Goal: Entertainment & Leisure: Browse casually

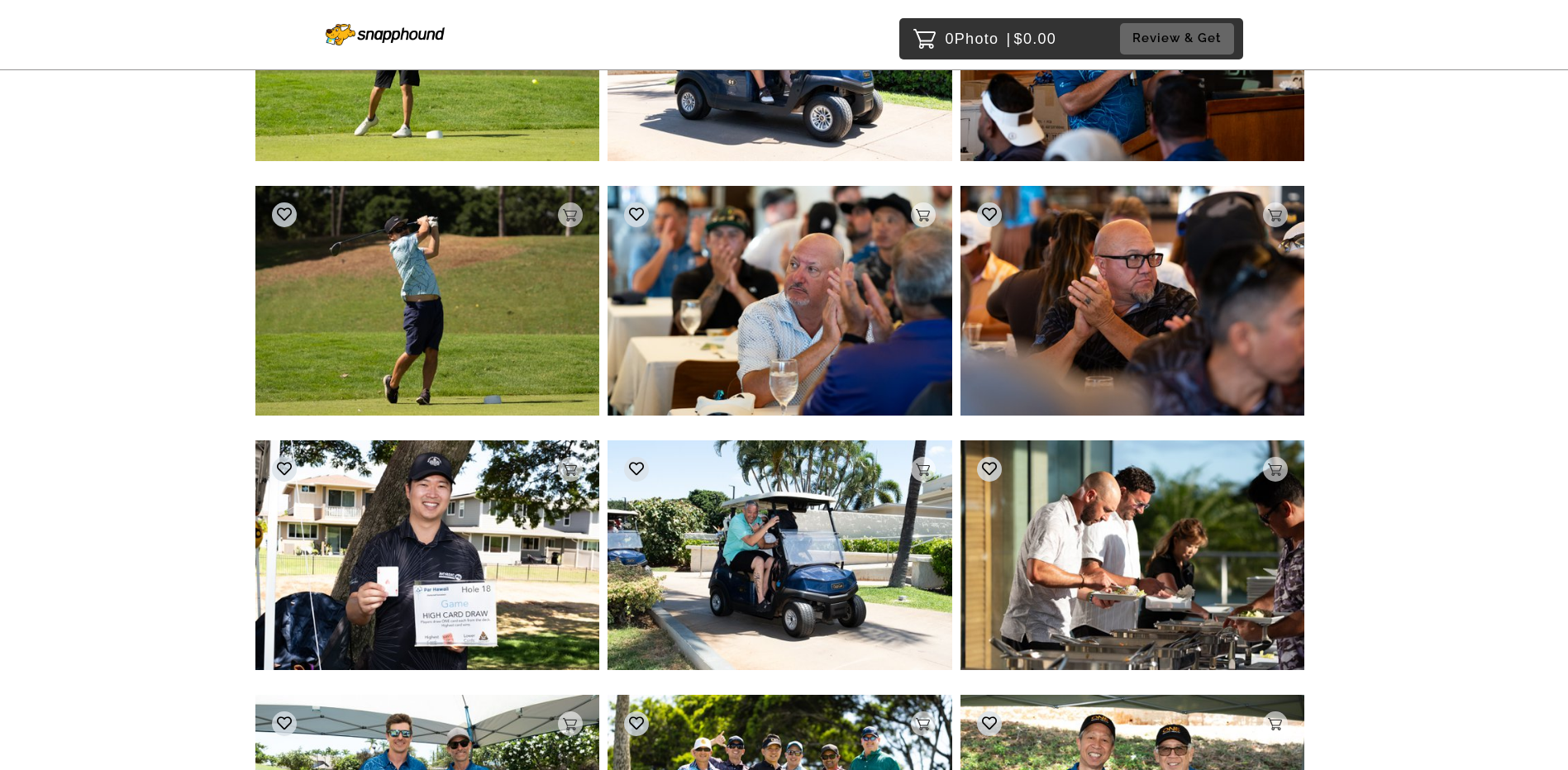
scroll to position [2893, 0]
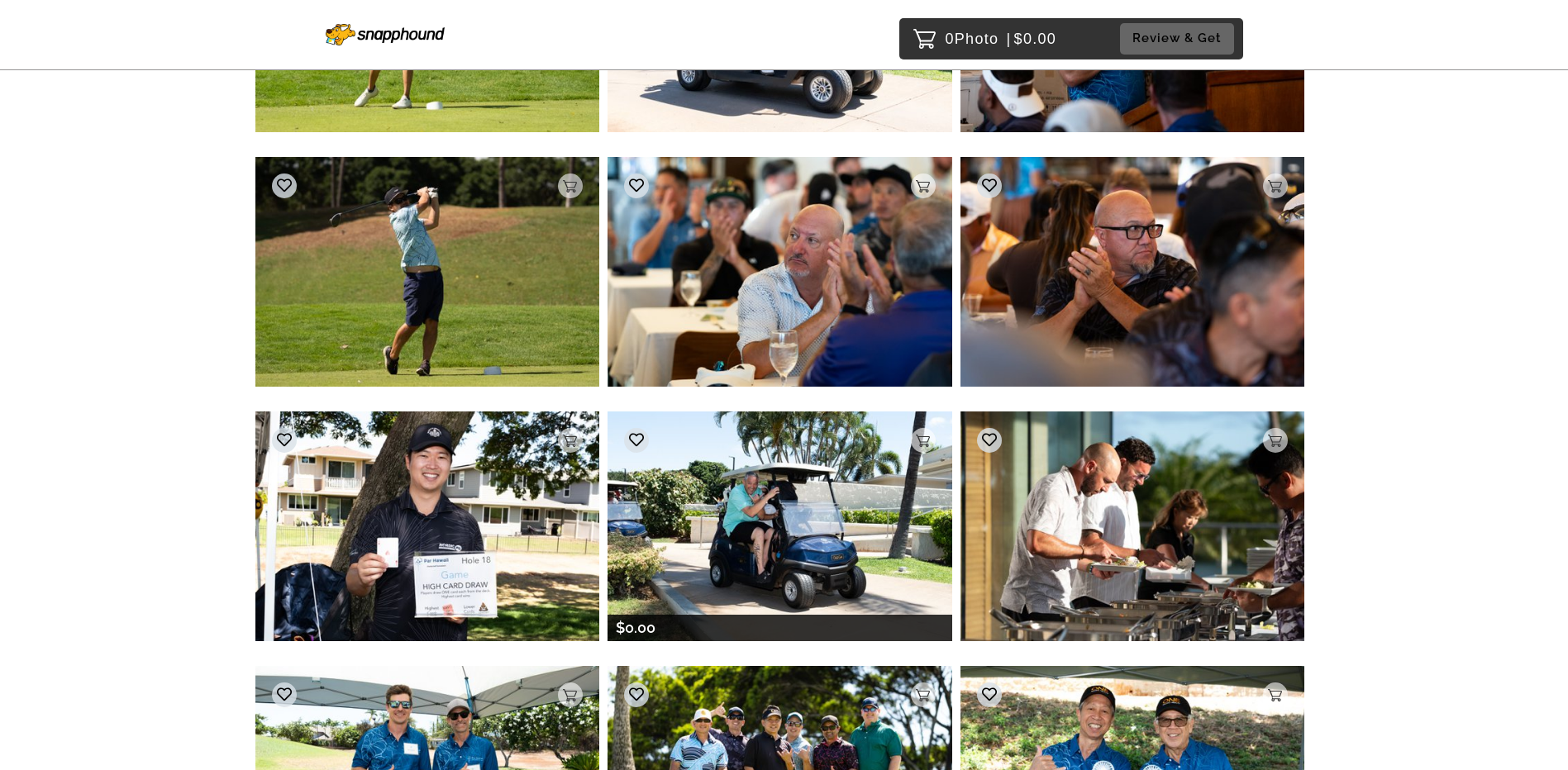
click at [609, 401] on img at bounding box center [780, 525] width 344 height 229
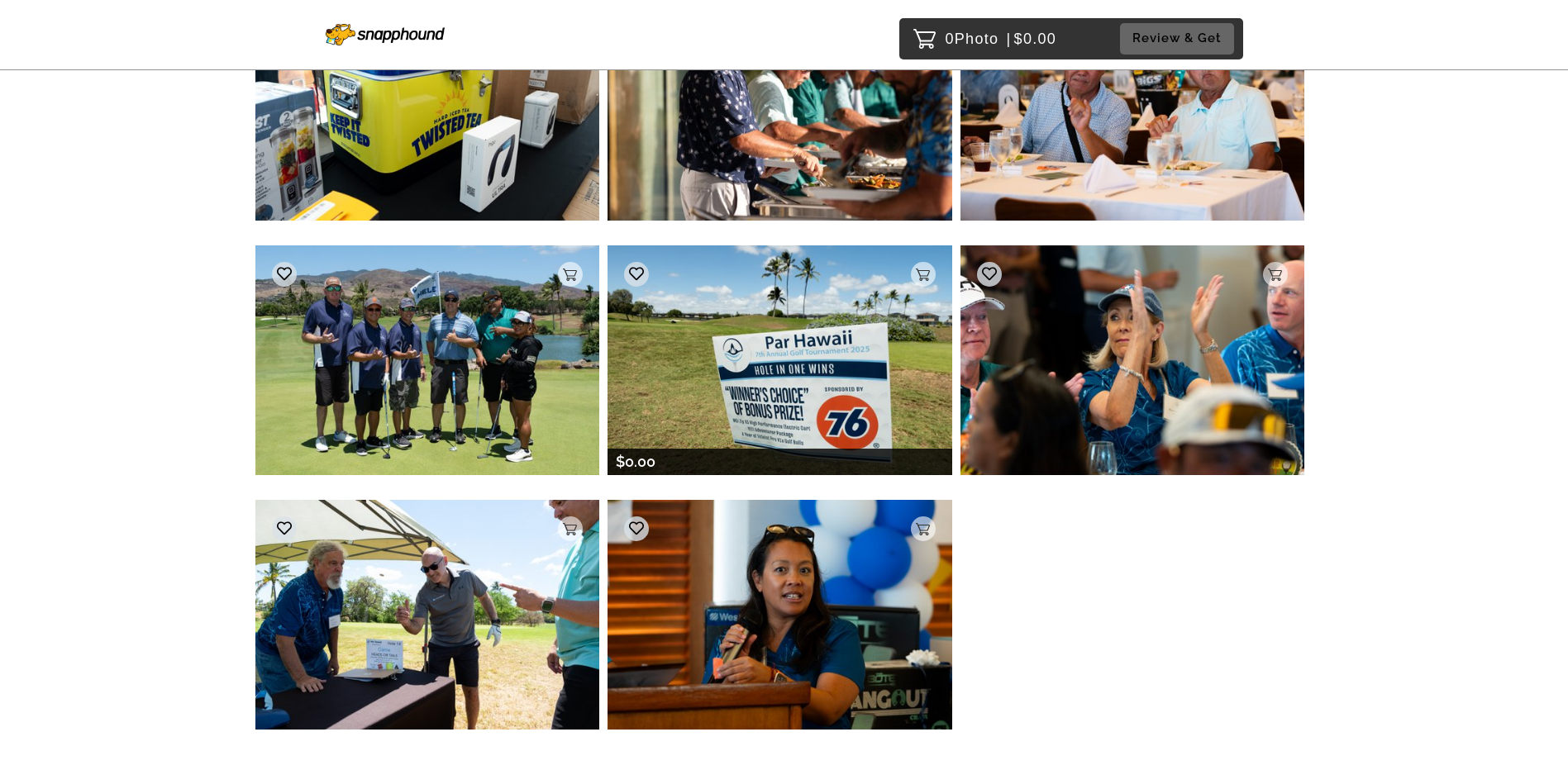
scroll to position [4117, 0]
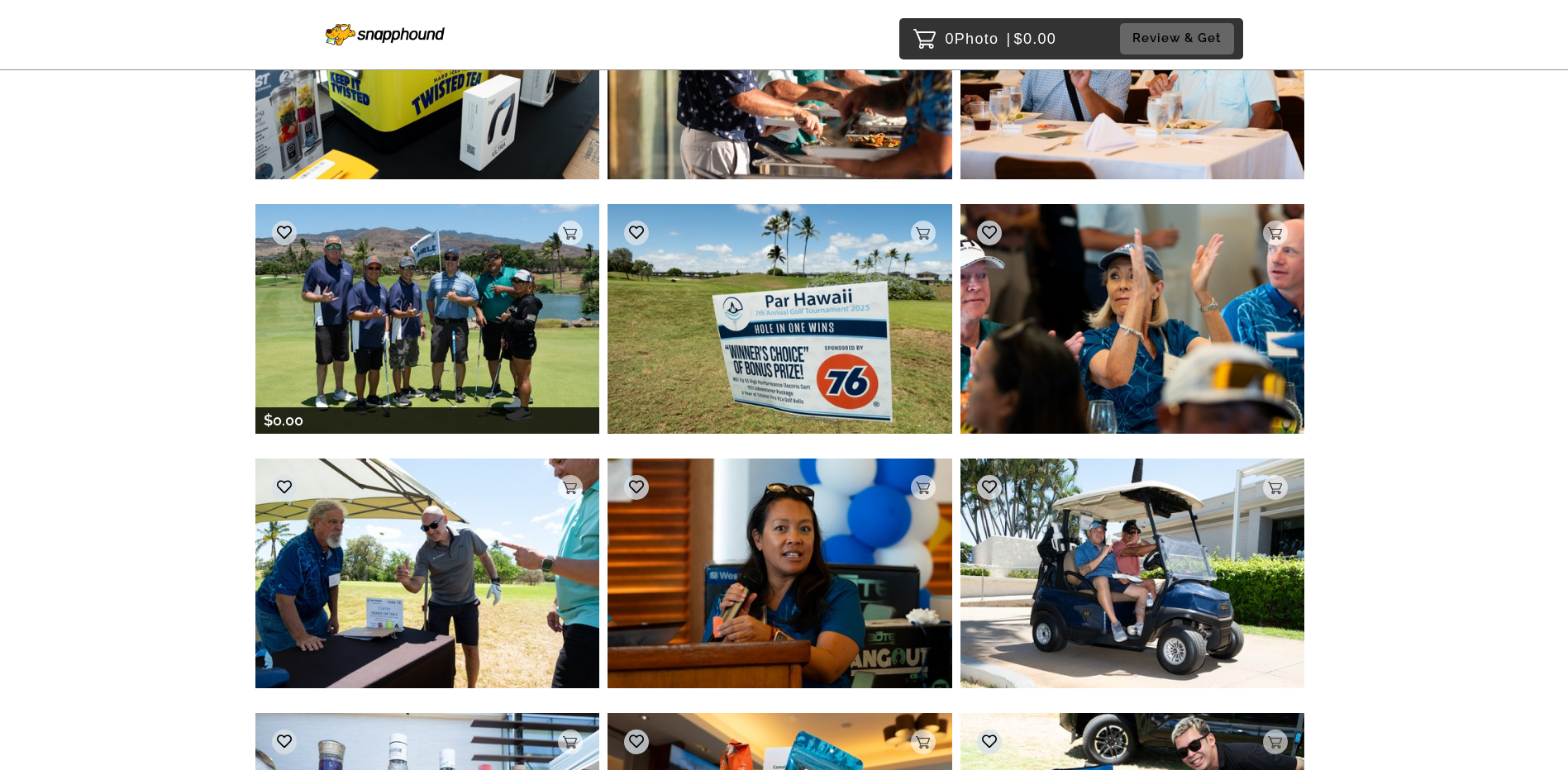
click at [471, 348] on img at bounding box center [428, 318] width 344 height 229
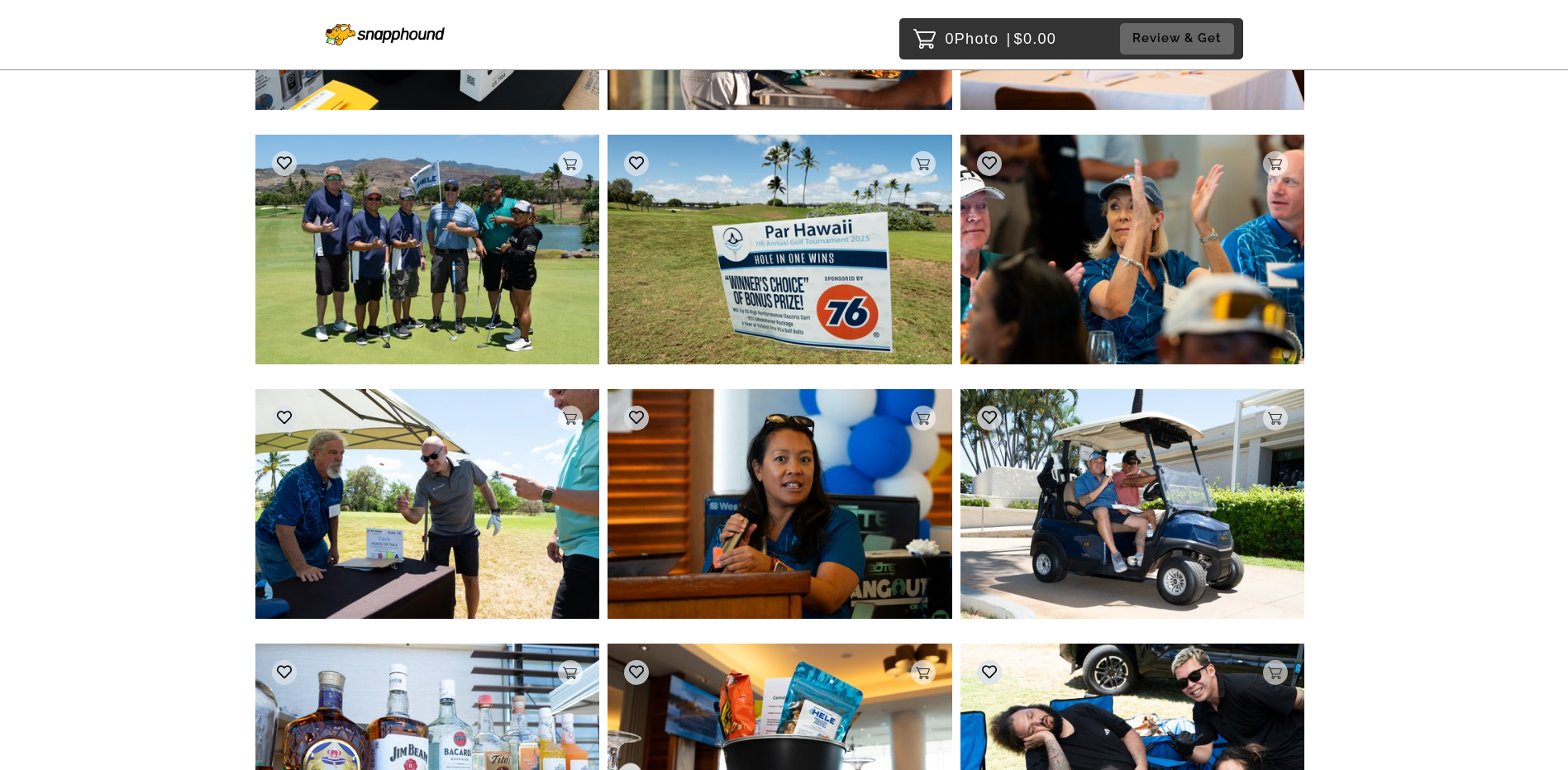
scroll to position [4163, 0]
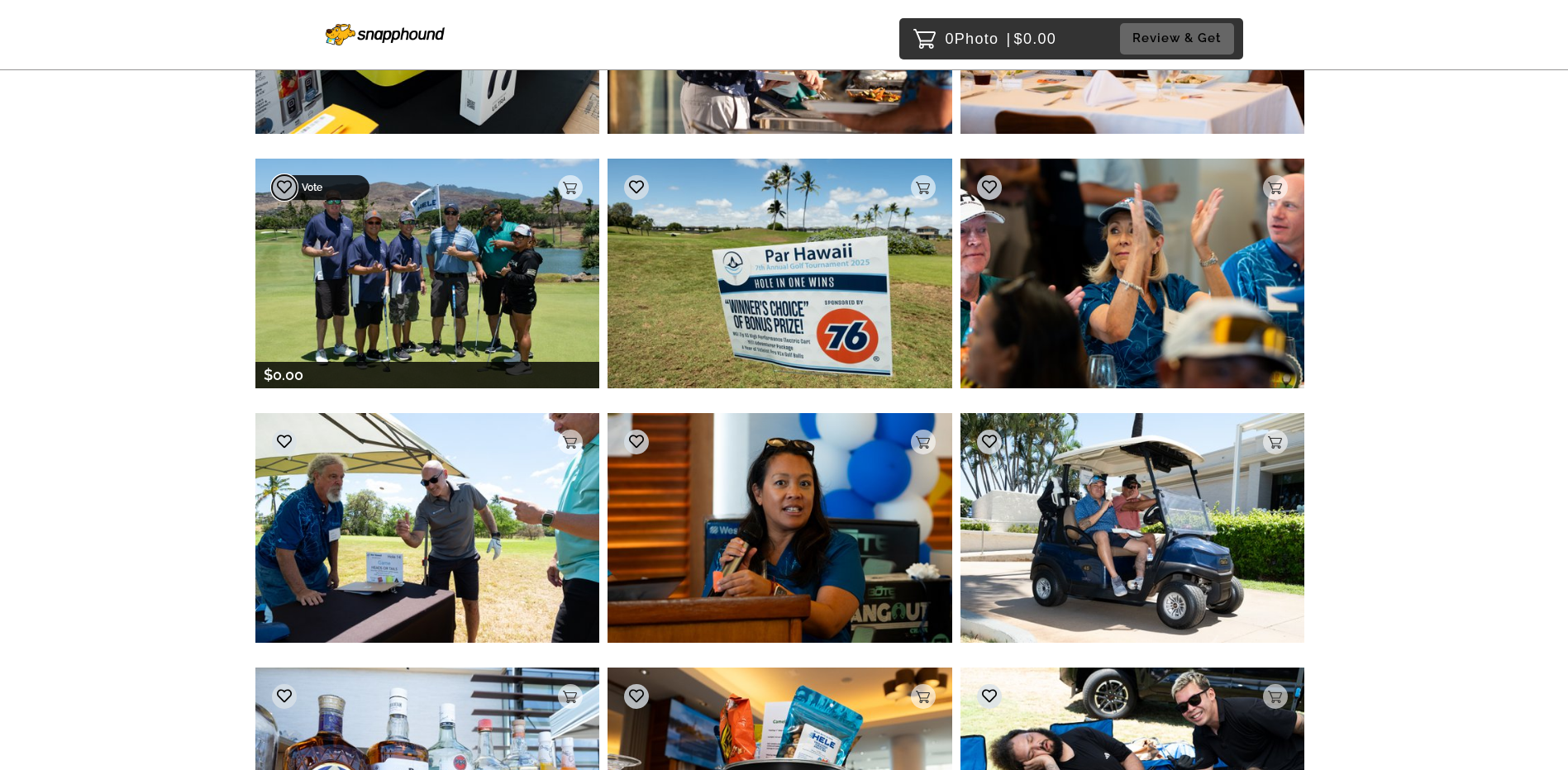
click at [289, 191] on icon at bounding box center [284, 186] width 15 height 15
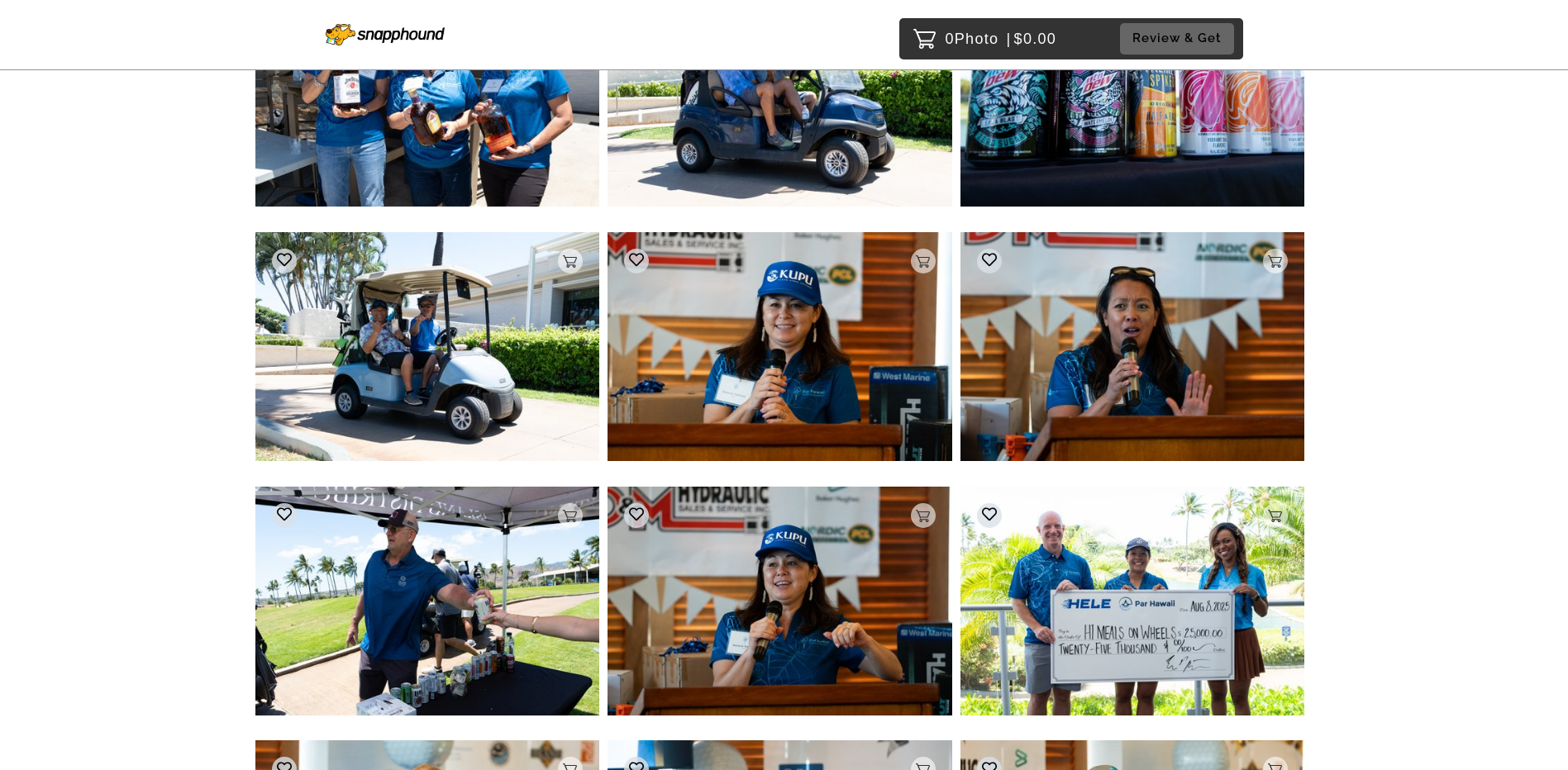
scroll to position [5403, 0]
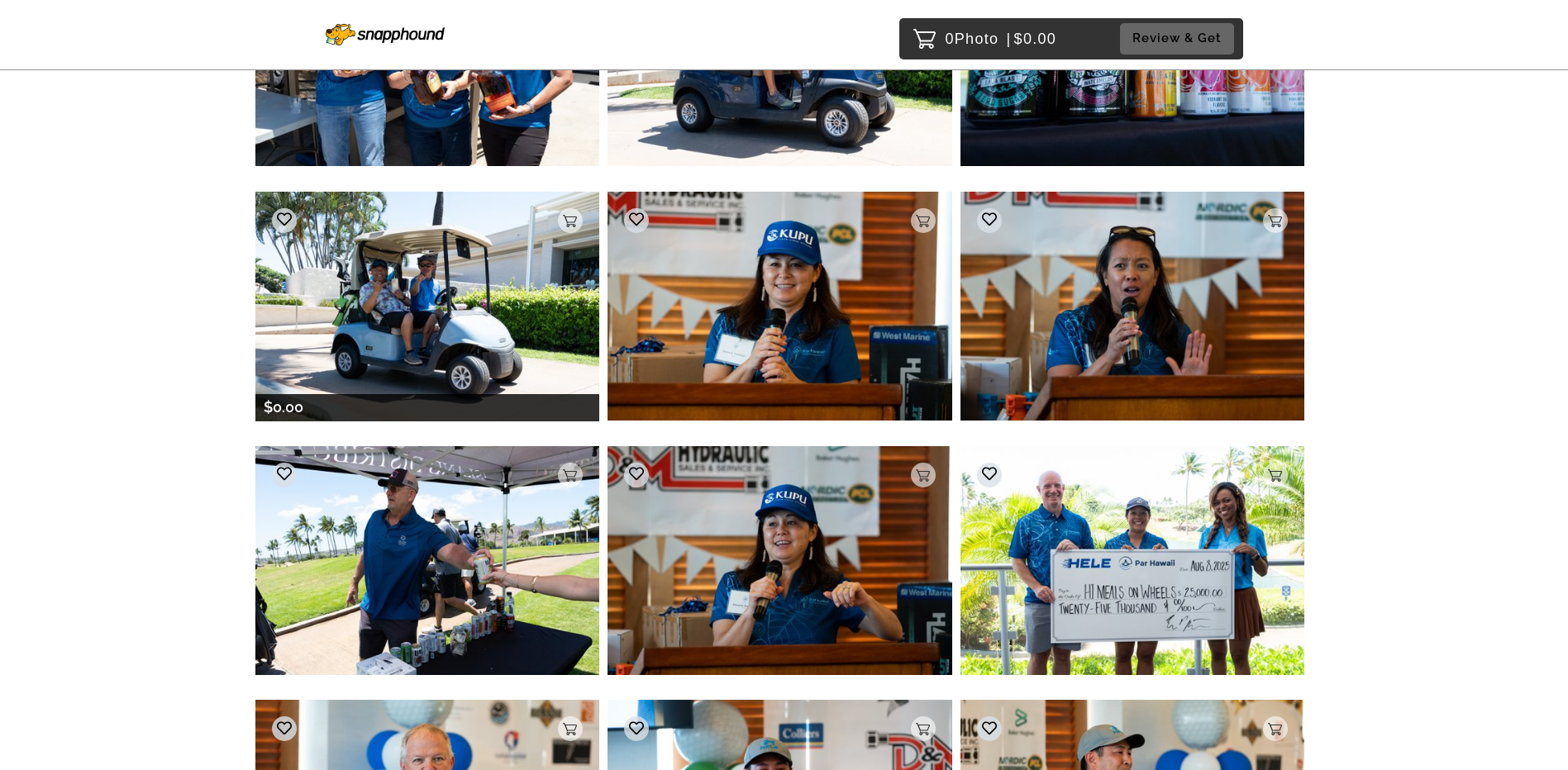
click at [382, 295] on img at bounding box center [428, 306] width 344 height 229
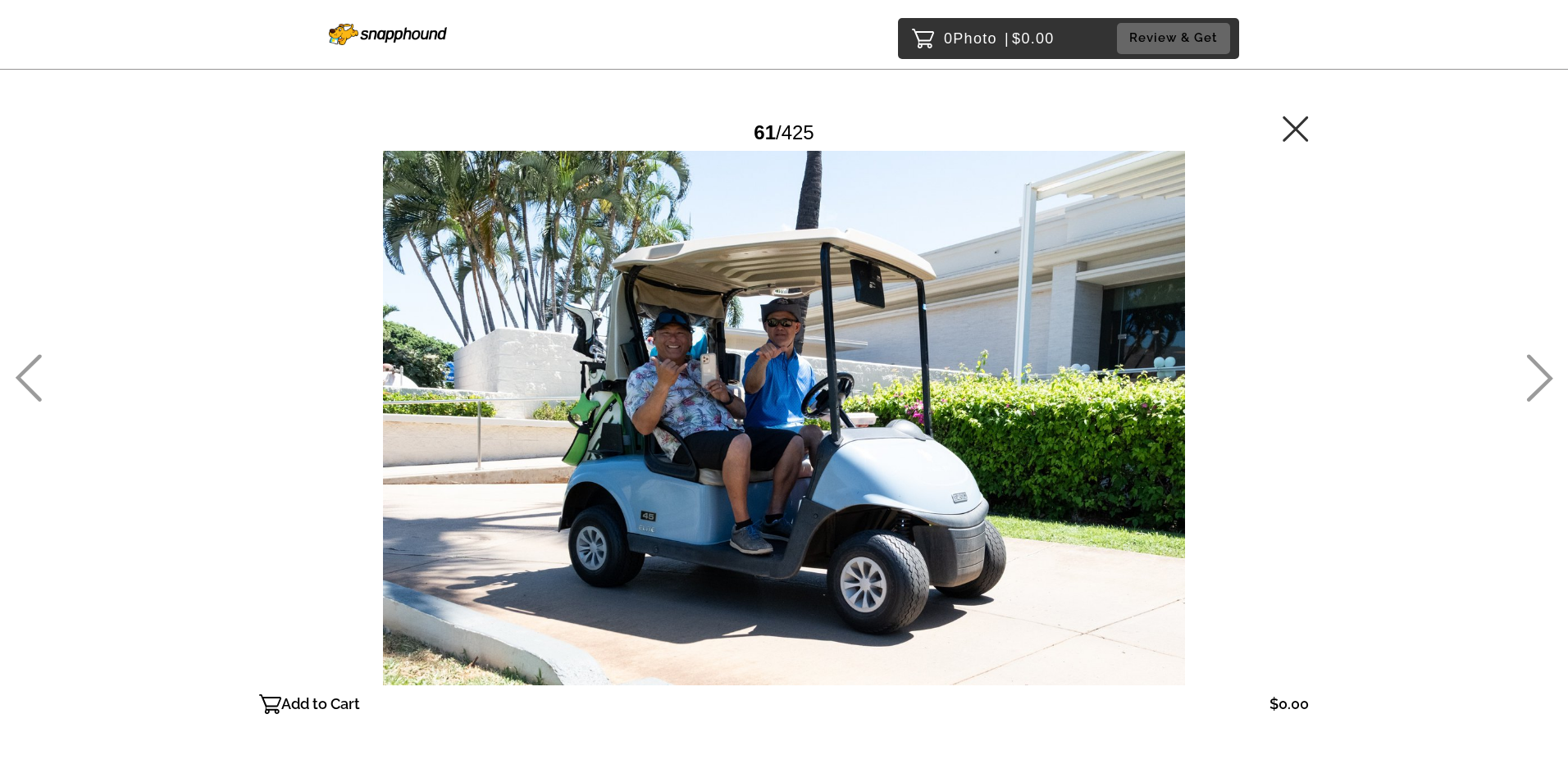
click at [604, 136] on icon at bounding box center [1296, 129] width 27 height 27
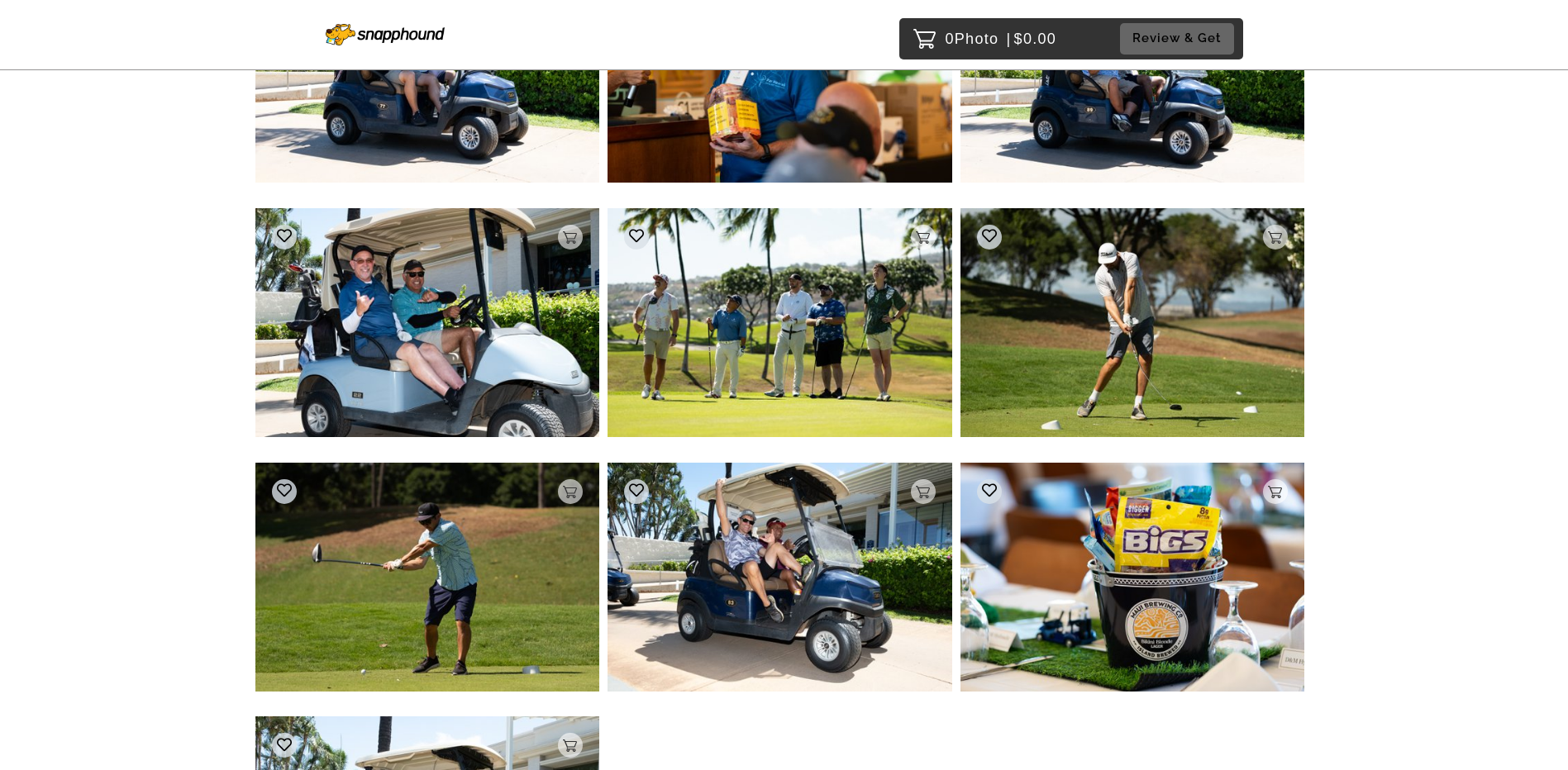
scroll to position [6688, 0]
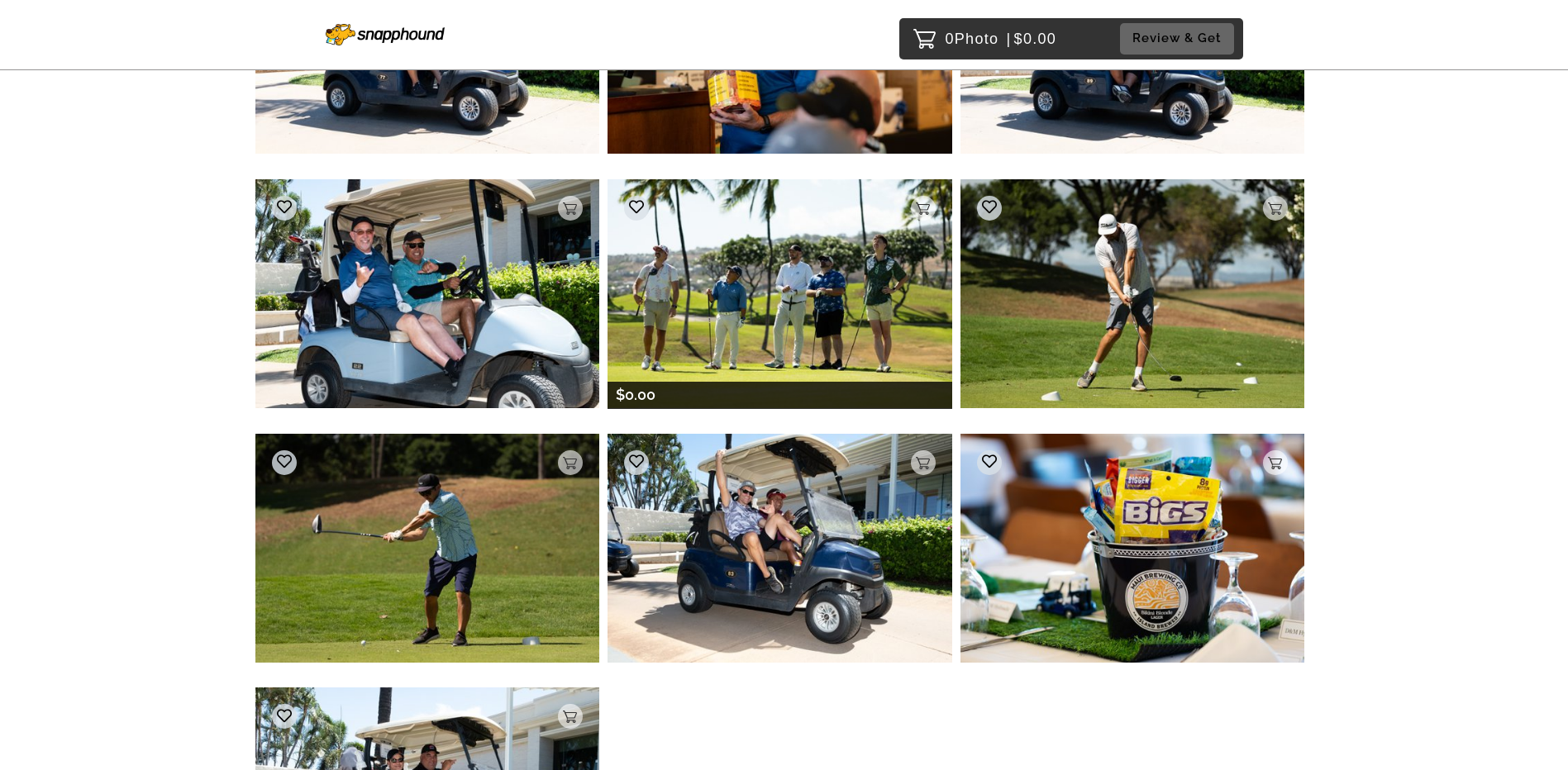
click at [609, 300] on img at bounding box center [780, 293] width 344 height 229
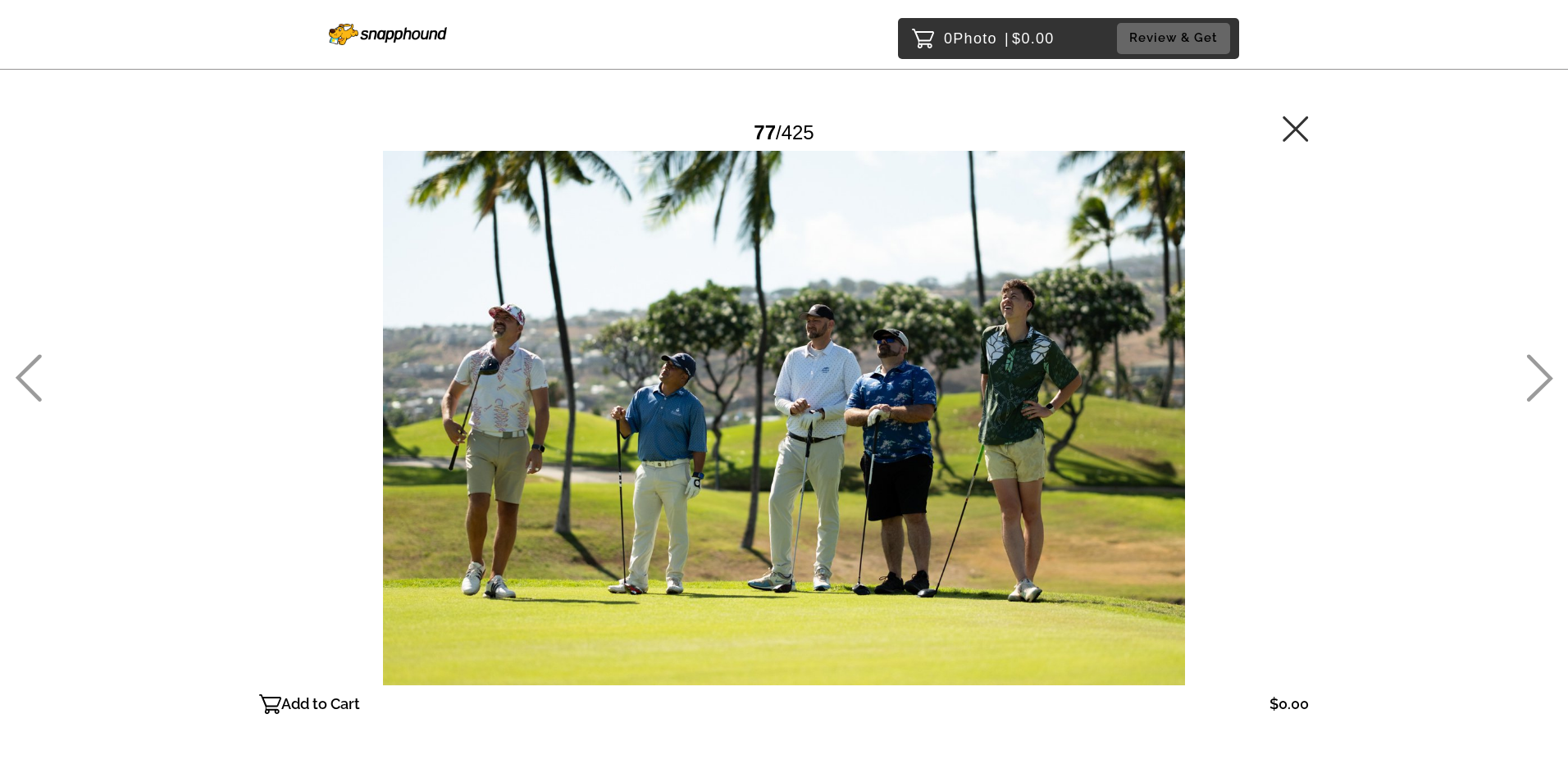
click at [604, 129] on icon at bounding box center [1296, 129] width 27 height 27
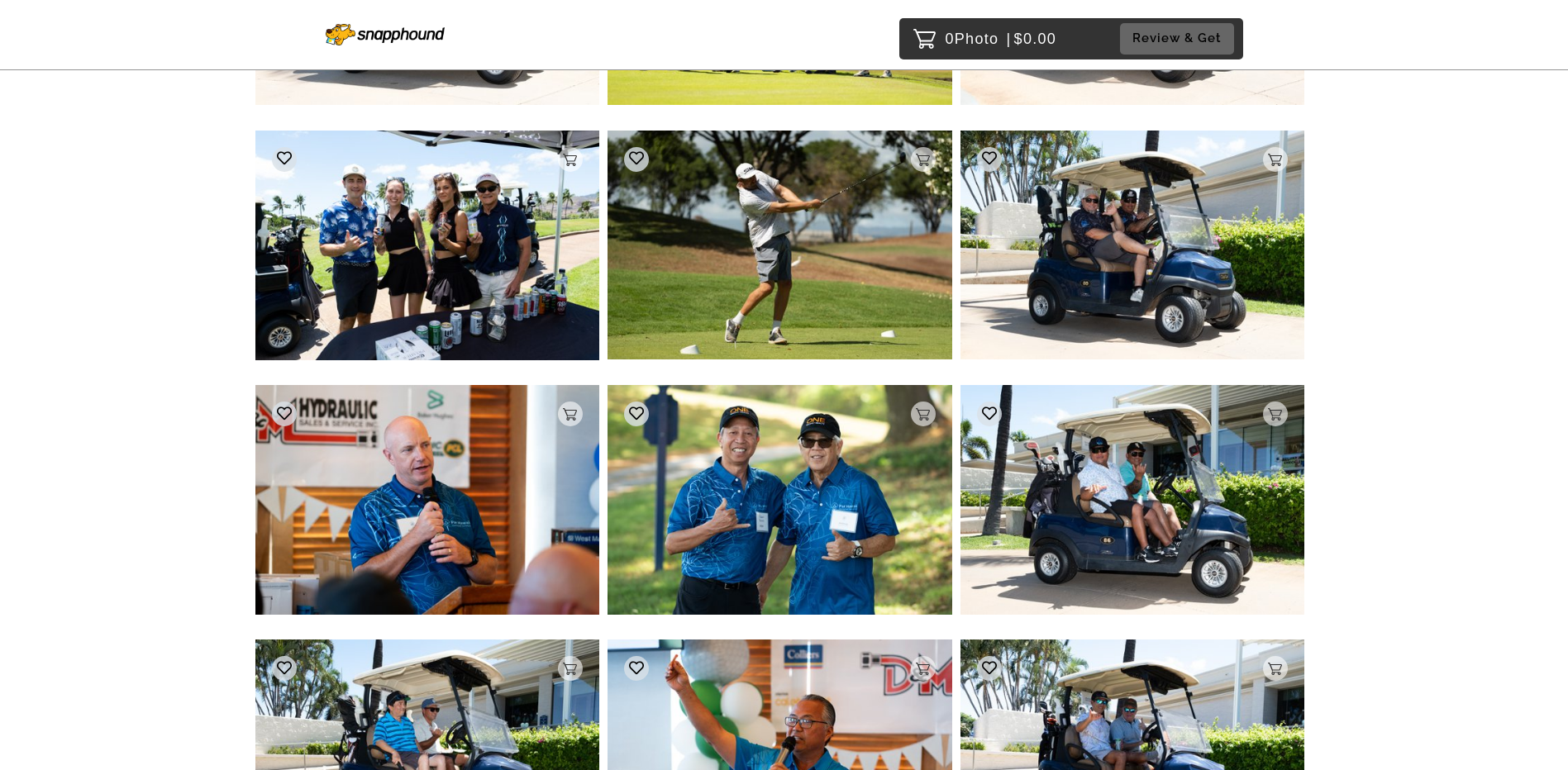
scroll to position [7313, 0]
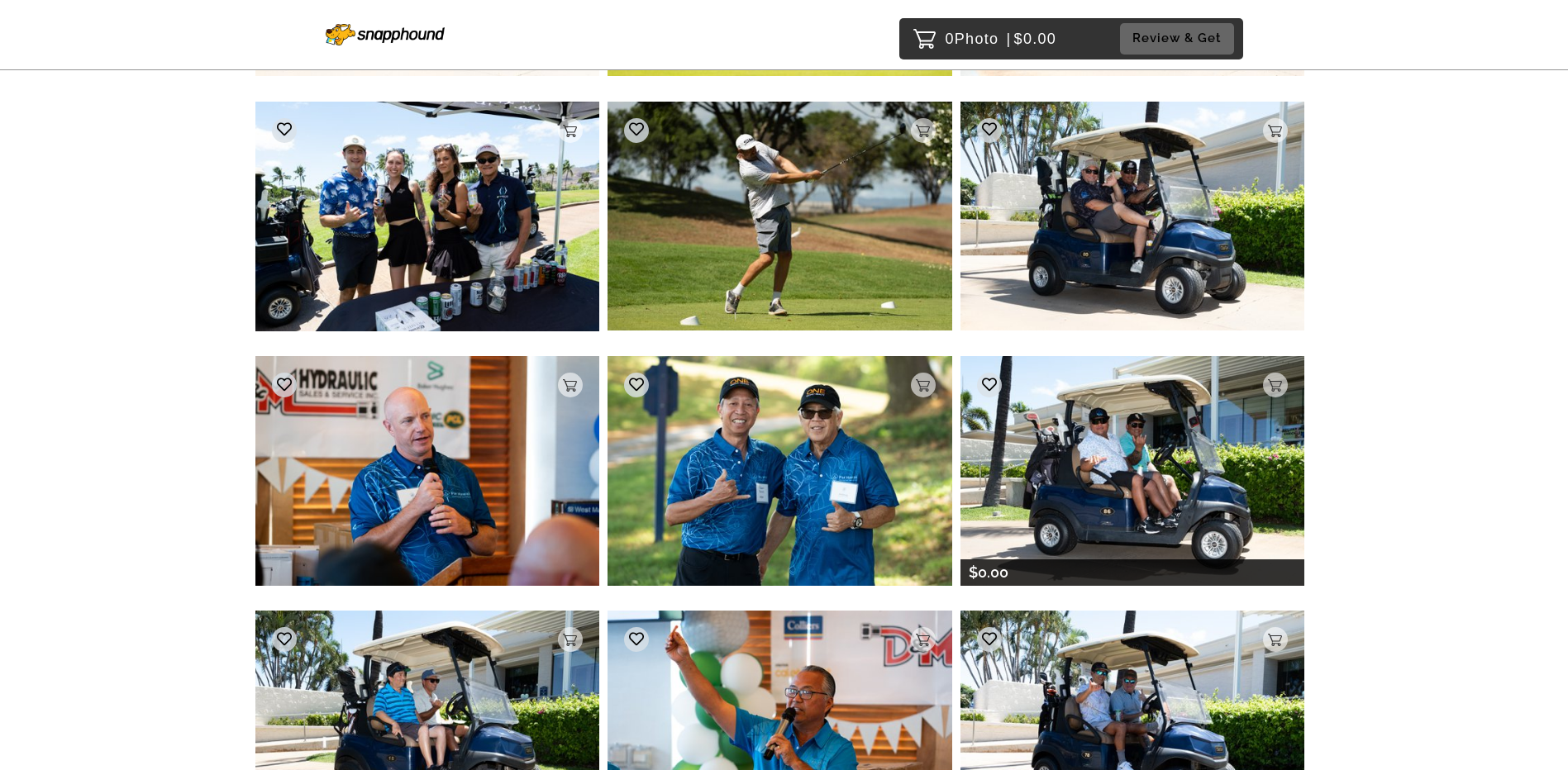
click at [609, 401] on img at bounding box center [1132, 470] width 344 height 229
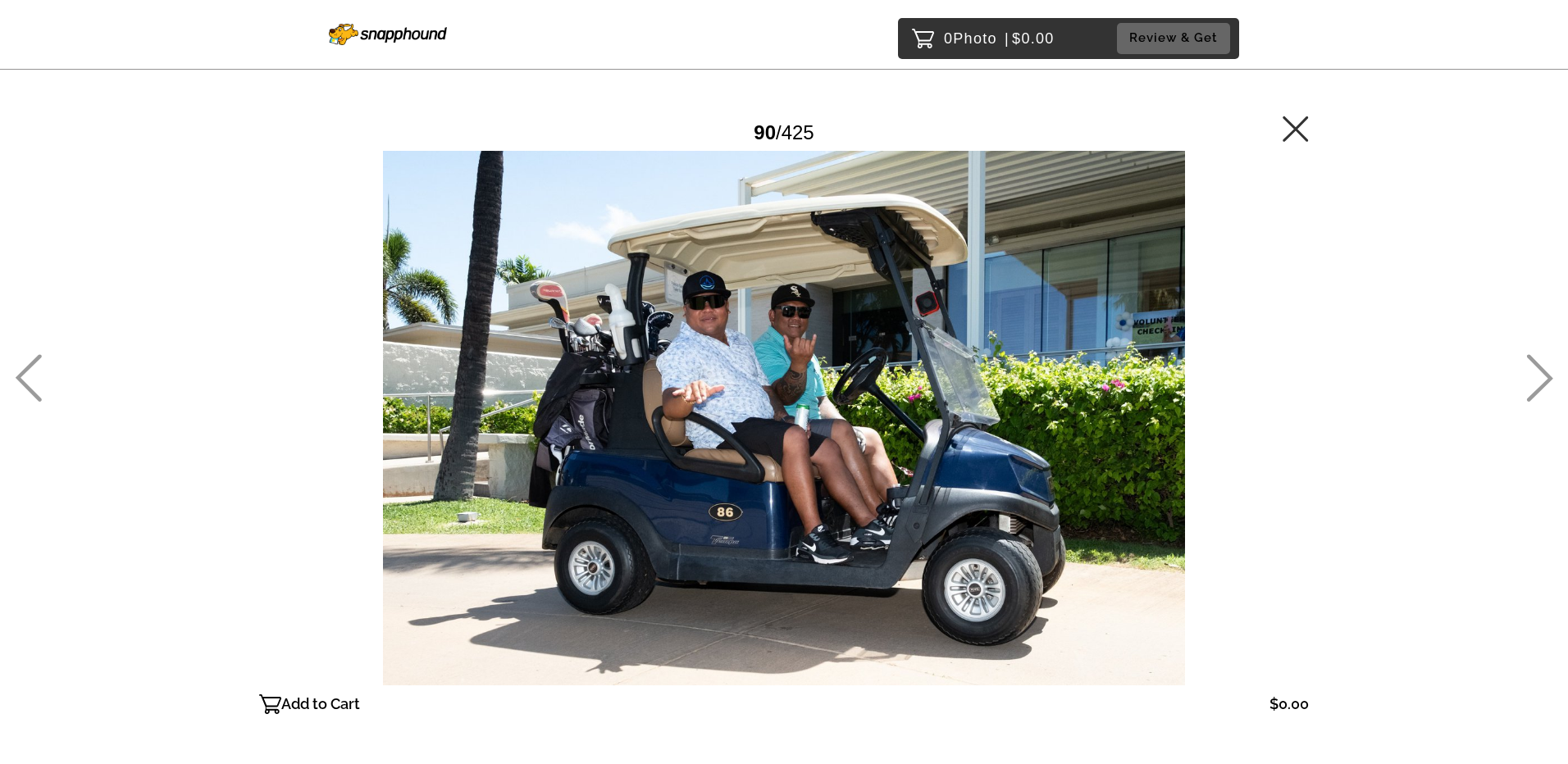
click at [604, 126] on icon at bounding box center [1296, 129] width 27 height 27
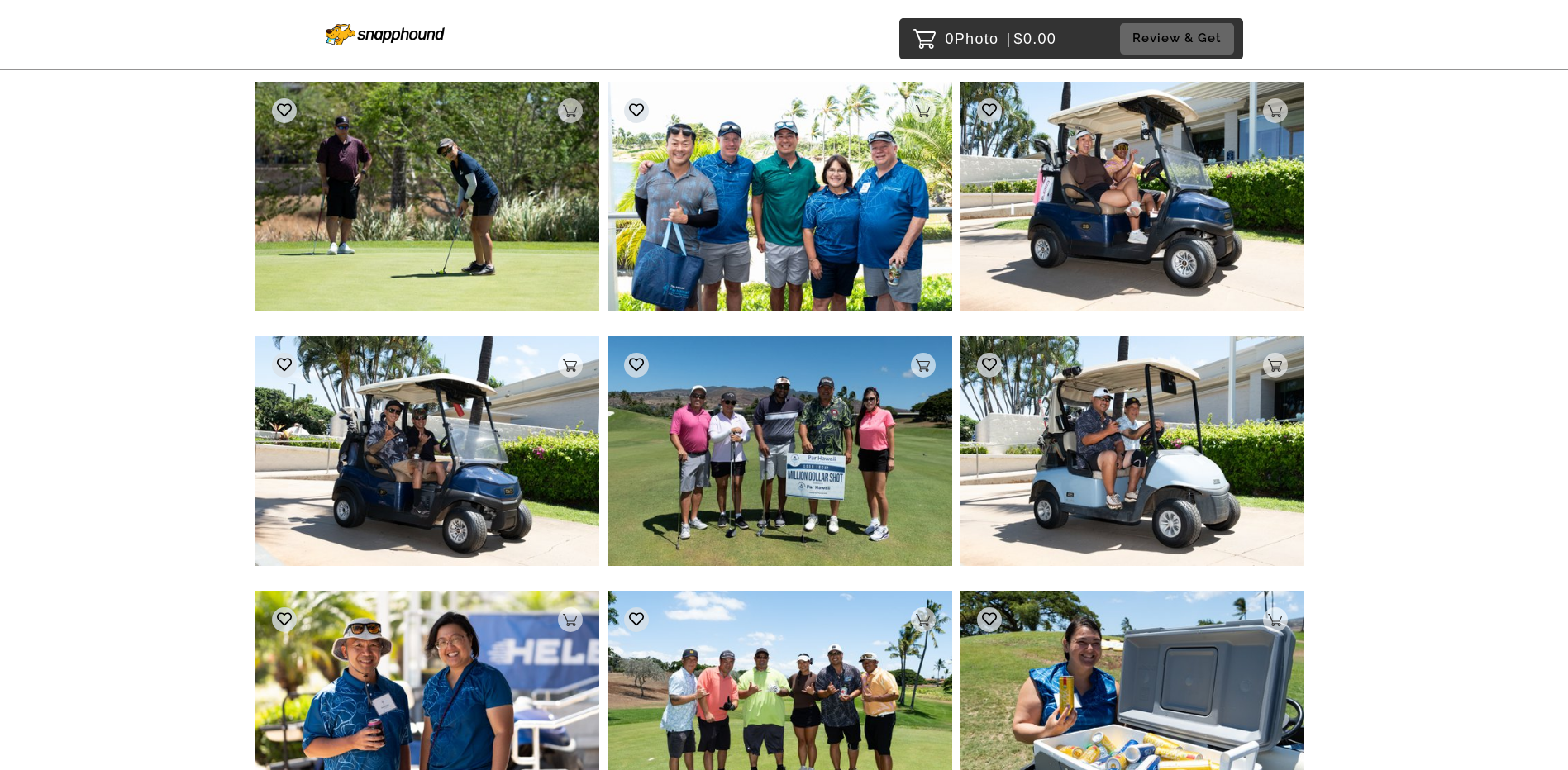
scroll to position [8356, 0]
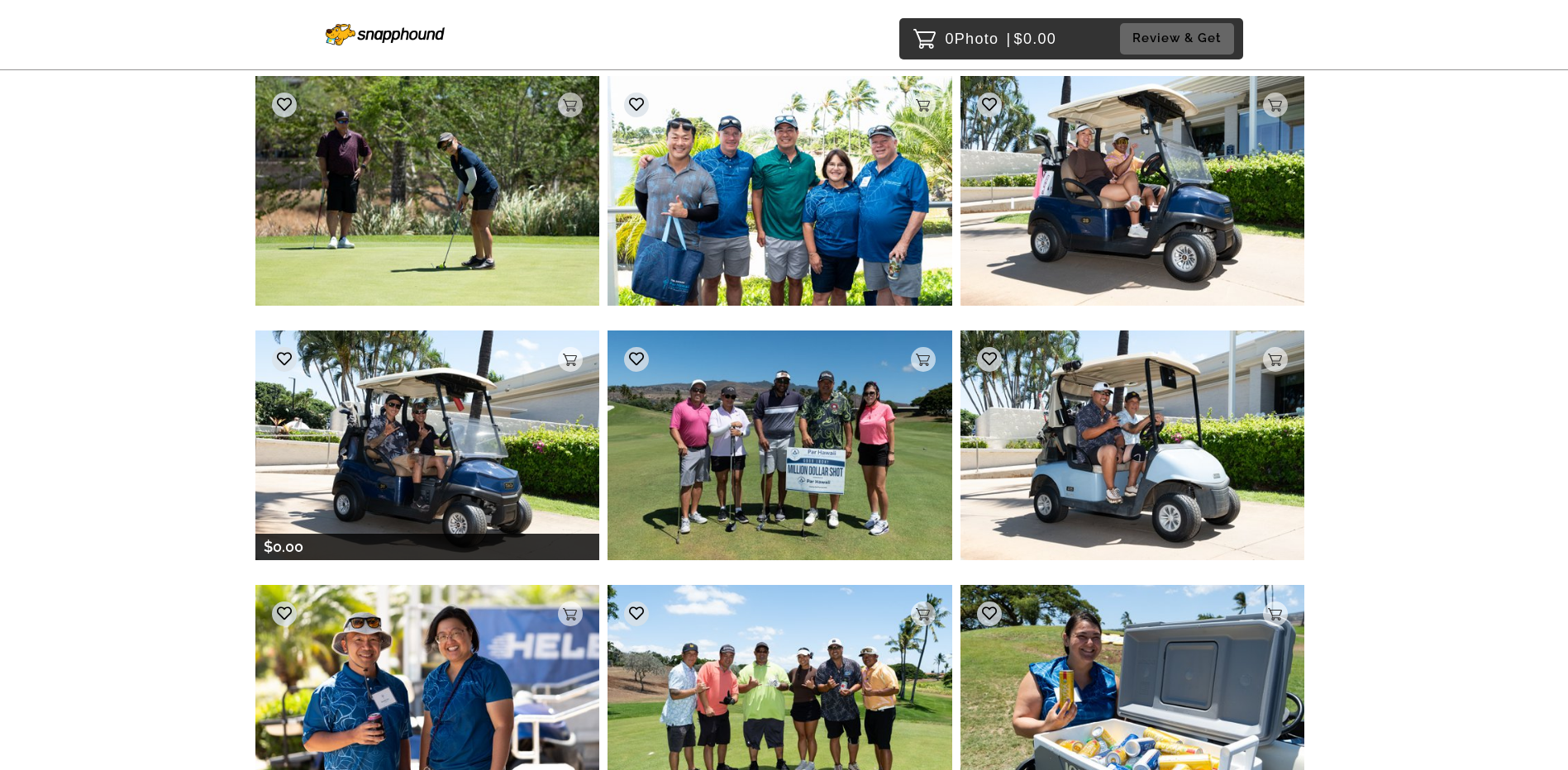
click at [392, 401] on img at bounding box center [428, 445] width 344 height 229
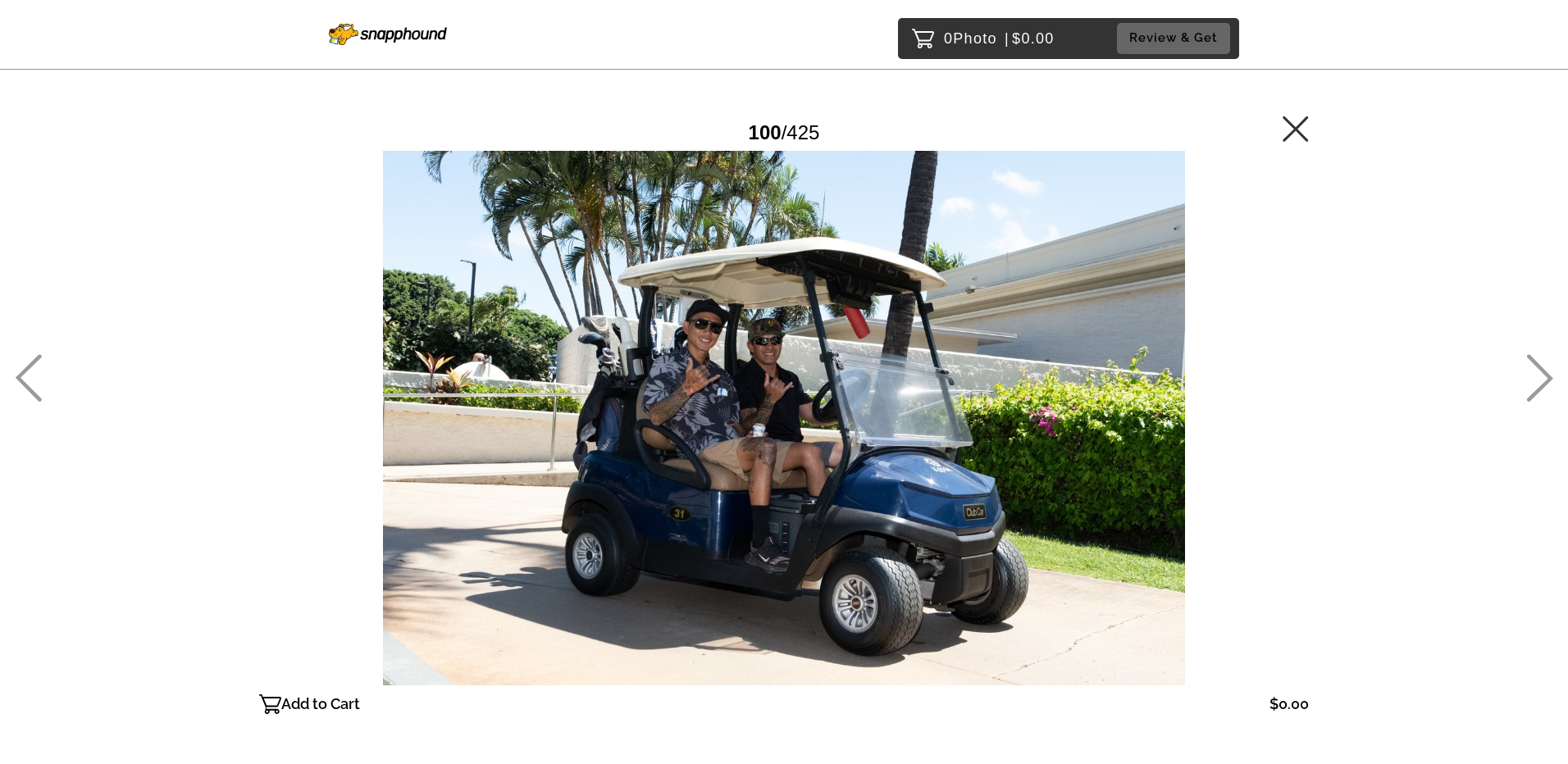
click at [604, 130] on icon at bounding box center [1296, 129] width 27 height 27
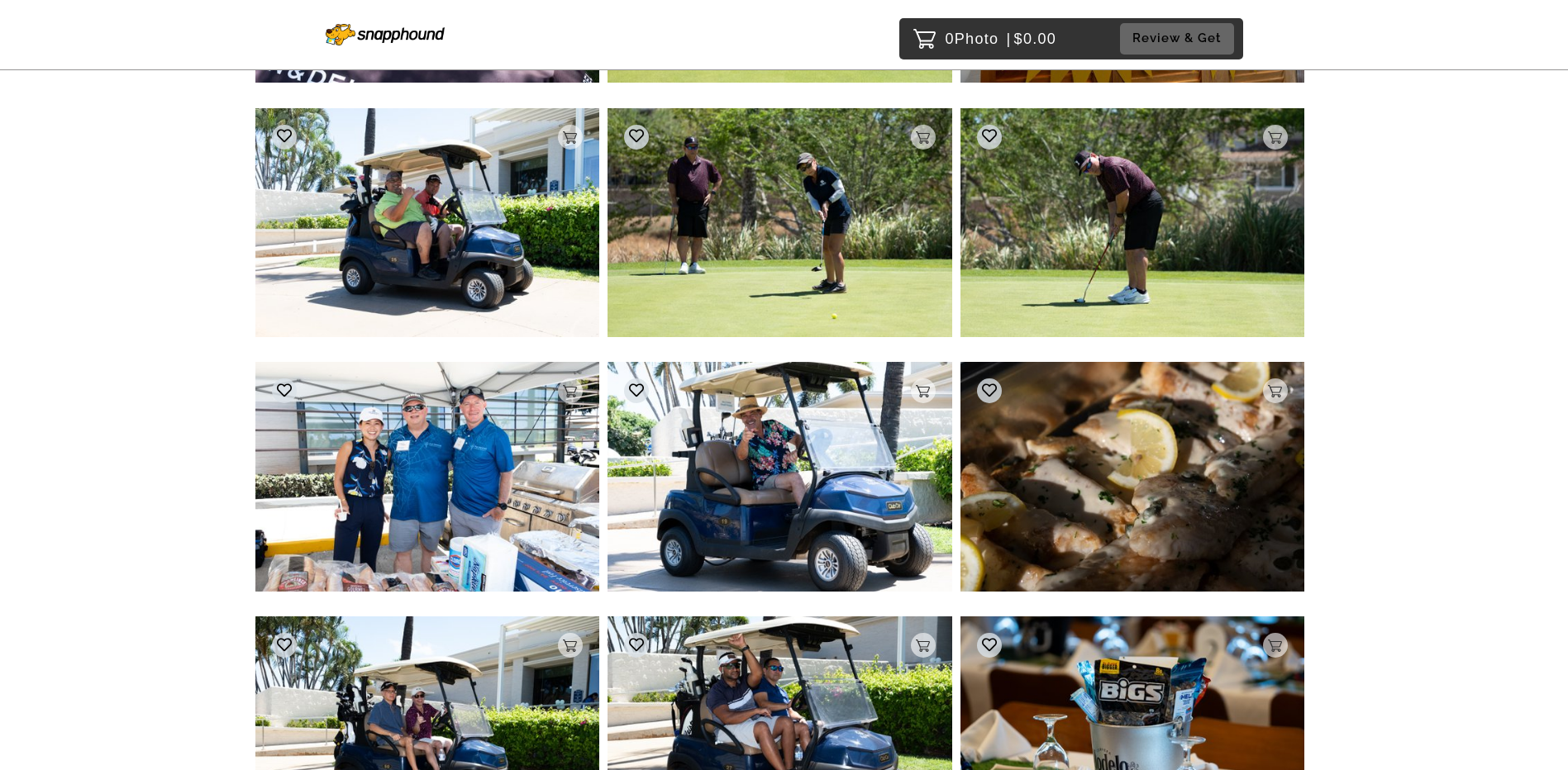
scroll to position [9680, 0]
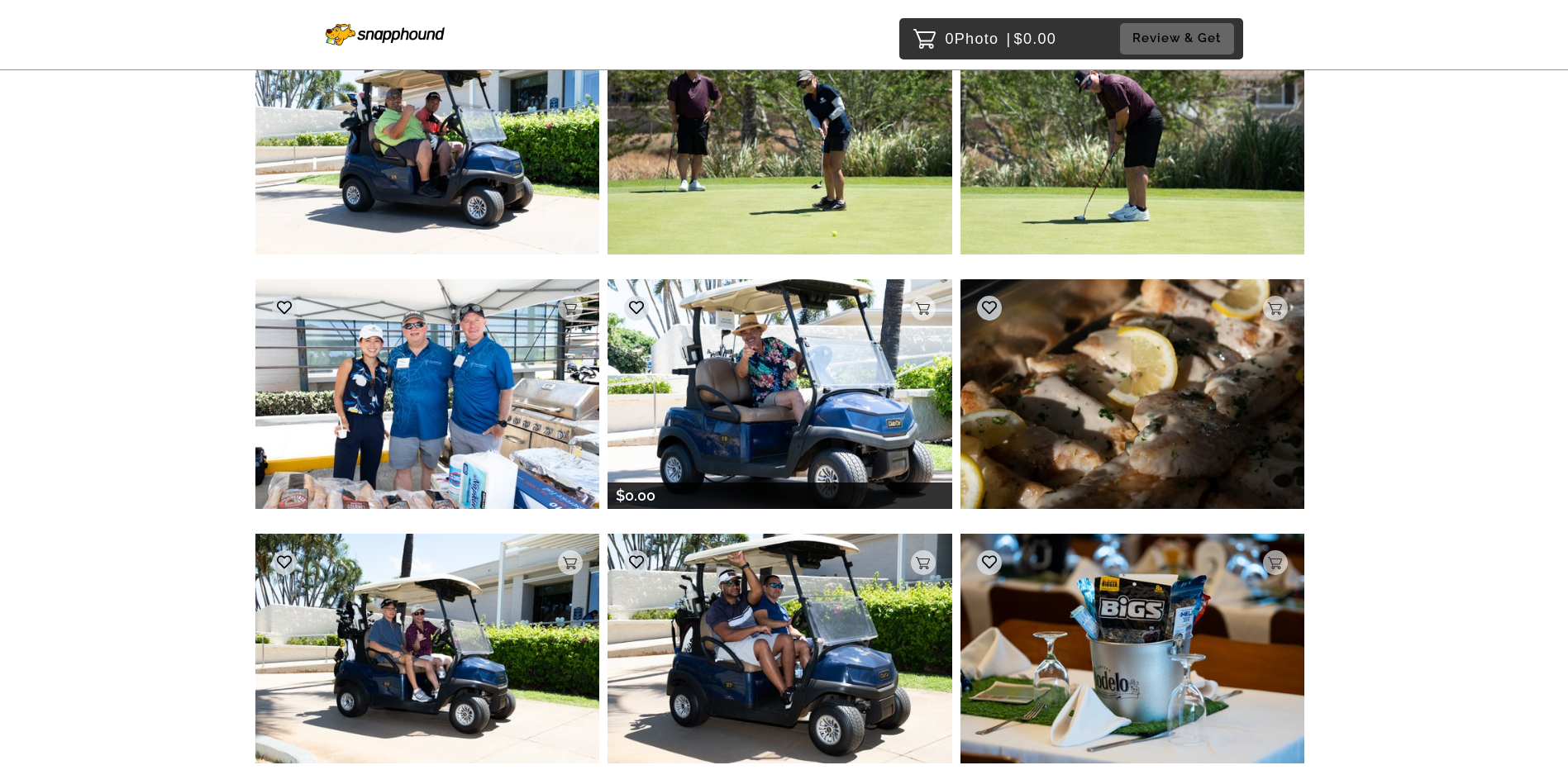
click at [609, 386] on img at bounding box center [780, 394] width 344 height 229
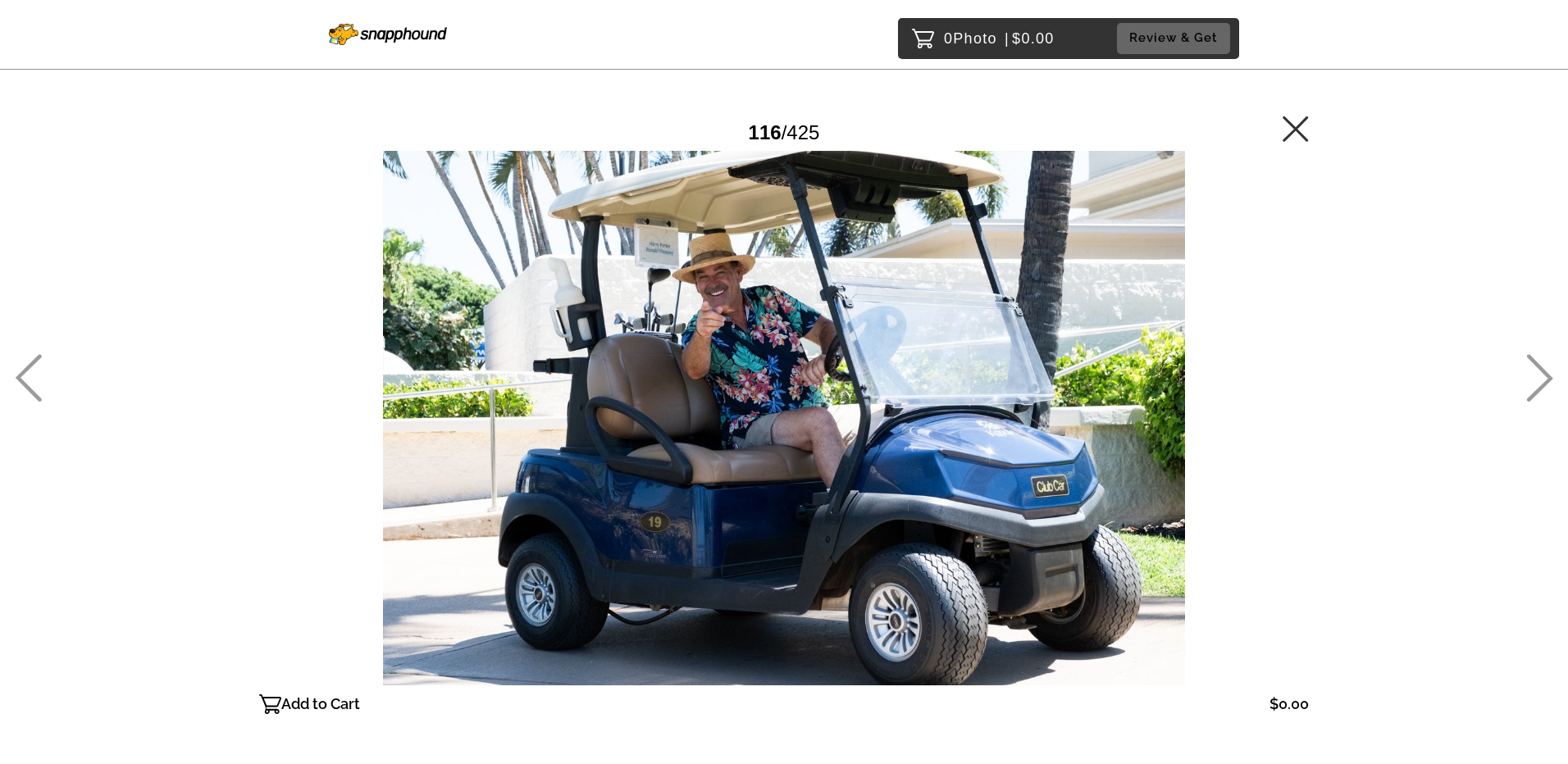
drag, startPoint x: 1295, startPoint y: 135, endPoint x: 1406, endPoint y: 497, distance: 378.6
click at [604, 135] on icon at bounding box center [1296, 129] width 27 height 27
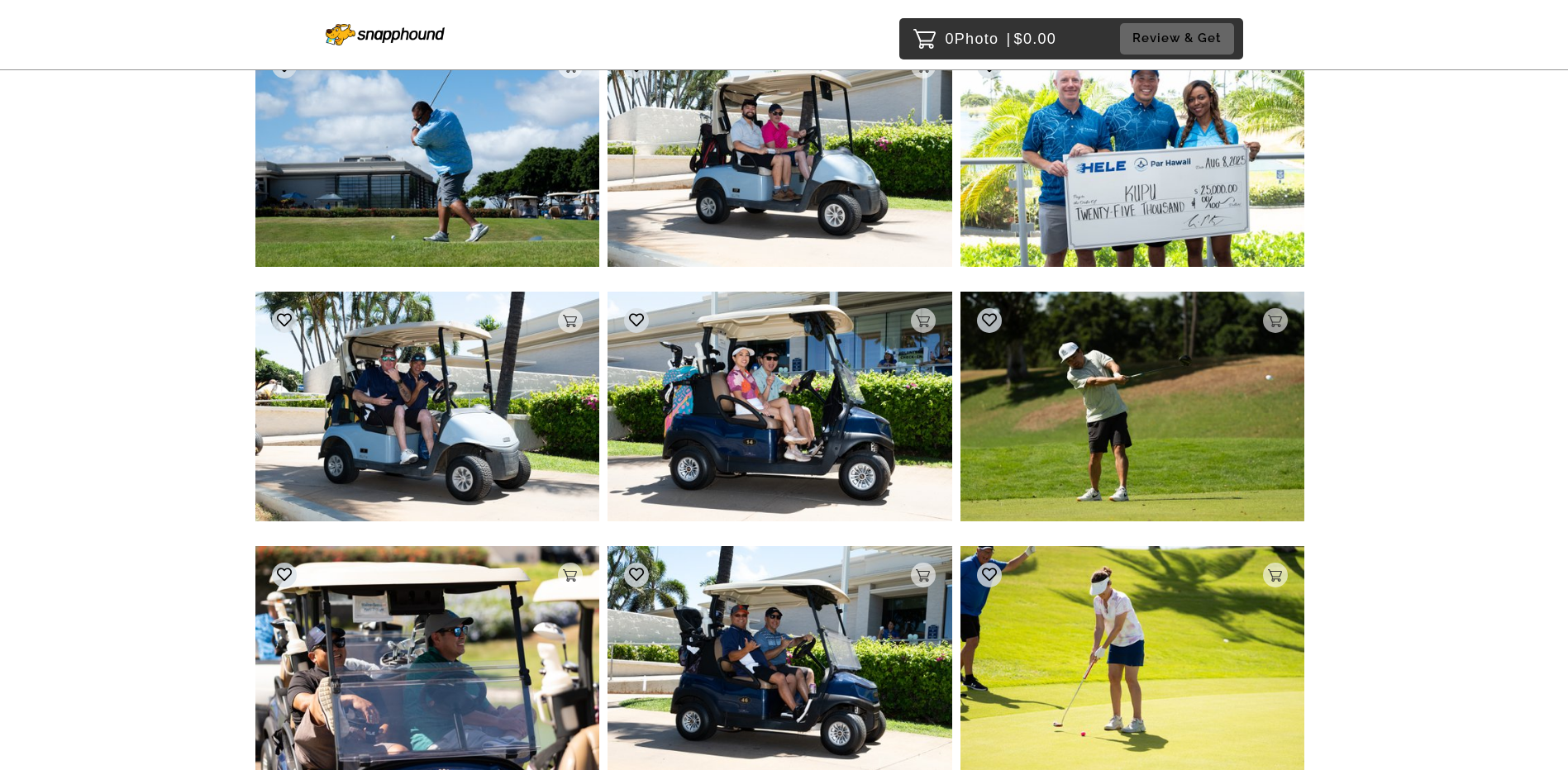
scroll to position [11752, 0]
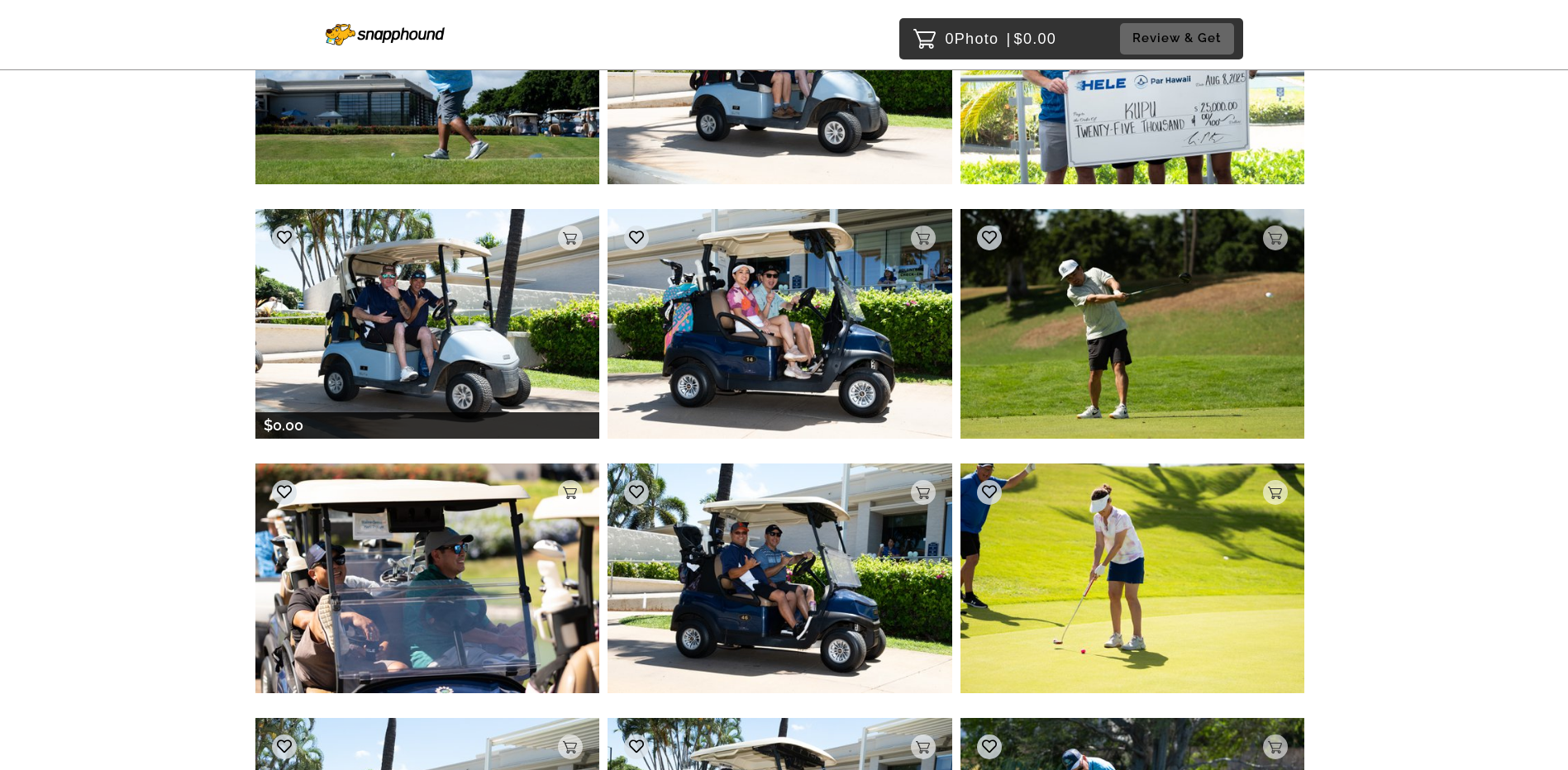
click at [387, 323] on img at bounding box center [428, 323] width 344 height 229
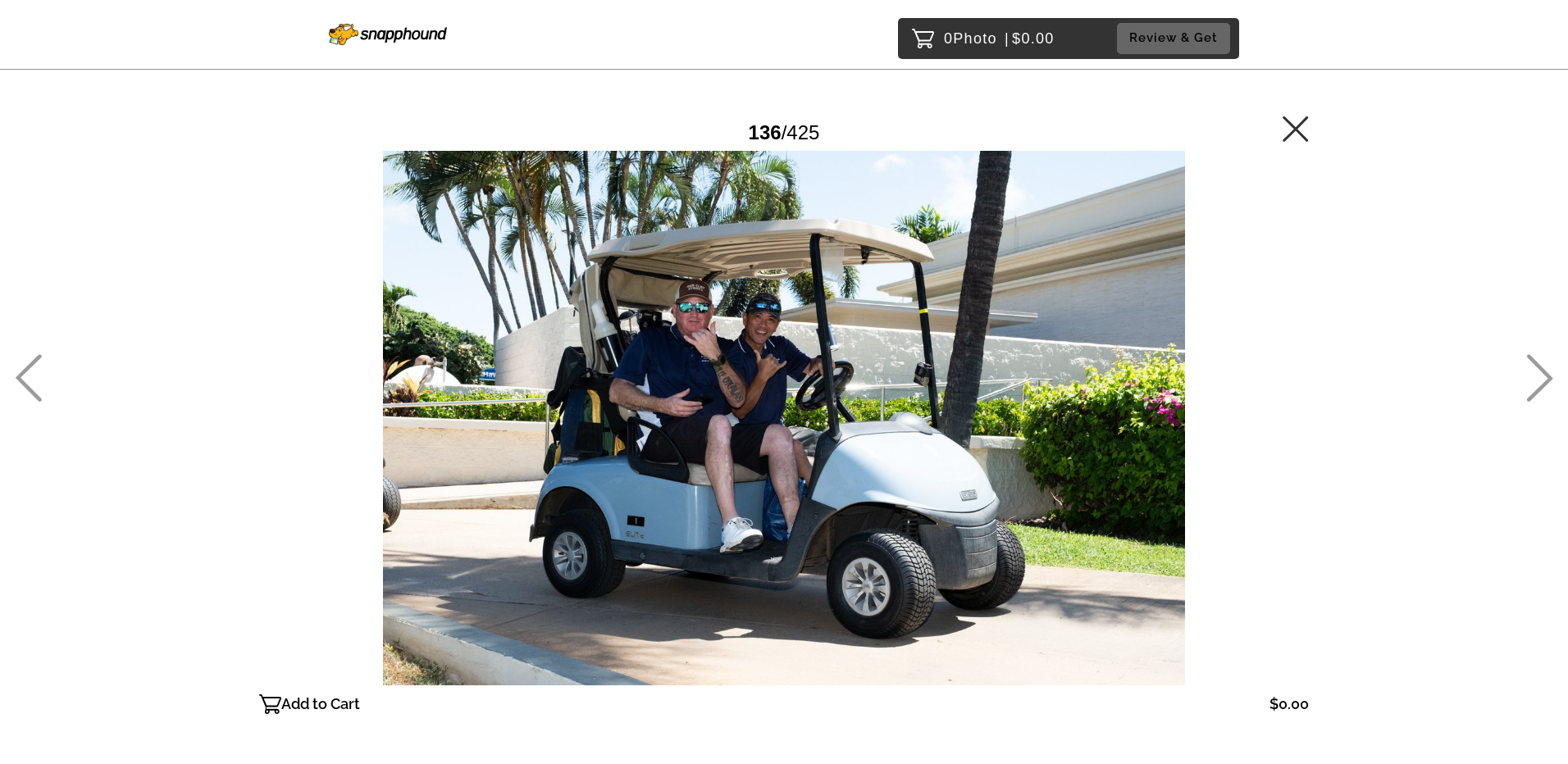
click at [604, 132] on icon at bounding box center [1295, 128] width 26 height 26
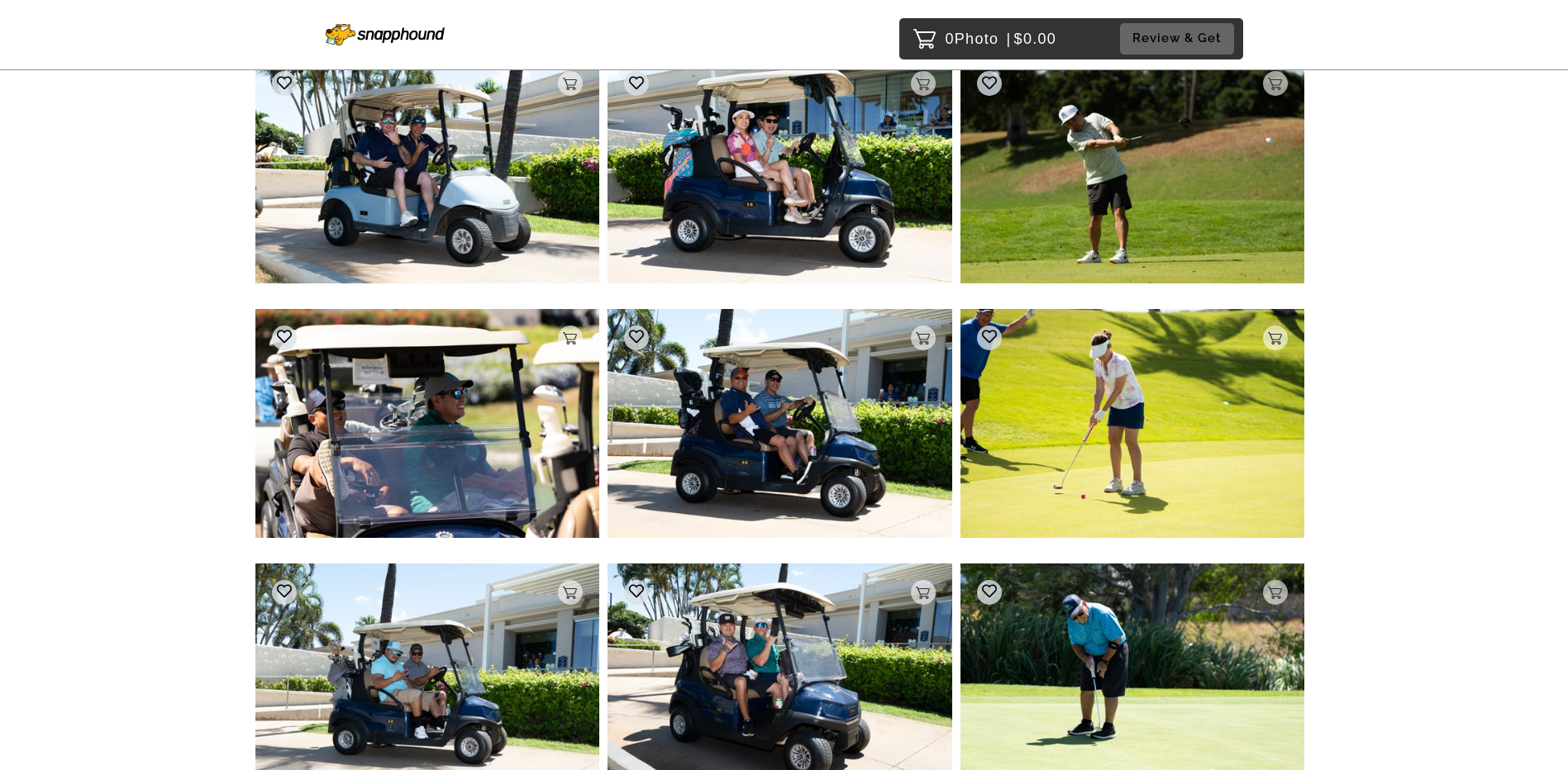
scroll to position [11825, 0]
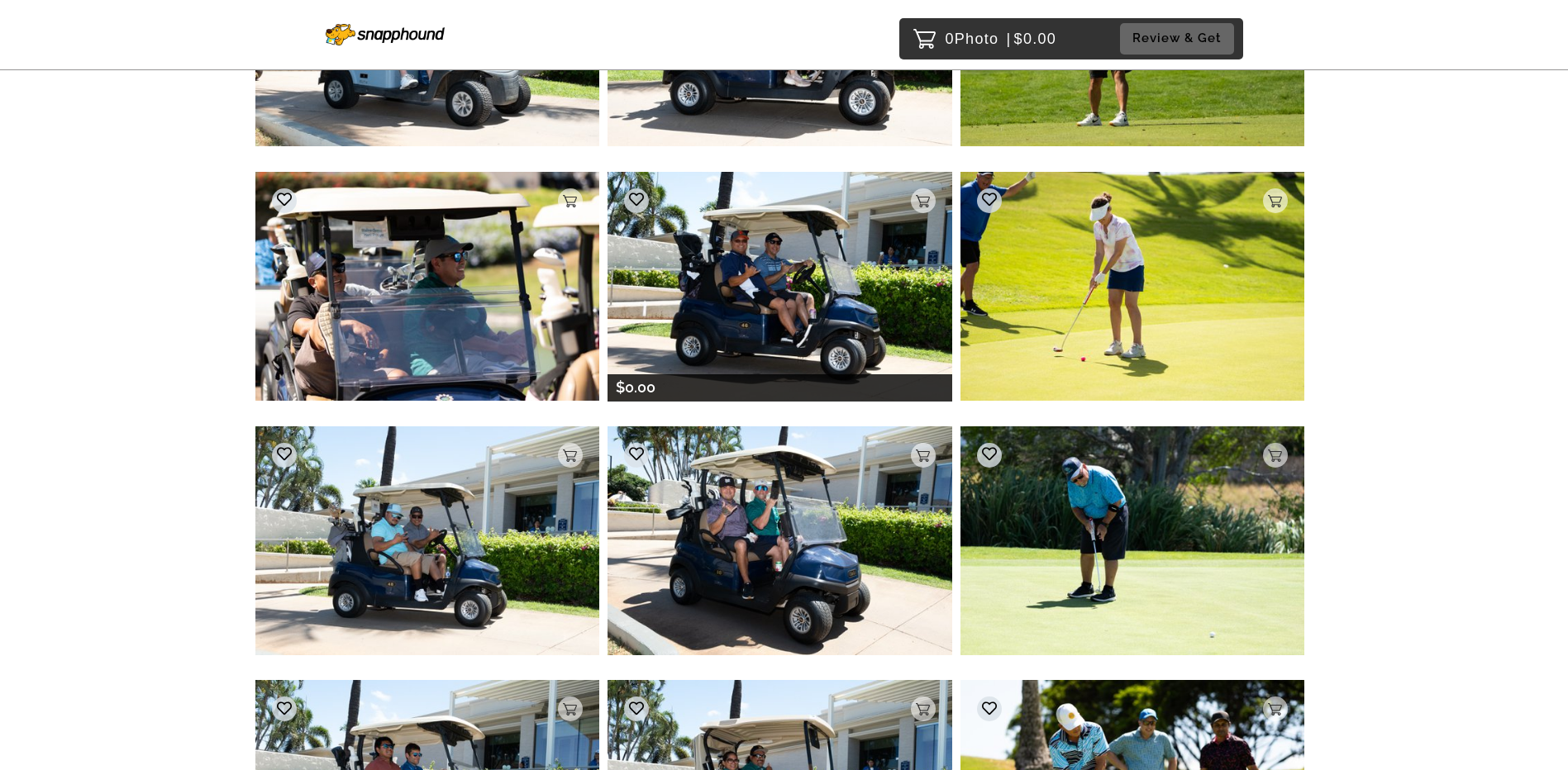
click at [609, 279] on img at bounding box center [780, 286] width 344 height 229
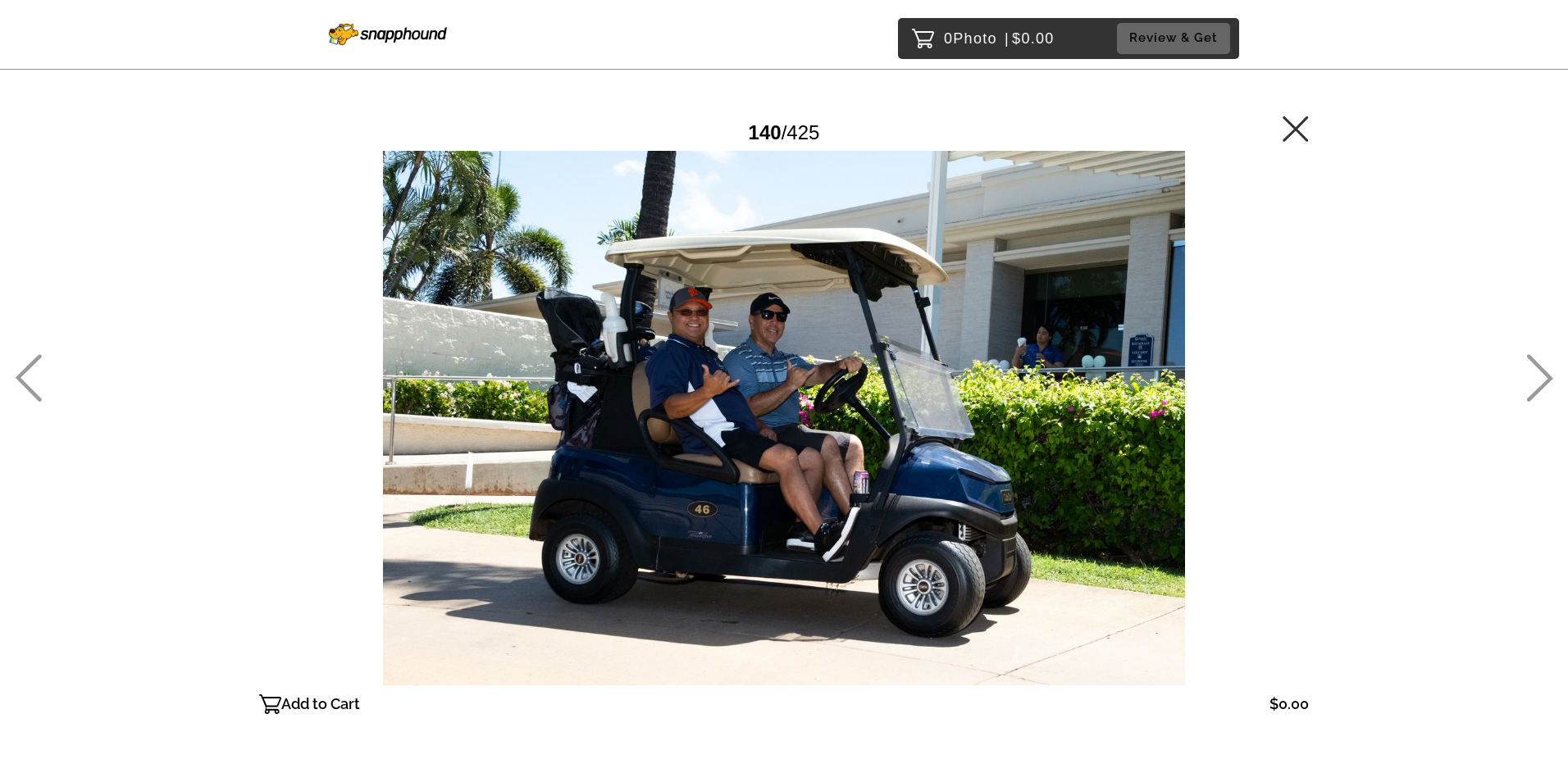
click at [604, 135] on icon at bounding box center [1296, 129] width 27 height 27
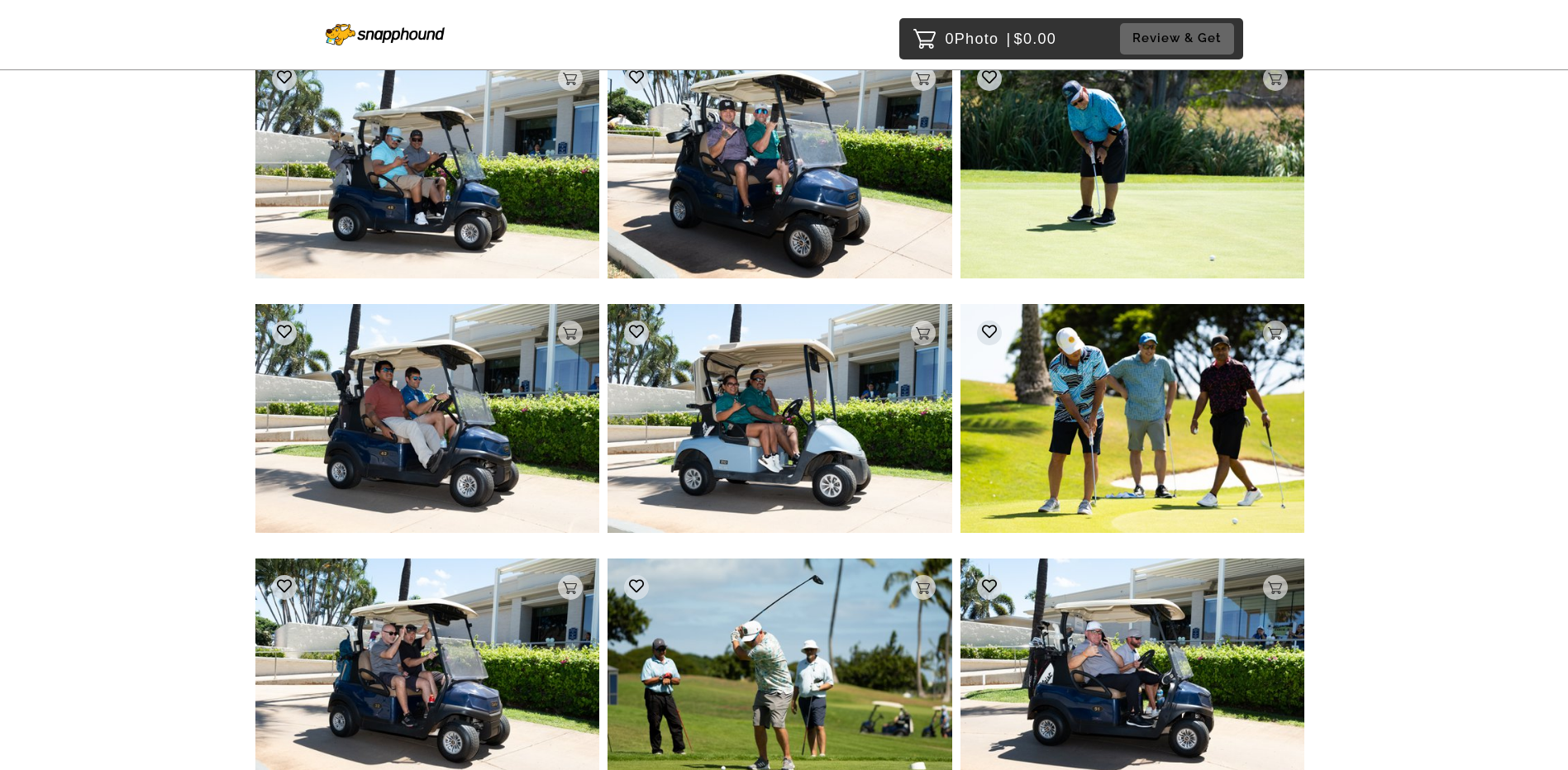
scroll to position [12246, 0]
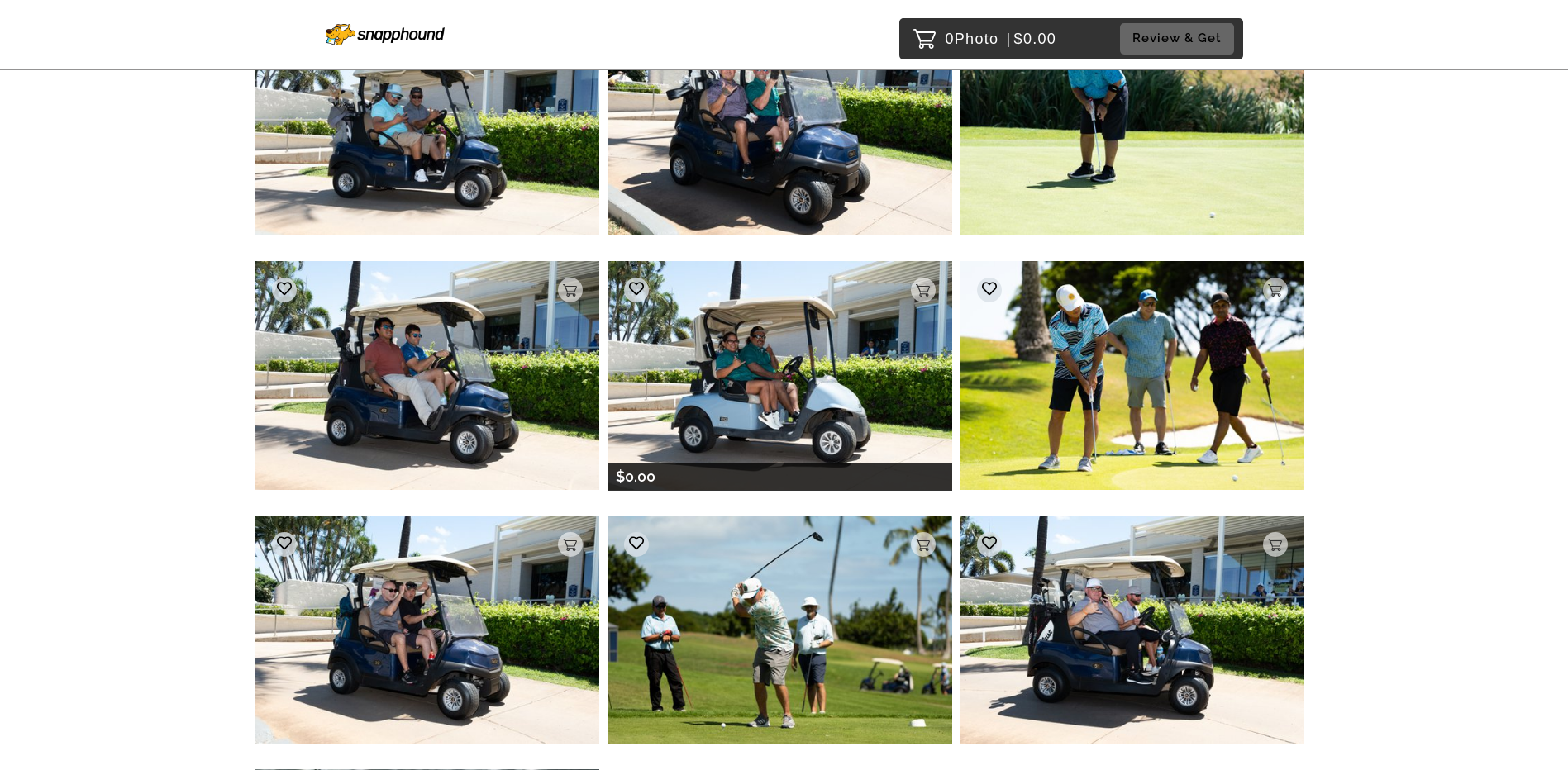
click at [609, 358] on img at bounding box center [780, 375] width 344 height 229
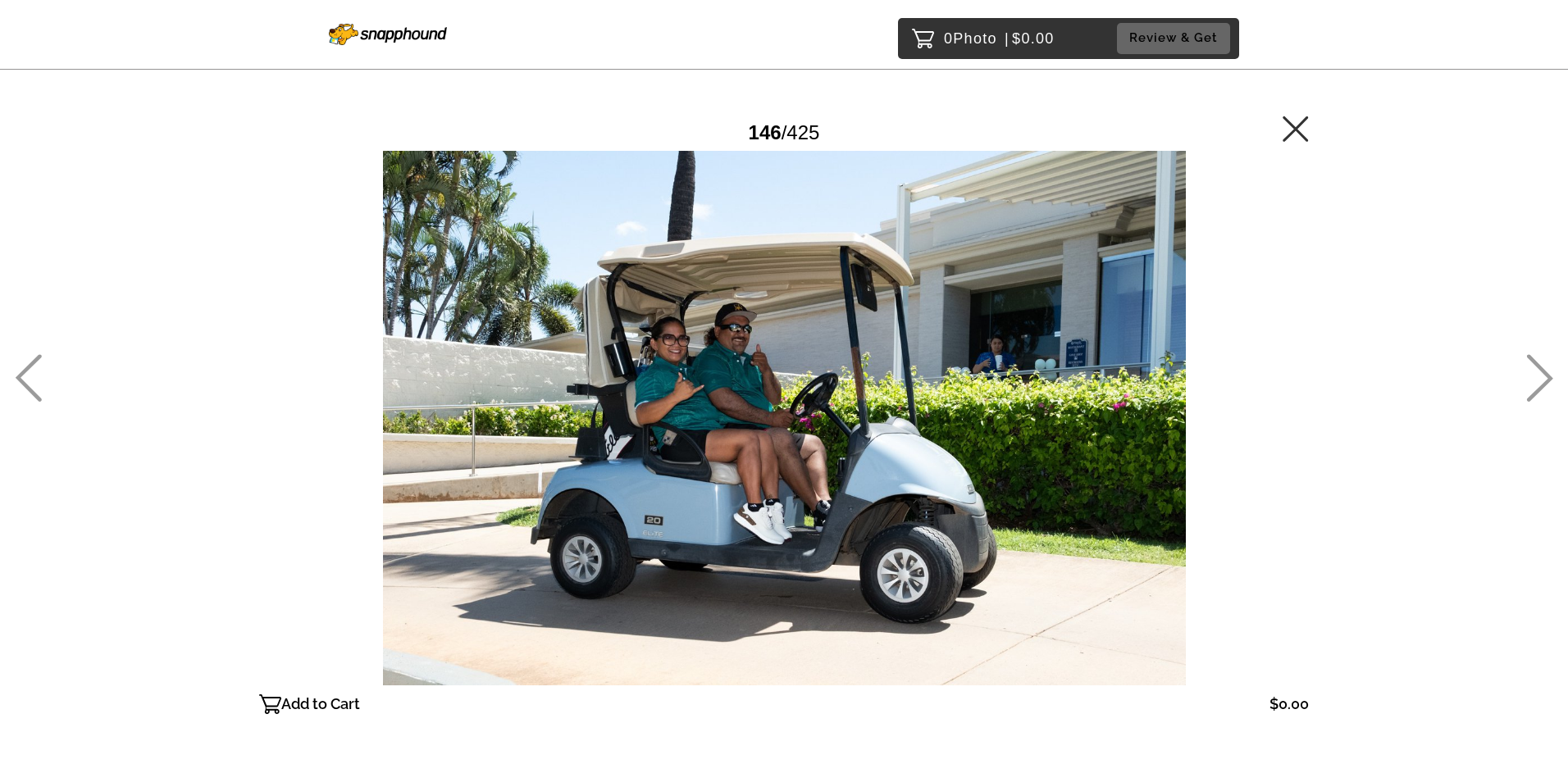
click at [604, 131] on icon at bounding box center [1296, 129] width 27 height 27
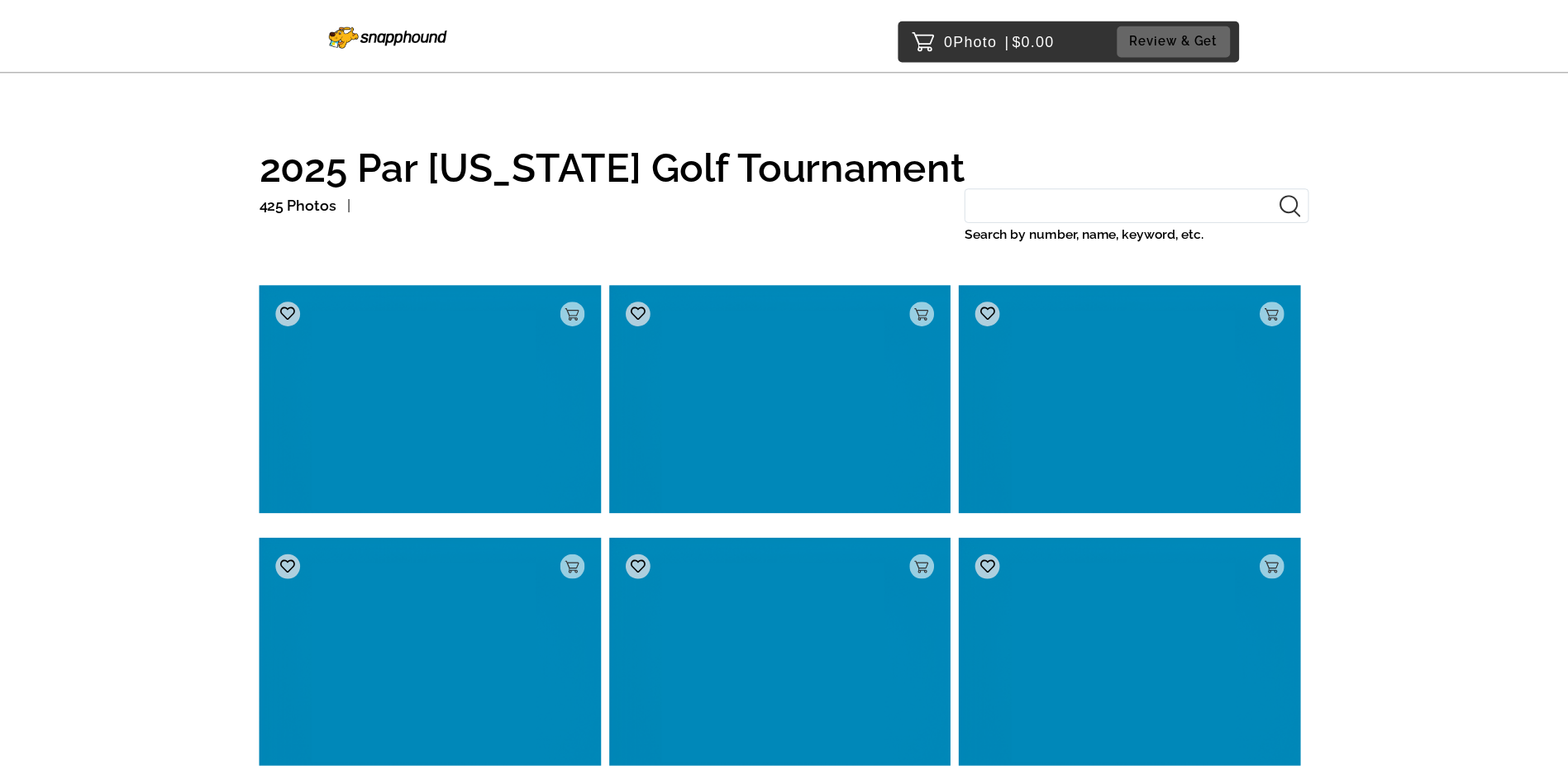
scroll to position [12177, 0]
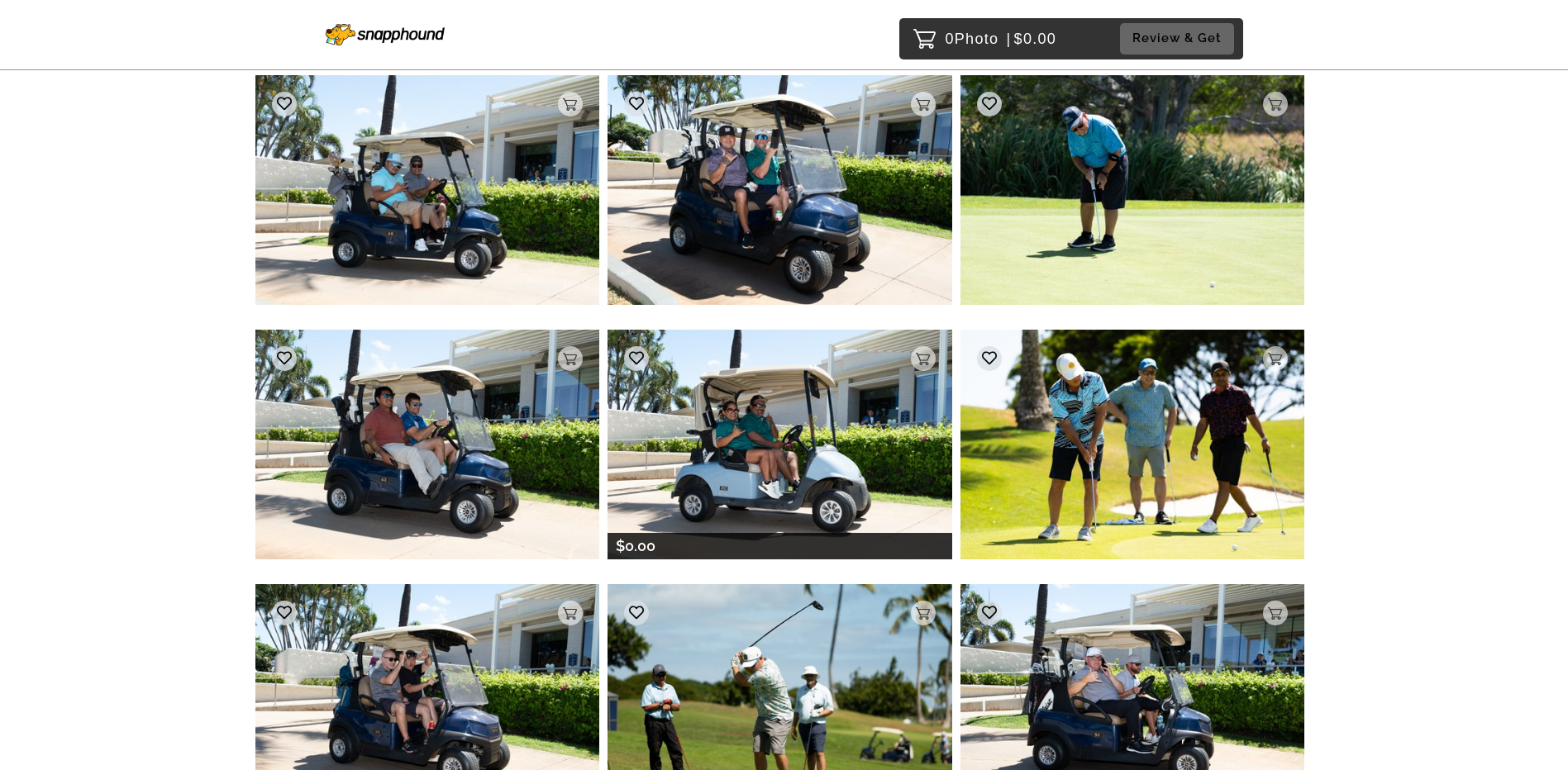
click at [609, 401] on img at bounding box center [780, 444] width 344 height 229
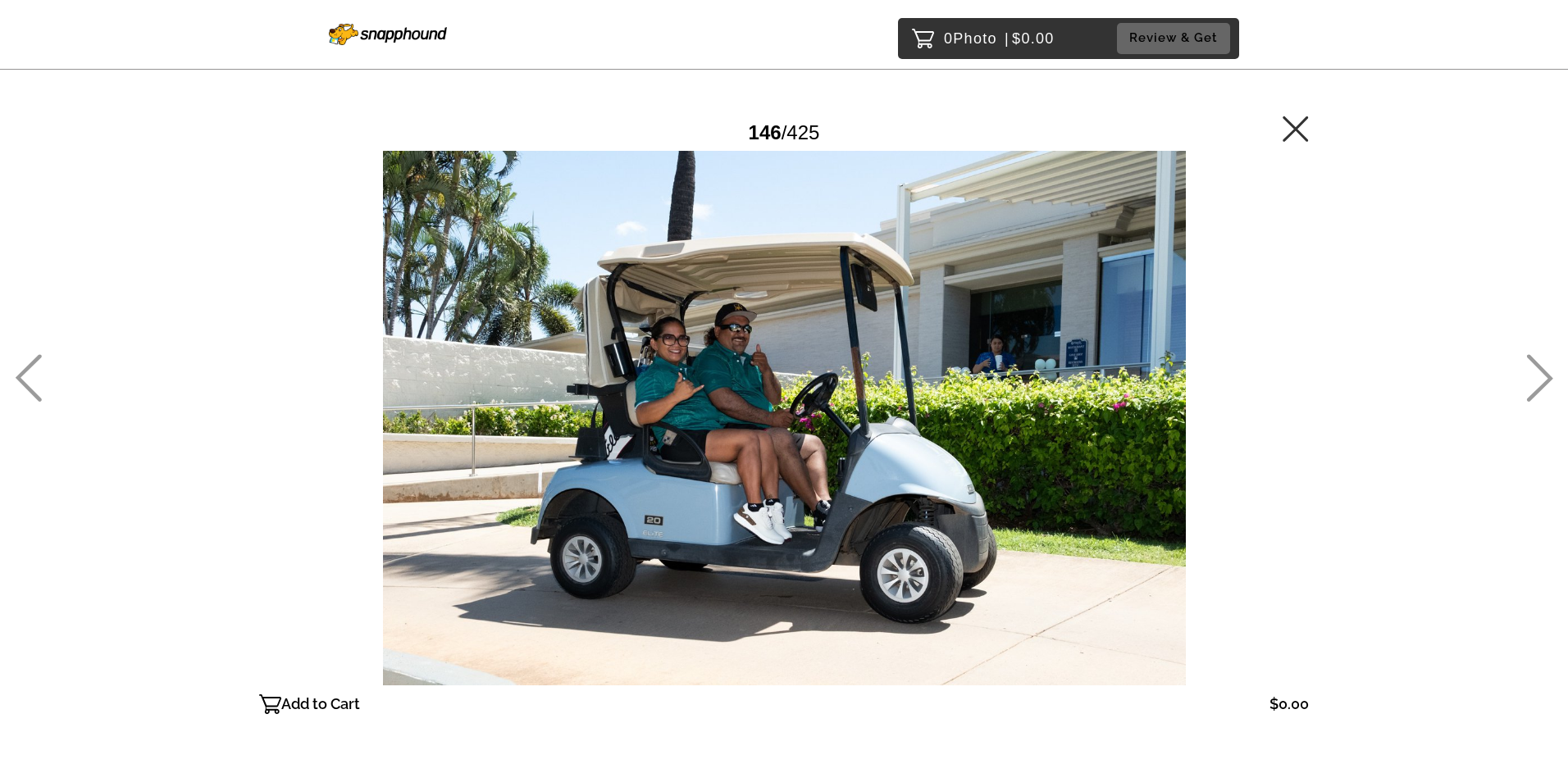
drag, startPoint x: 1299, startPoint y: 127, endPoint x: 1424, endPoint y: 392, distance: 293.0
click at [604, 127] on icon at bounding box center [1295, 128] width 26 height 26
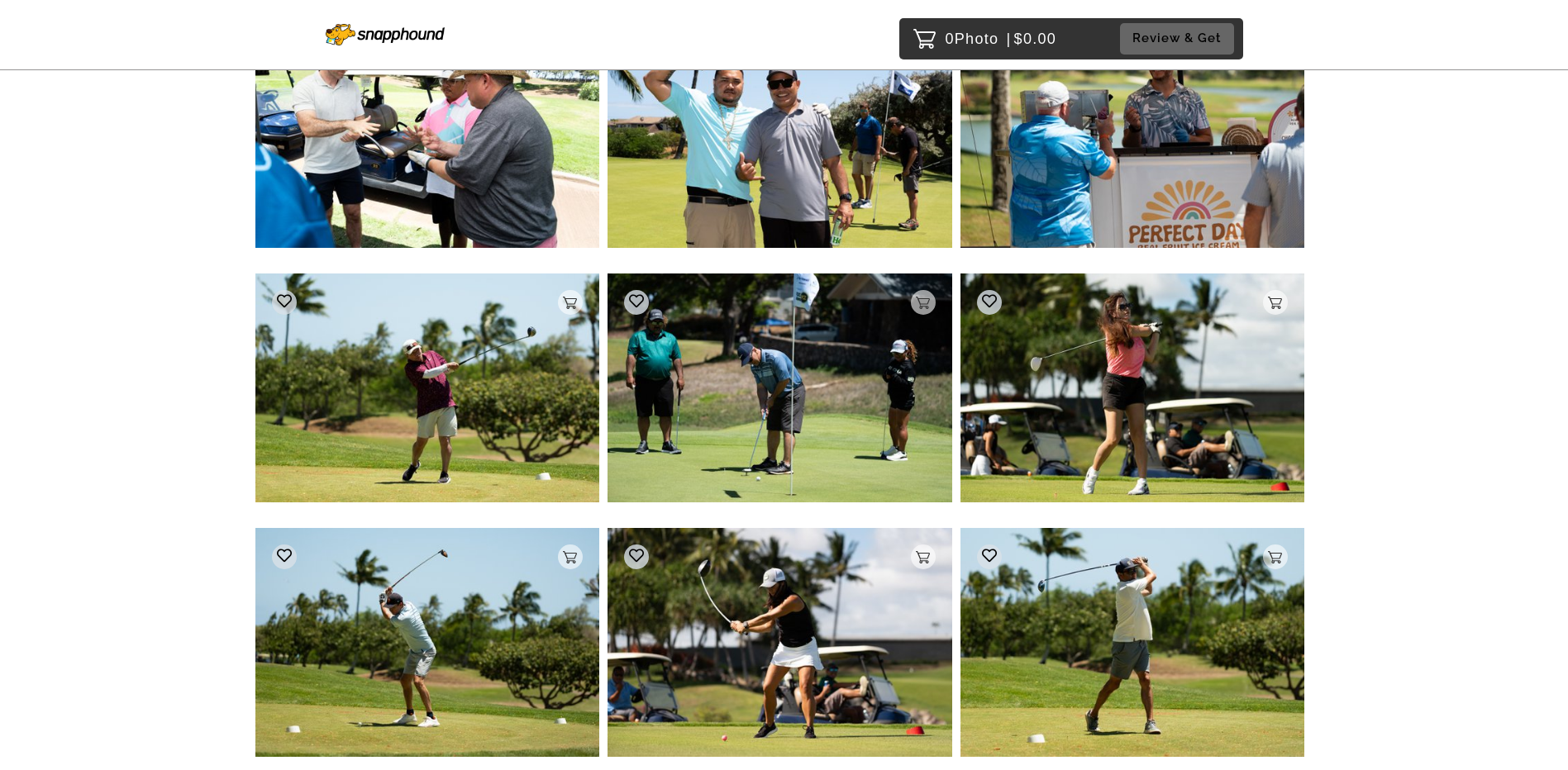
scroll to position [13812, 0]
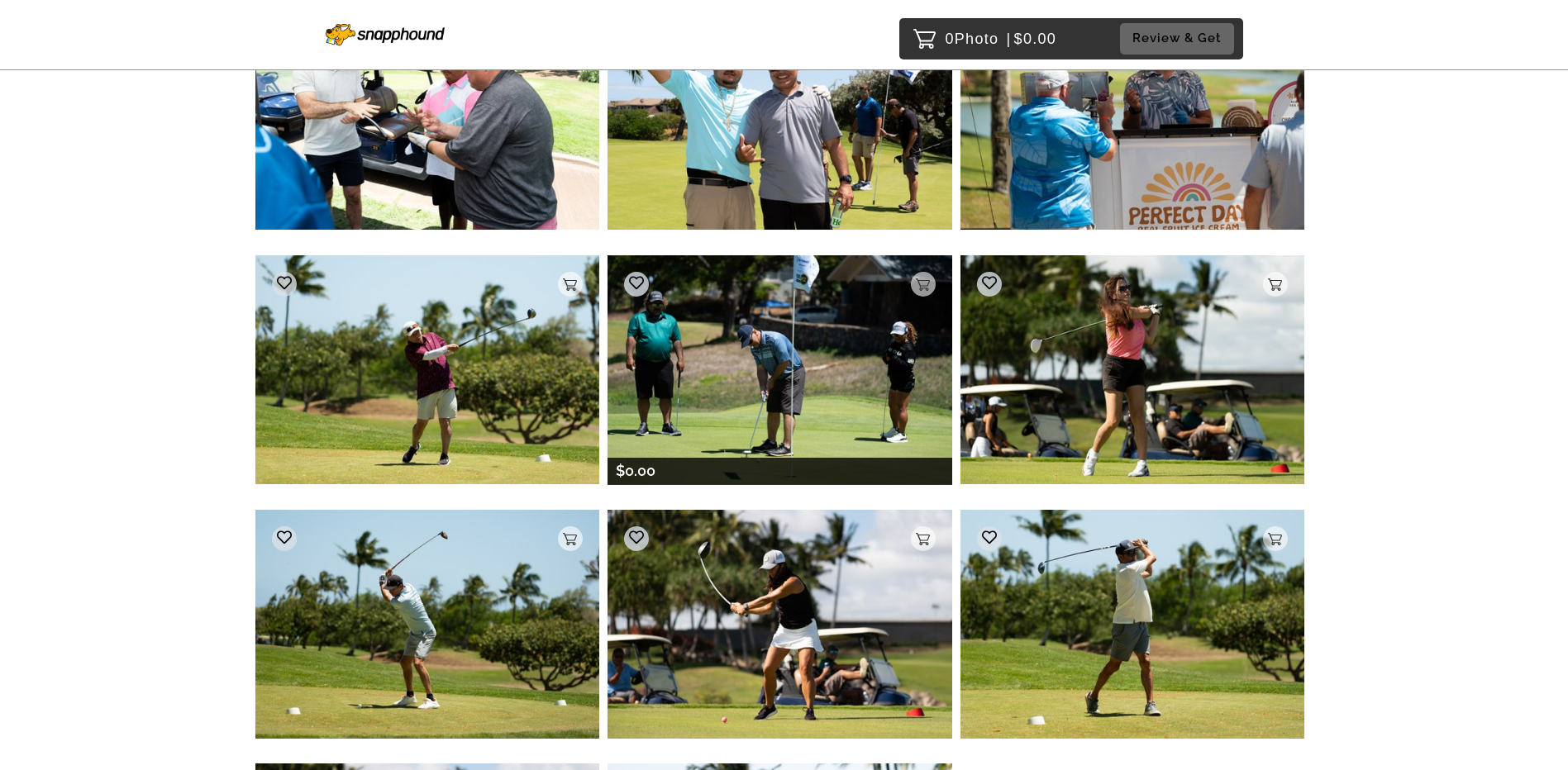
click at [609, 385] on img at bounding box center [780, 369] width 344 height 229
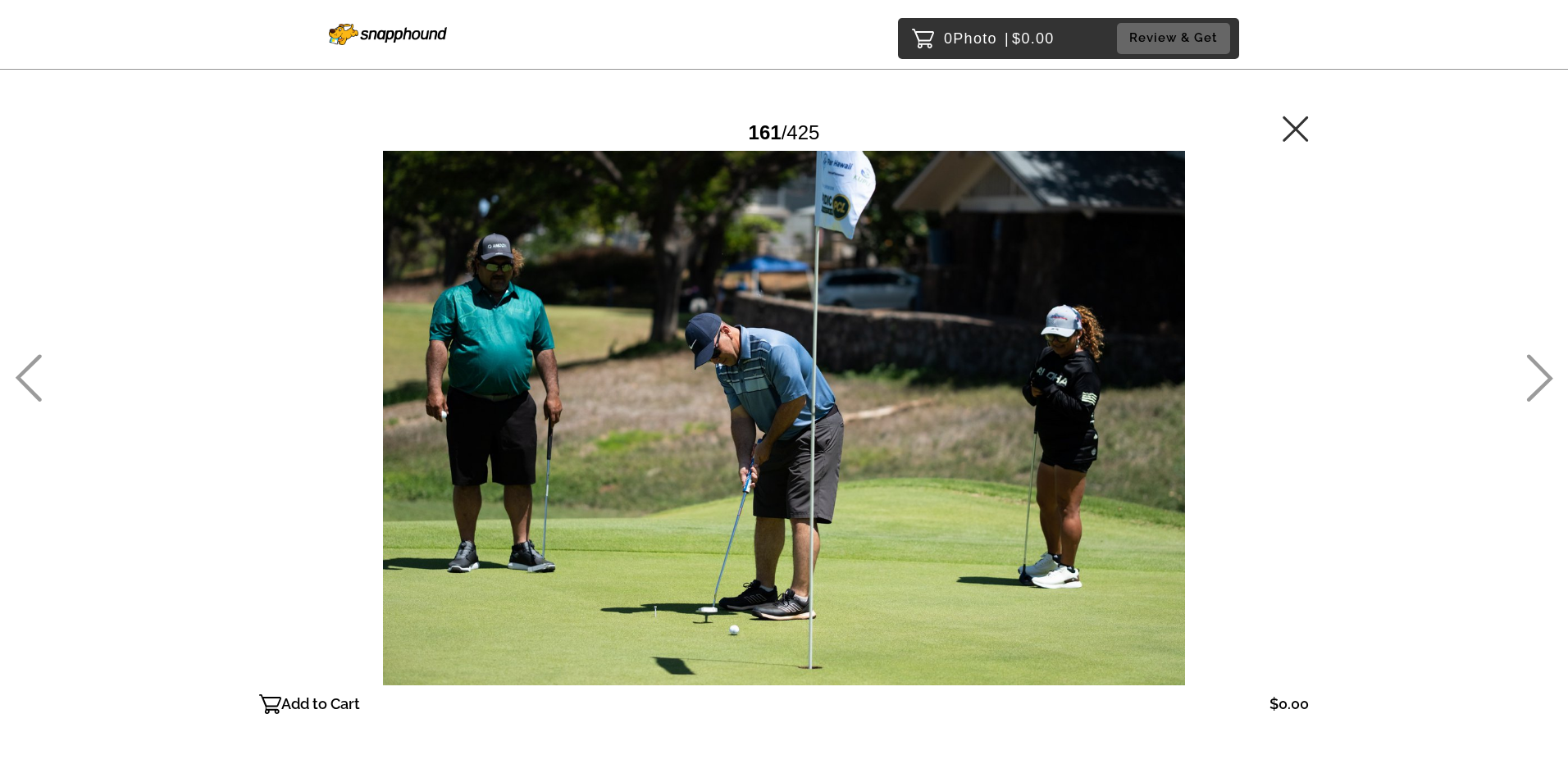
click at [604, 125] on icon at bounding box center [1296, 129] width 27 height 27
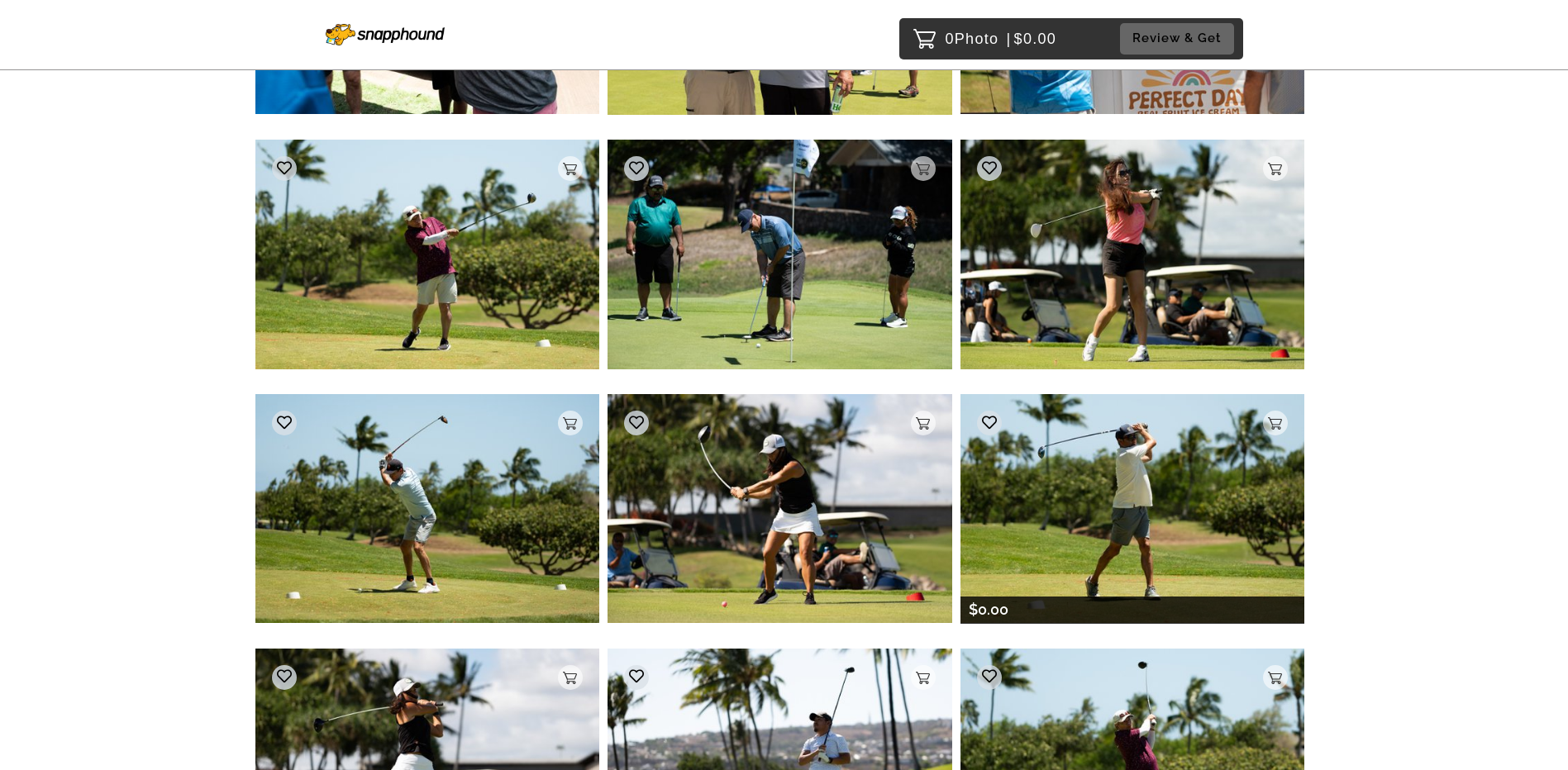
scroll to position [13945, 0]
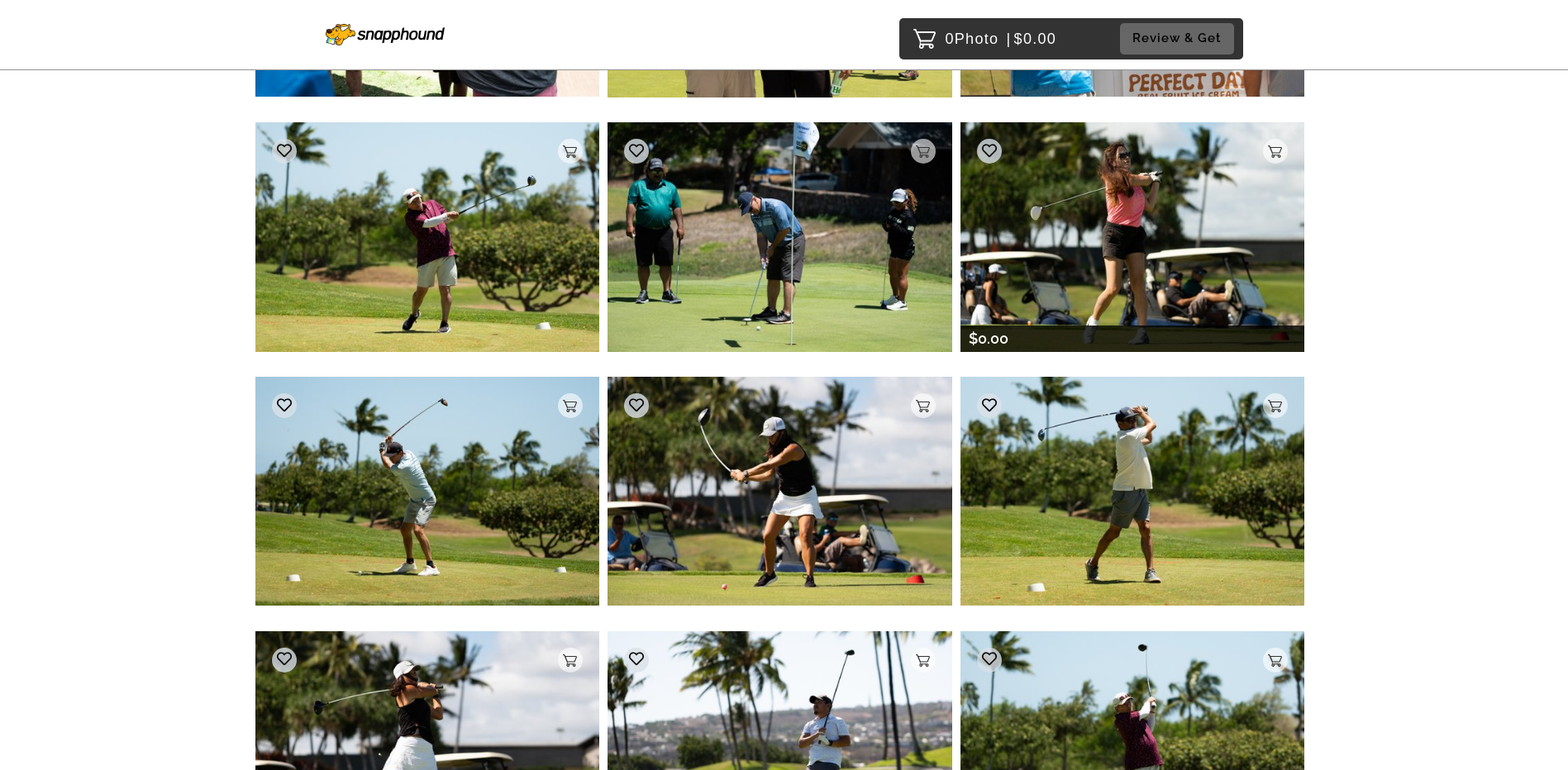
click at [609, 249] on img at bounding box center [1132, 236] width 344 height 229
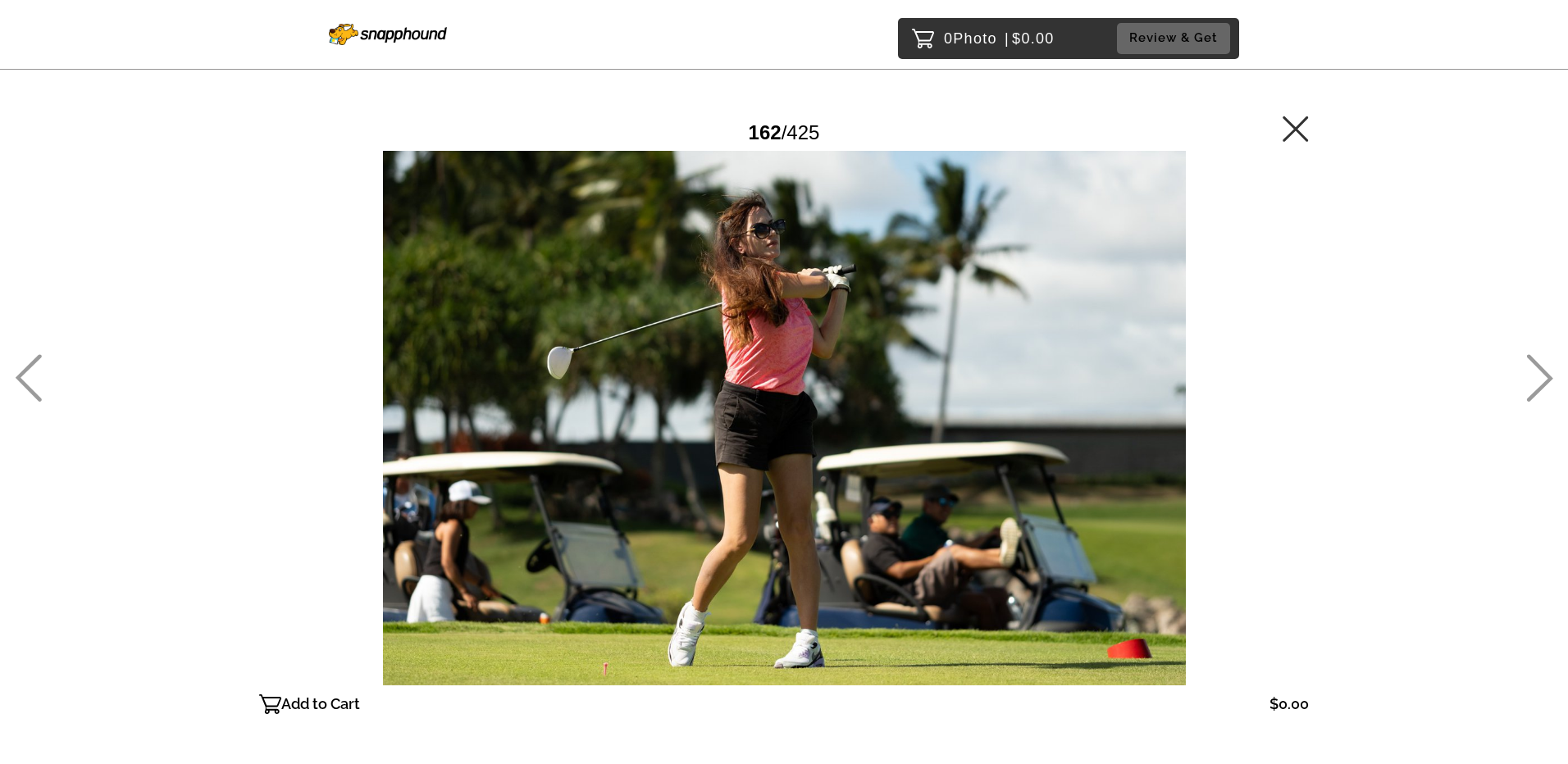
click at [604, 127] on icon at bounding box center [1295, 128] width 26 height 26
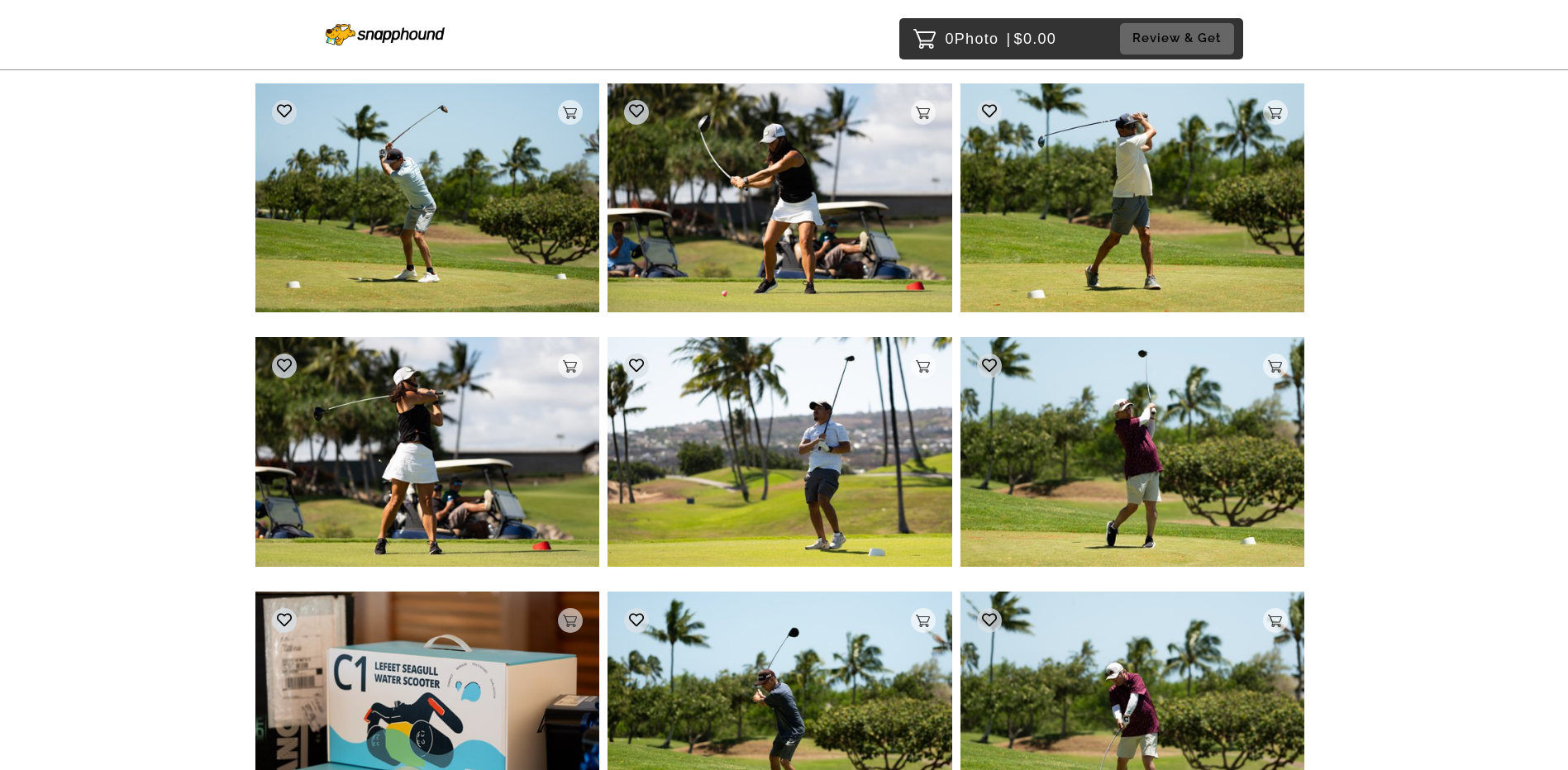
scroll to position [14323, 0]
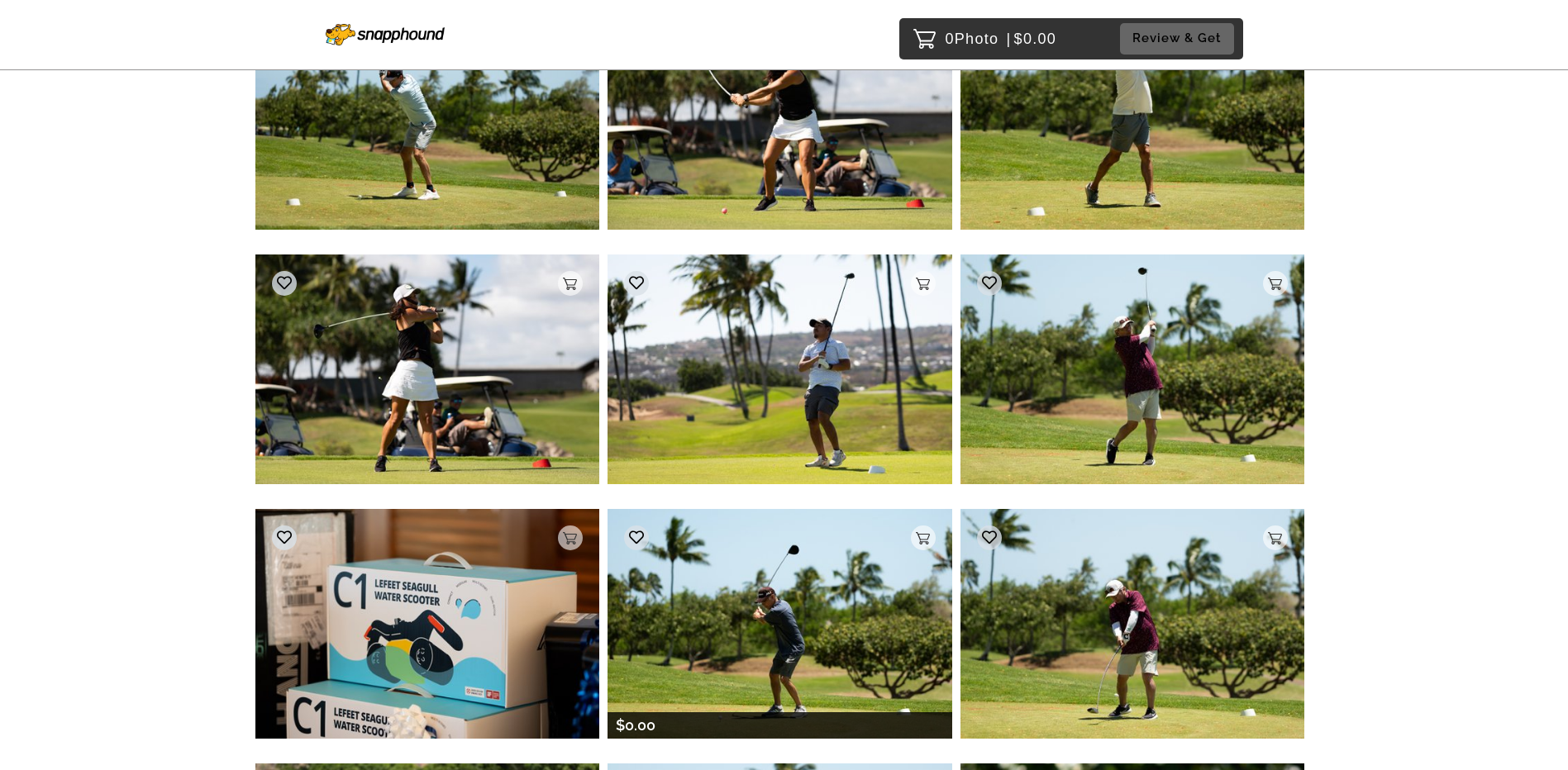
click at [609, 401] on img at bounding box center [780, 623] width 344 height 229
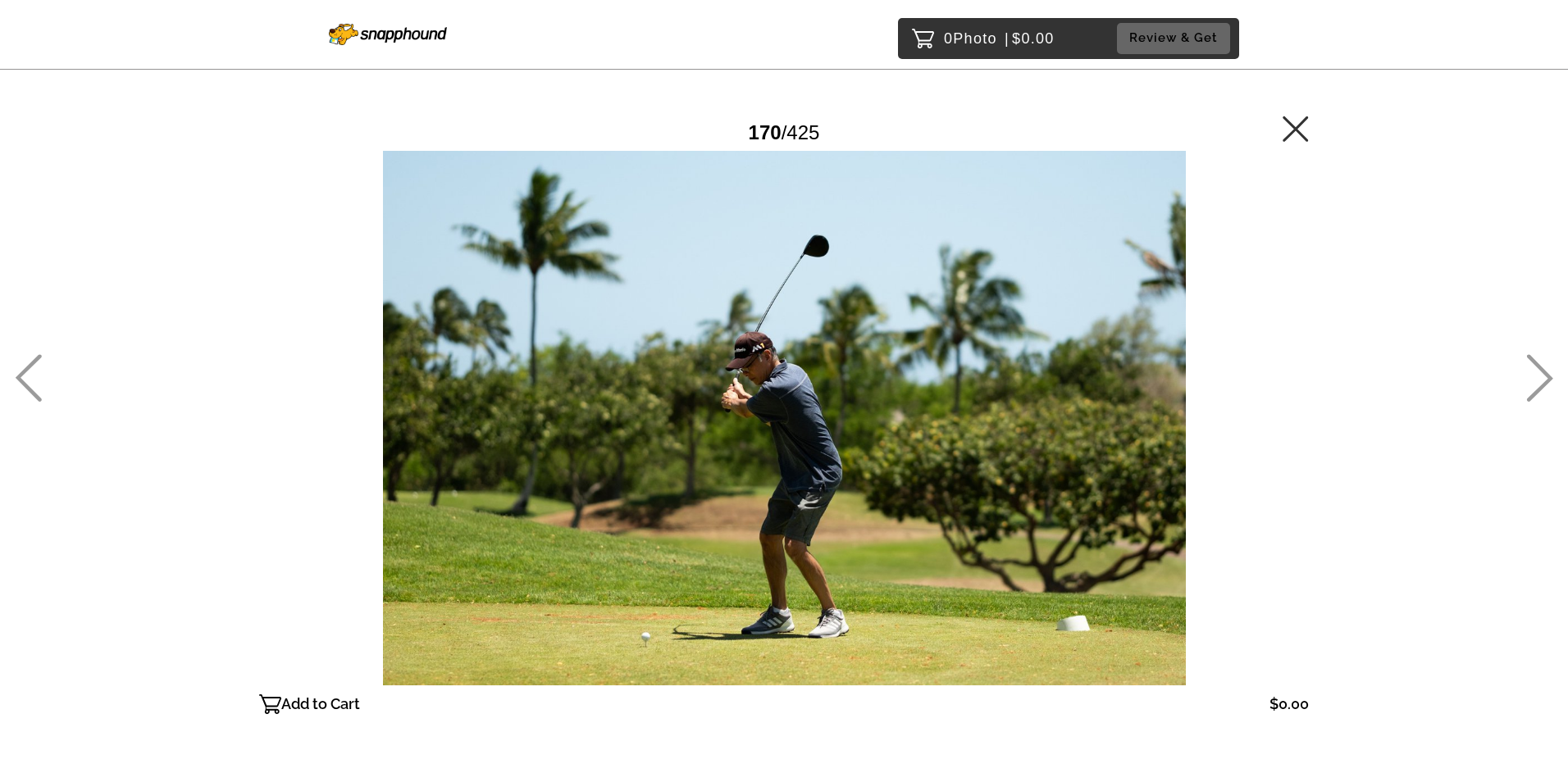
click at [604, 119] on icon at bounding box center [1296, 129] width 27 height 27
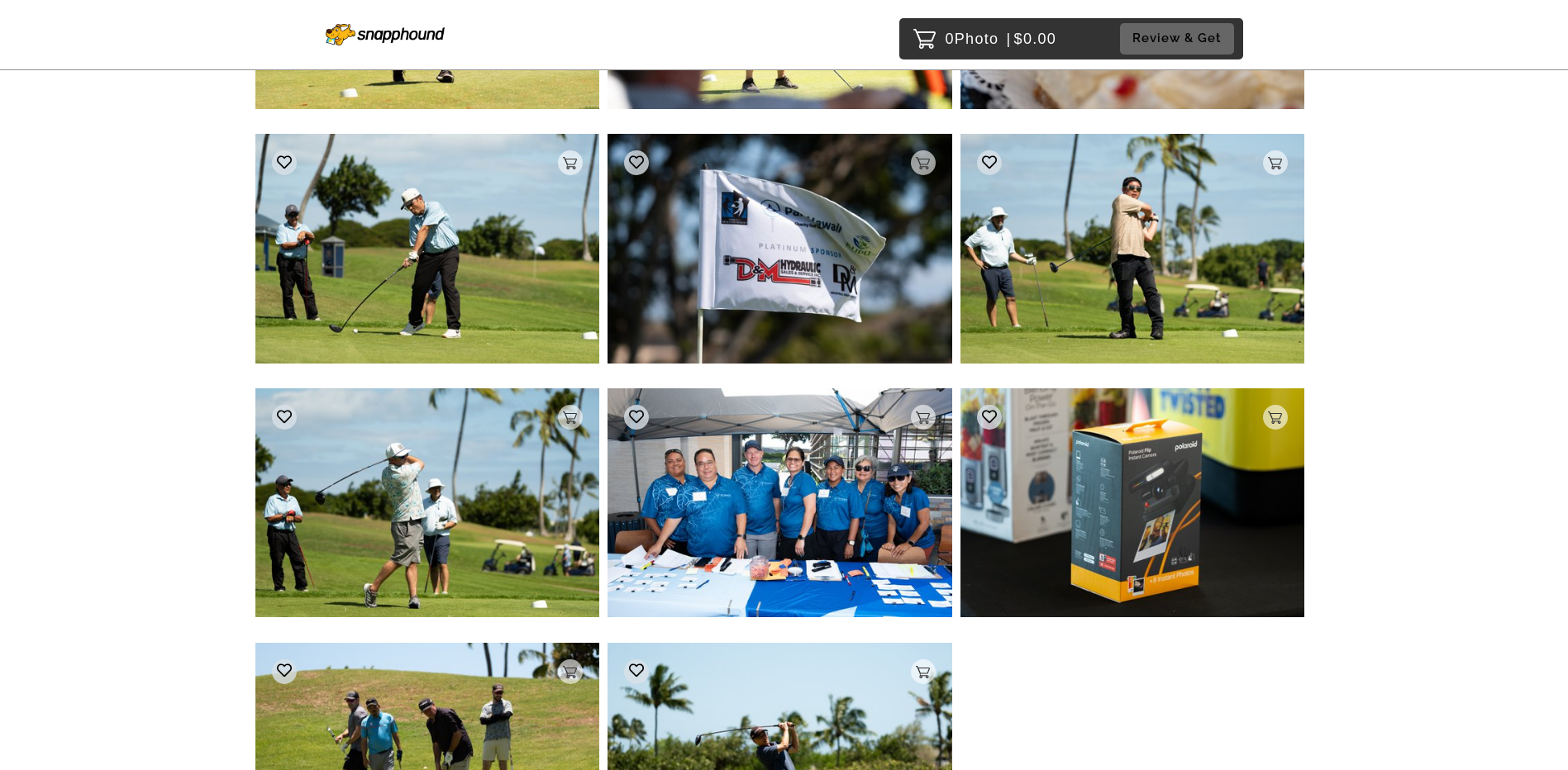
scroll to position [15701, 0]
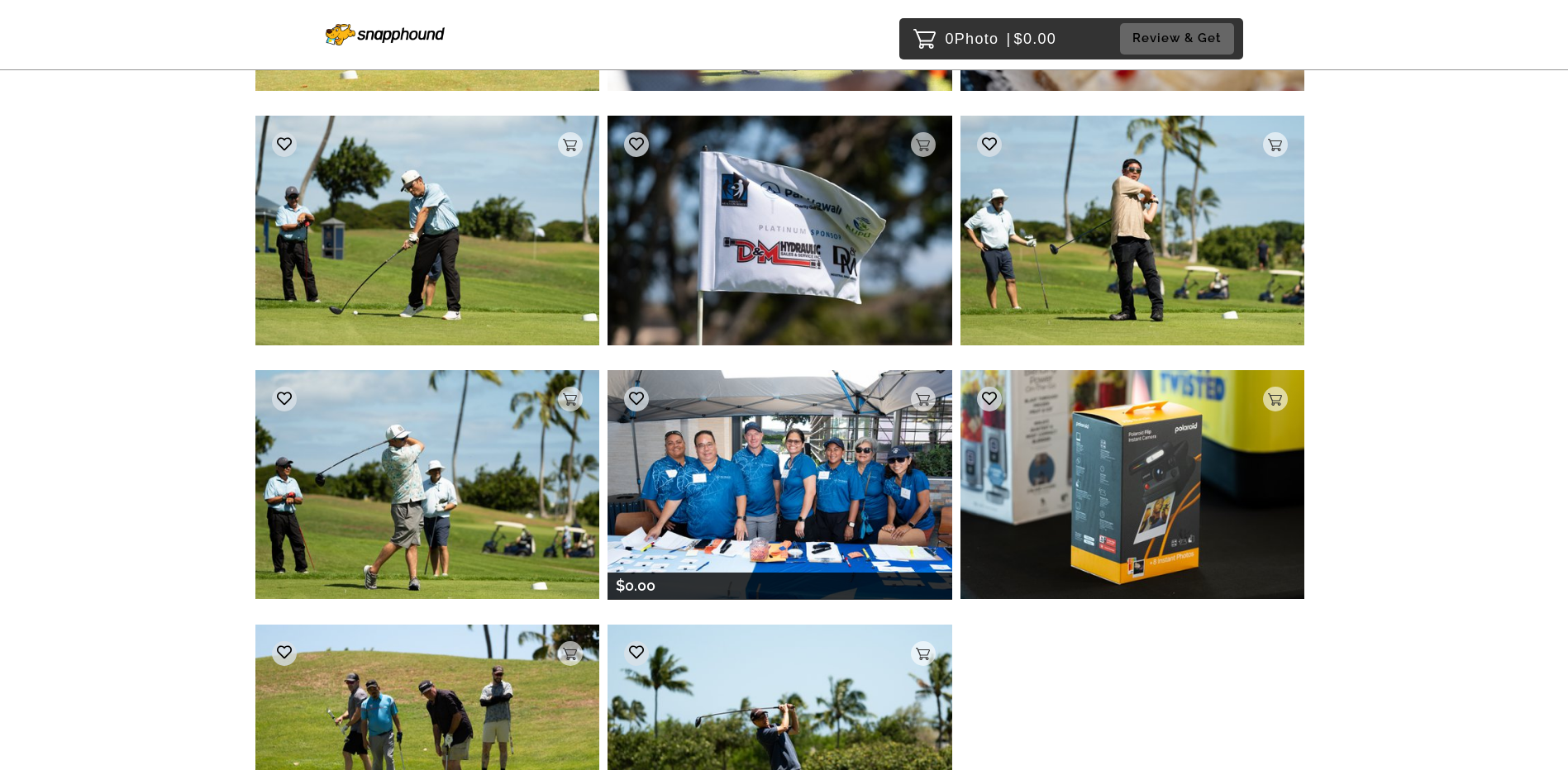
click at [609, 401] on img at bounding box center [780, 484] width 344 height 229
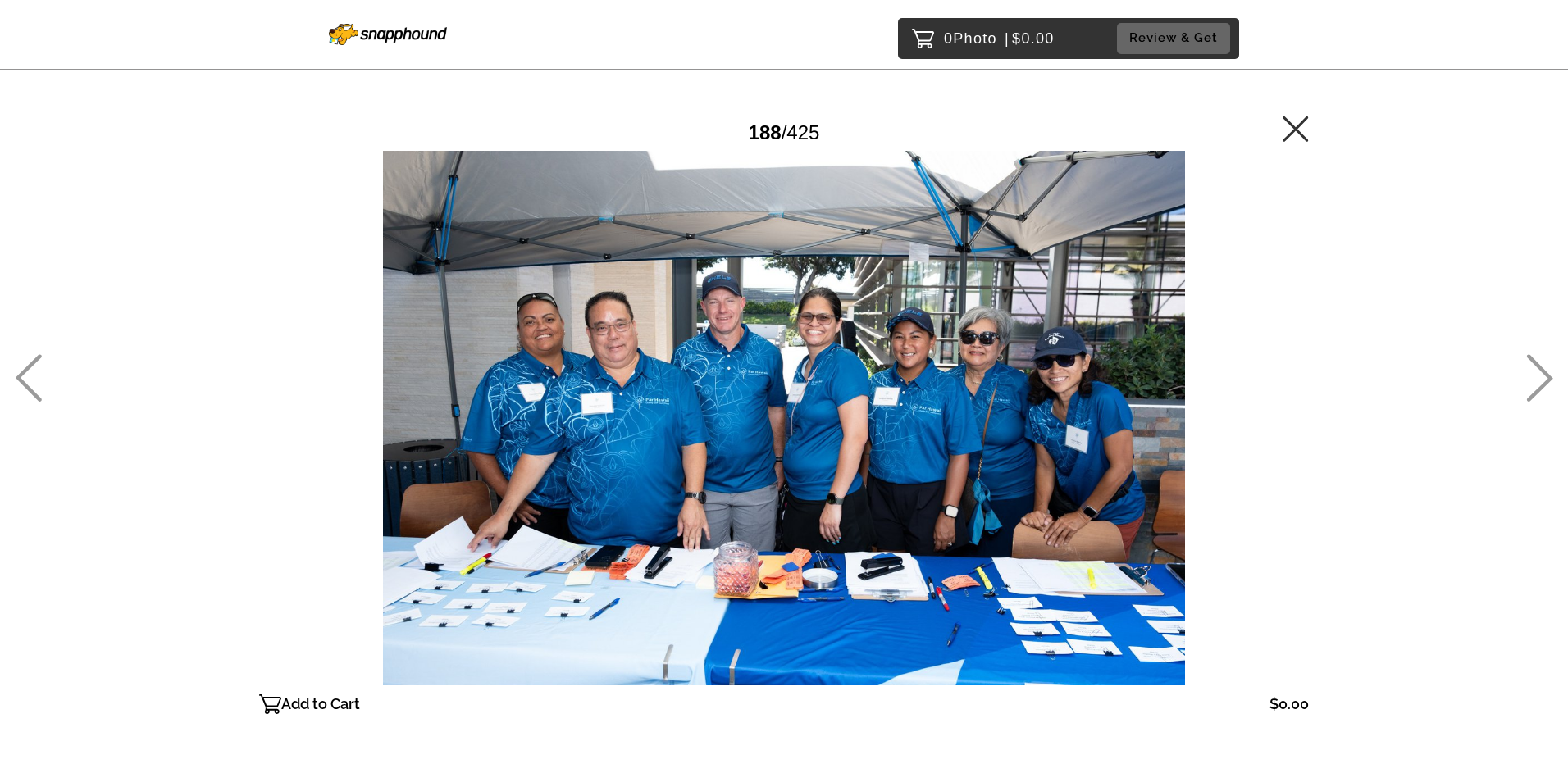
click at [604, 133] on icon at bounding box center [1296, 129] width 27 height 27
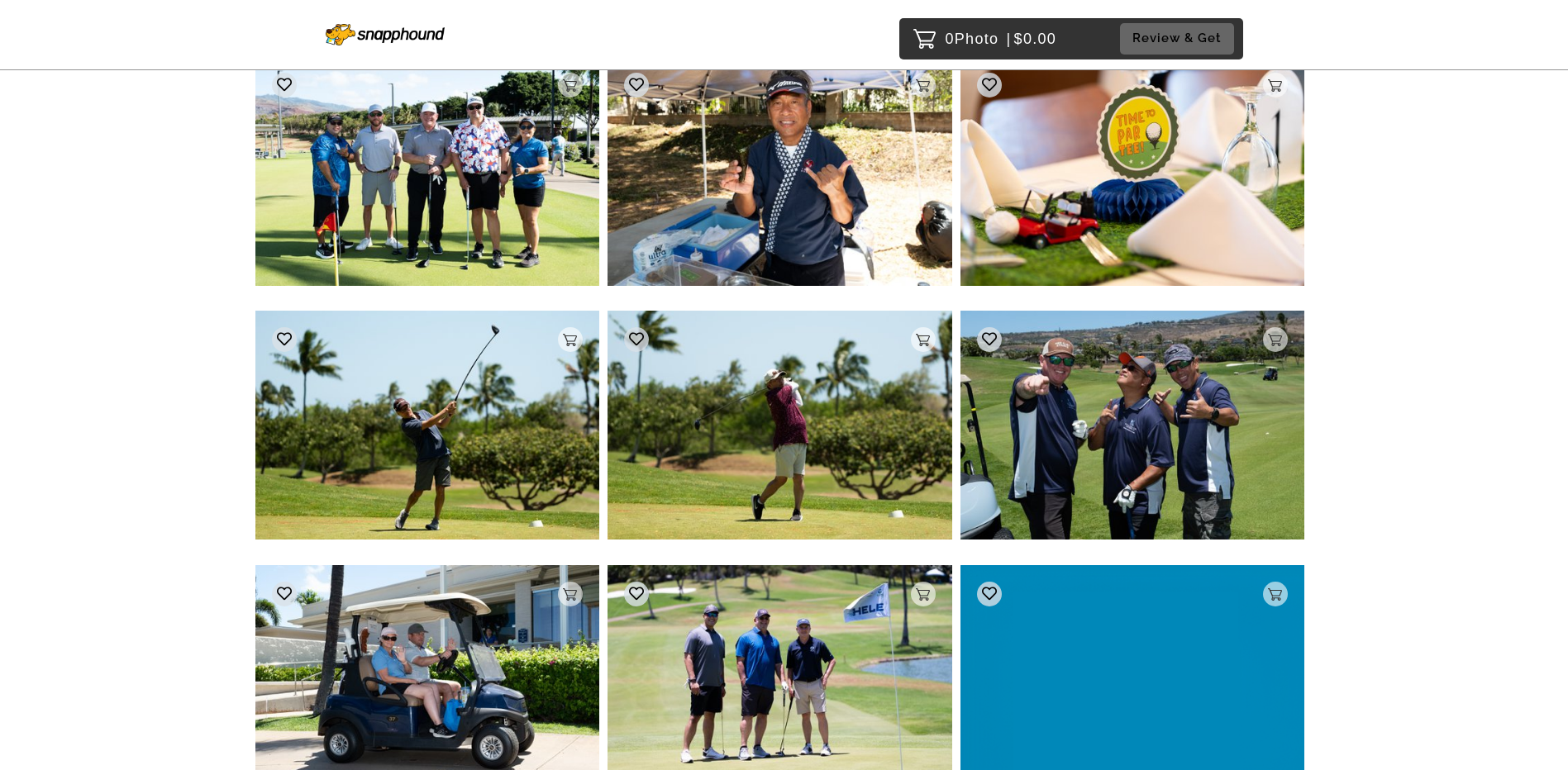
scroll to position [17477, 0]
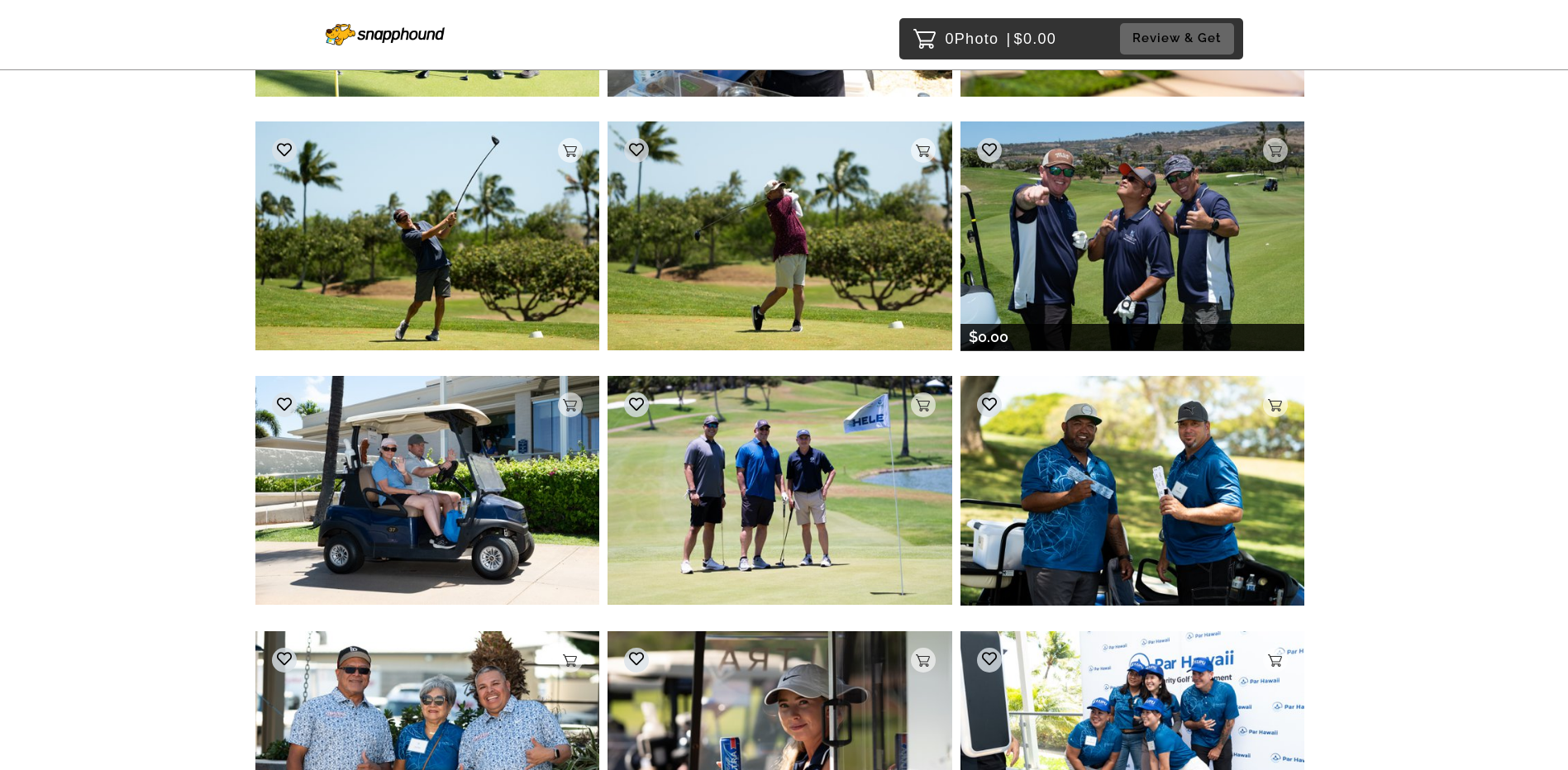
click at [609, 255] on img at bounding box center [1132, 236] width 344 height 229
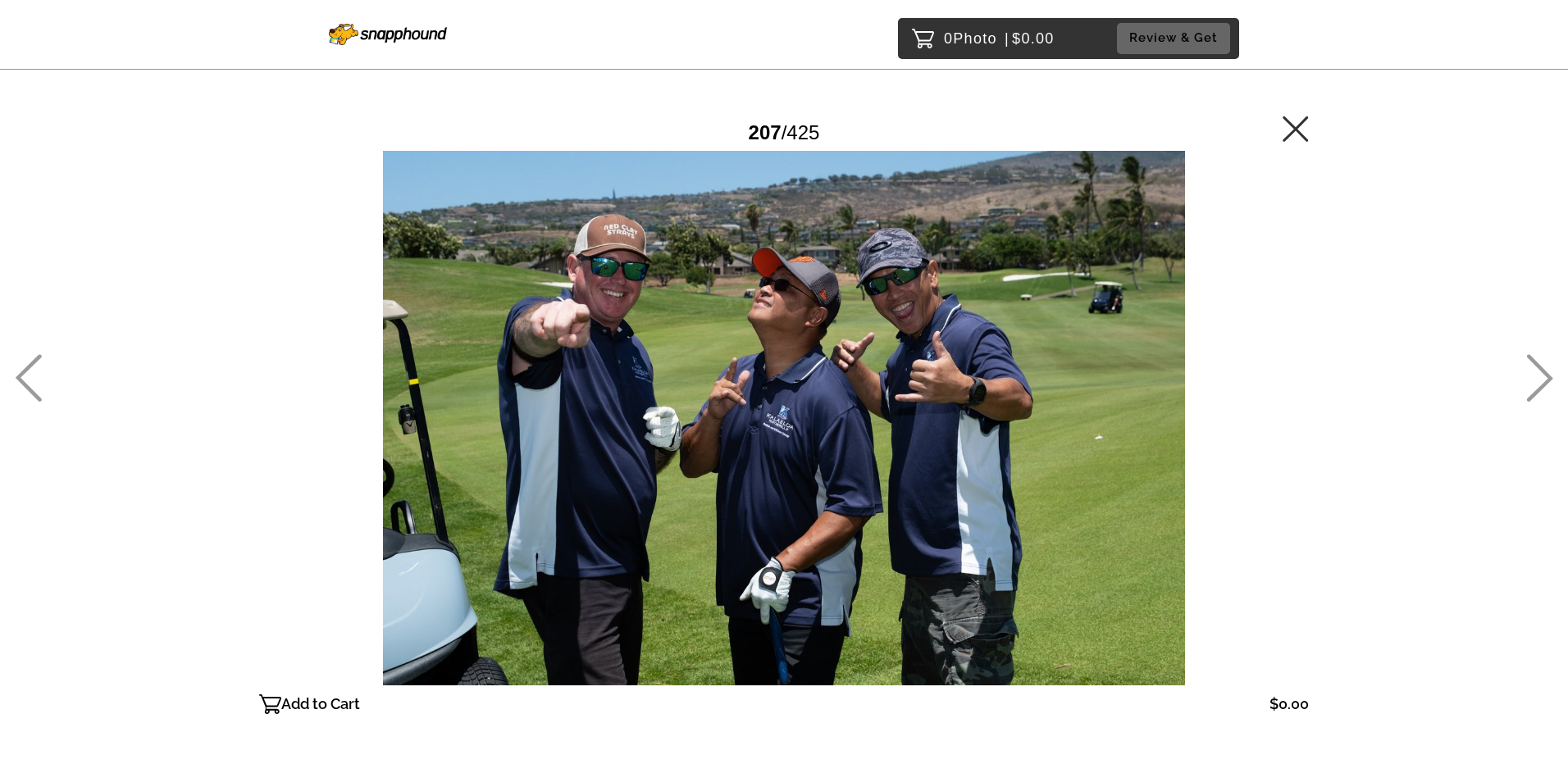
click at [604, 131] on icon at bounding box center [1296, 129] width 27 height 27
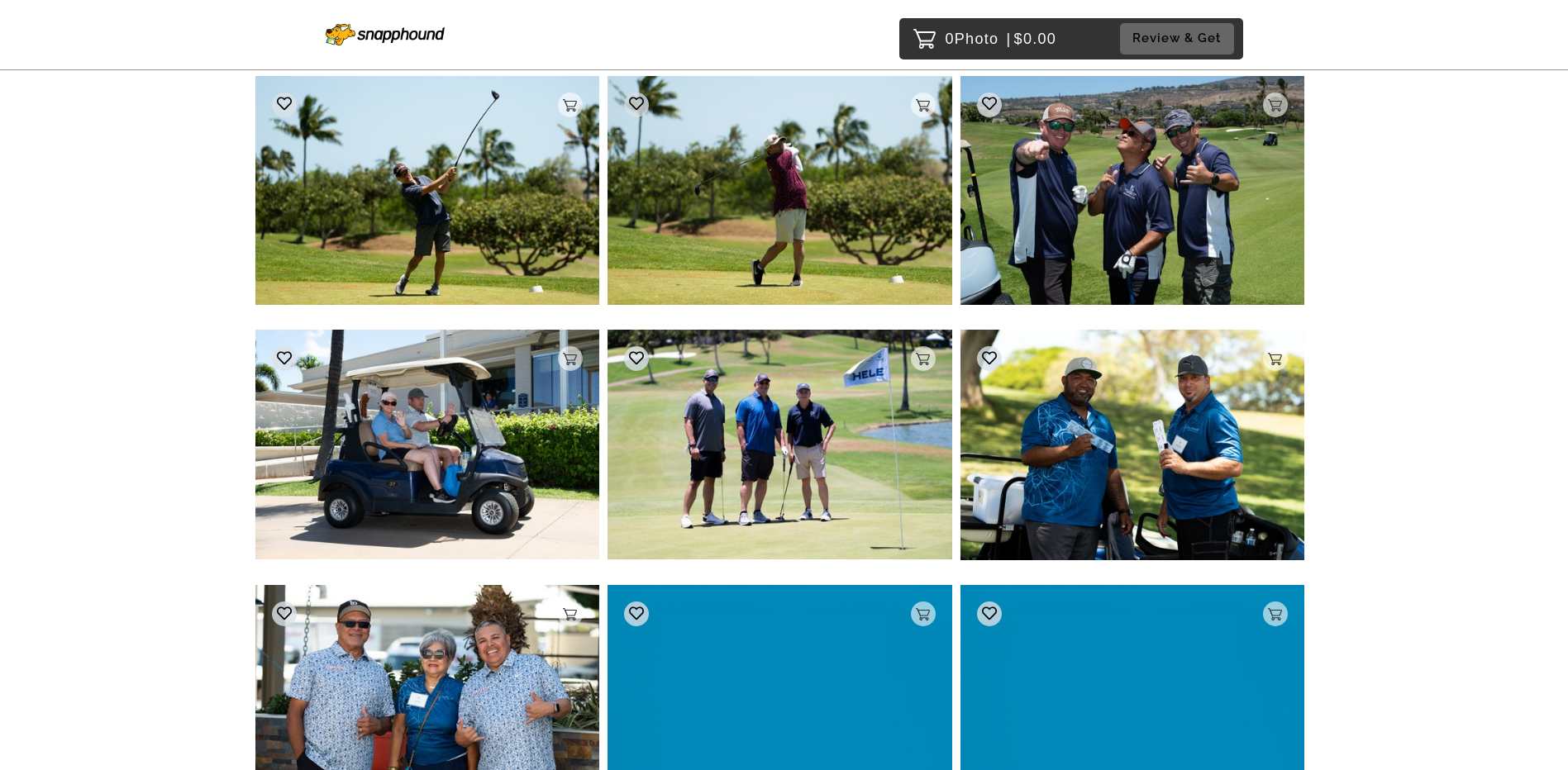
scroll to position [17524, 0]
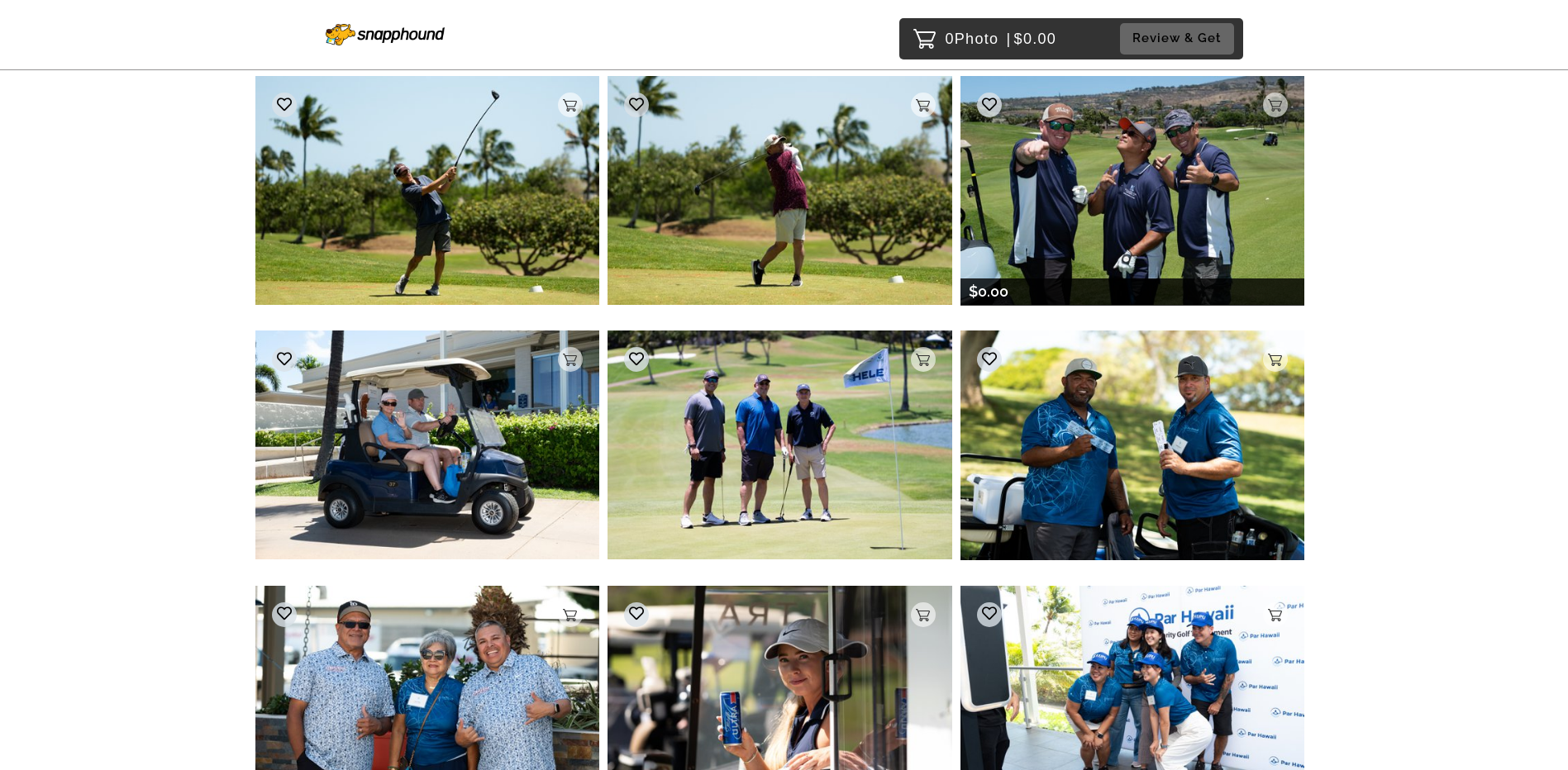
click at [609, 186] on img at bounding box center [1132, 190] width 344 height 229
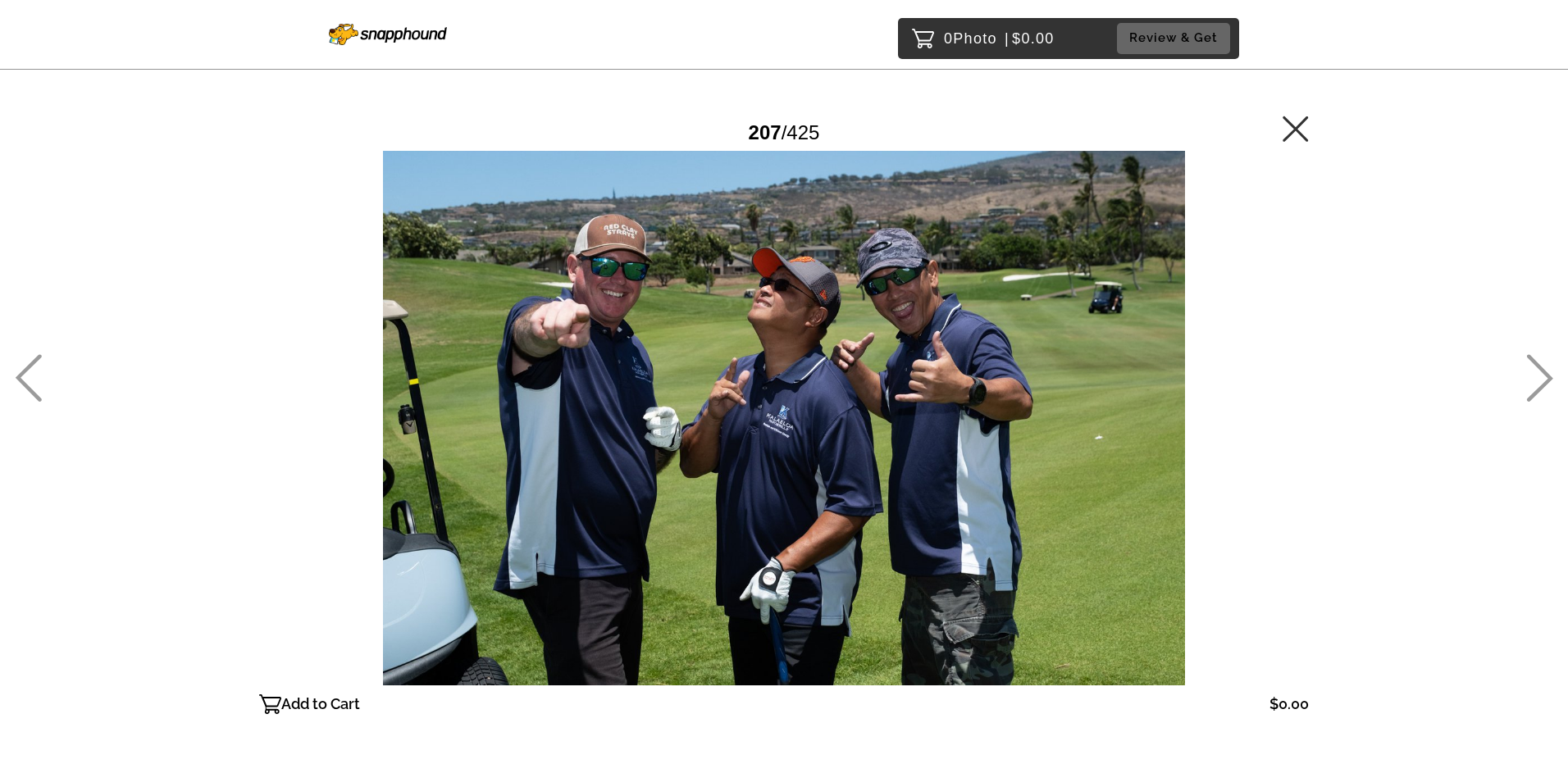
drag, startPoint x: 1302, startPoint y: 138, endPoint x: 1315, endPoint y: 390, distance: 252.3
click at [604, 138] on icon at bounding box center [1296, 129] width 27 height 27
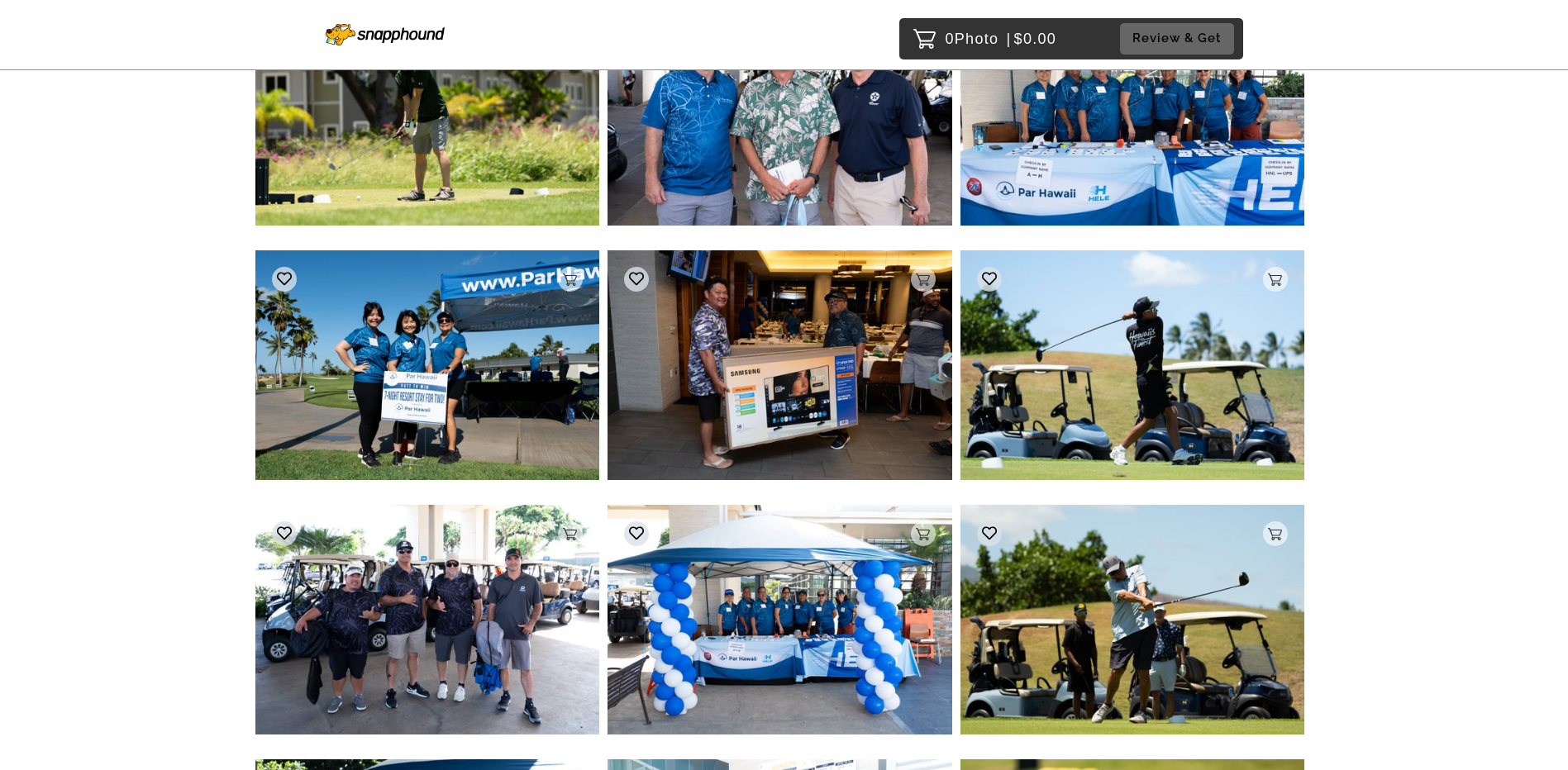
scroll to position [20995, 0]
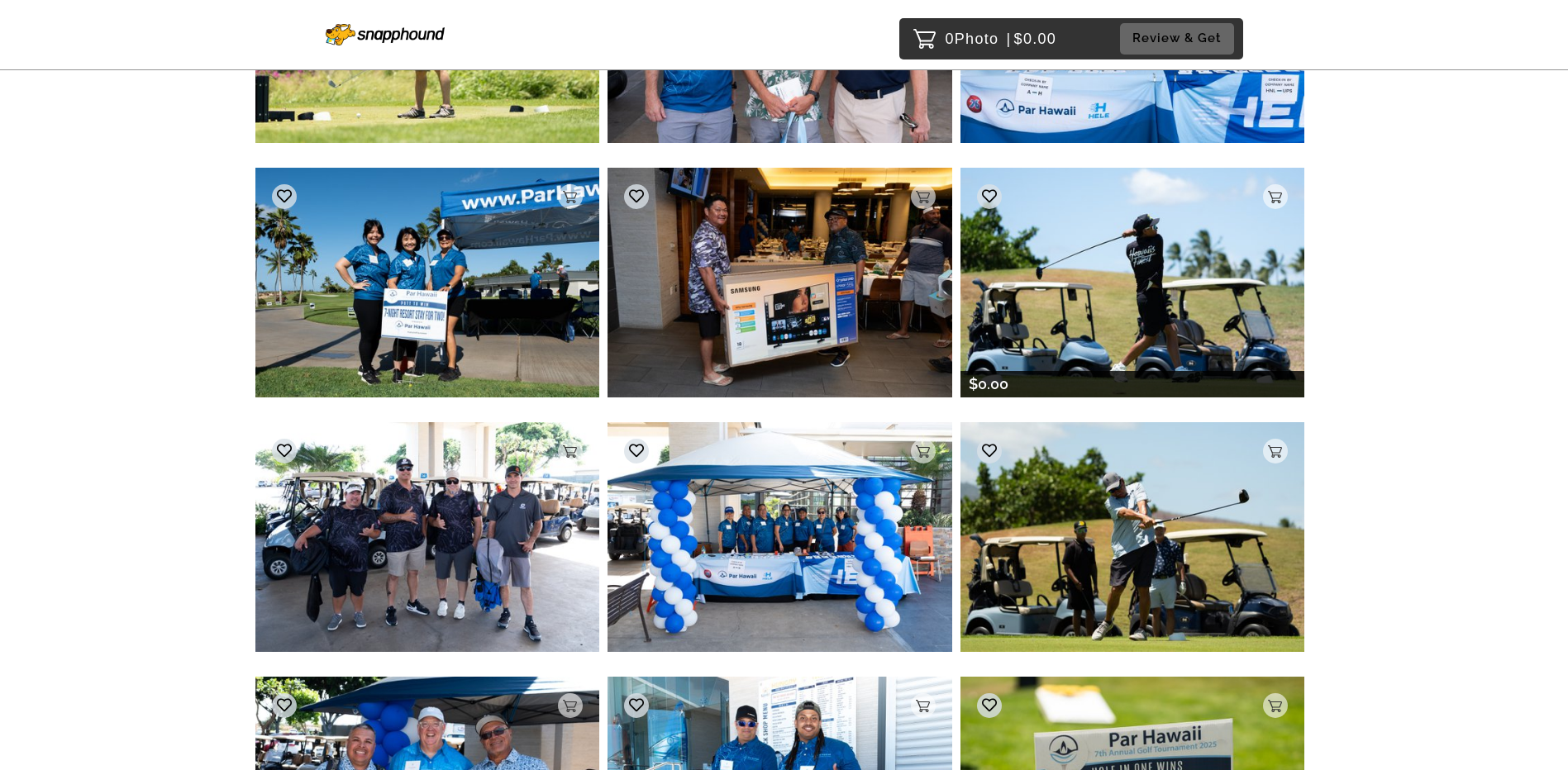
click at [609, 264] on img at bounding box center [1132, 281] width 344 height 229
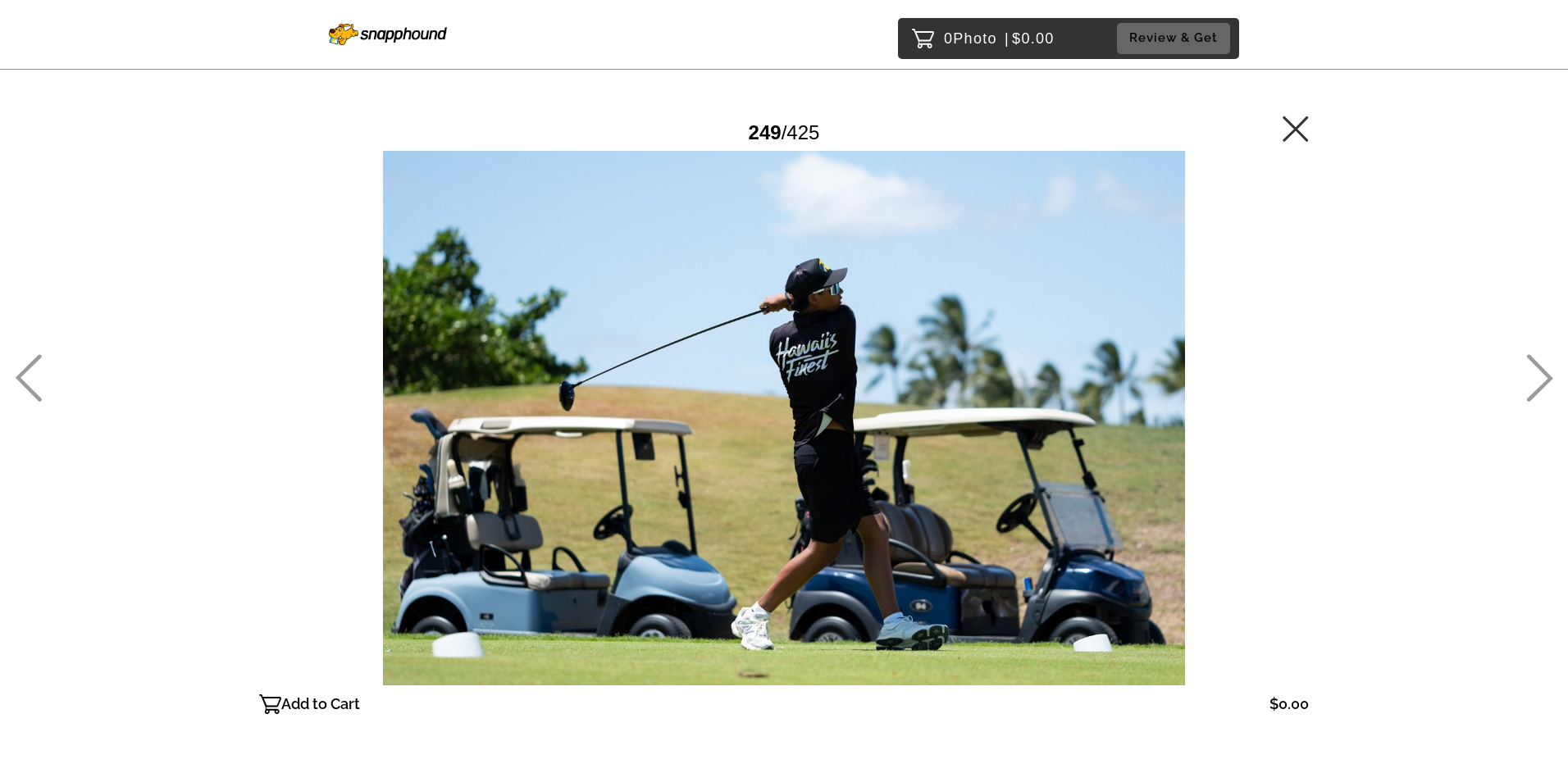
click at [604, 125] on icon at bounding box center [1295, 128] width 26 height 26
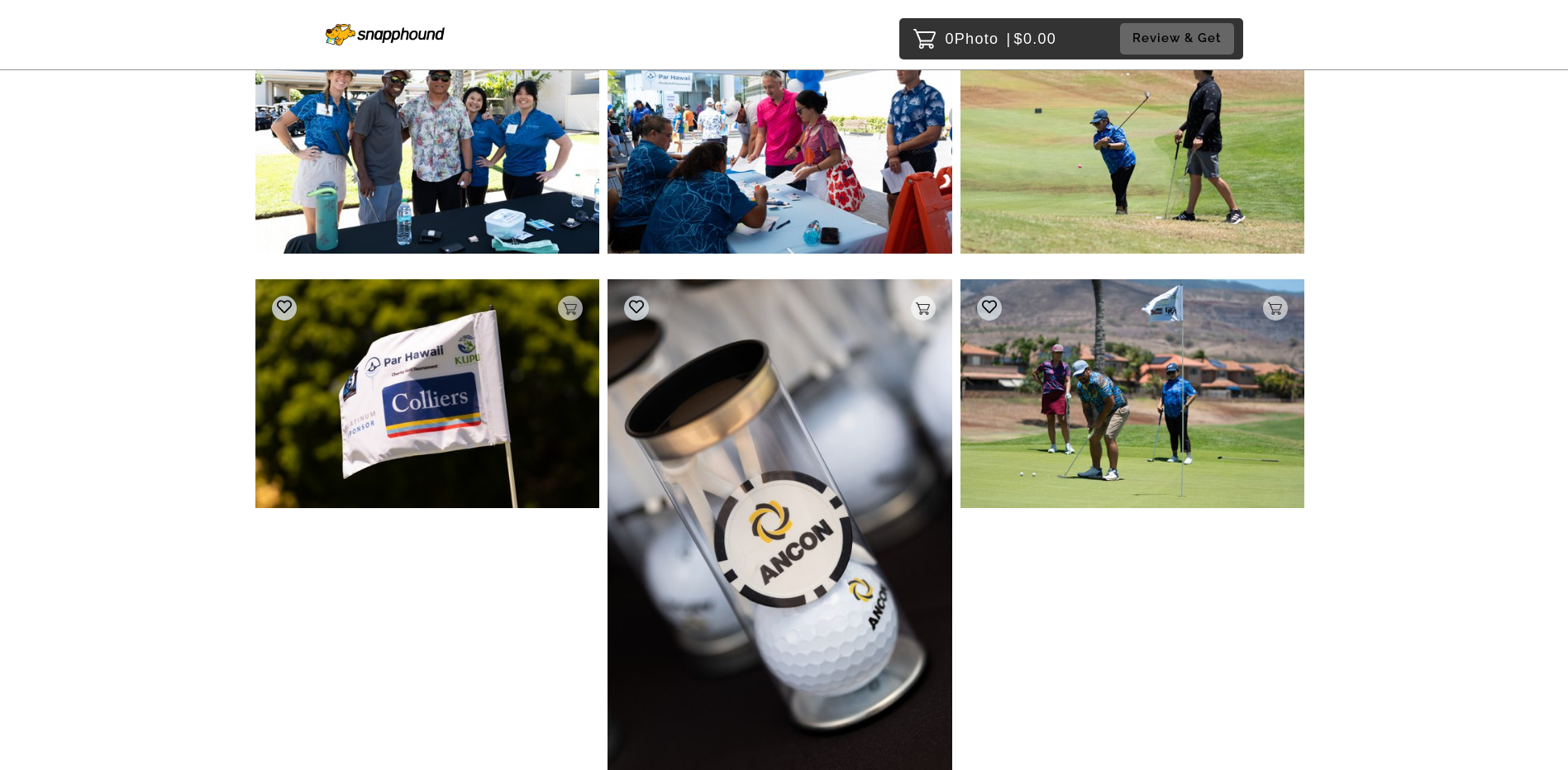
scroll to position [22495, 0]
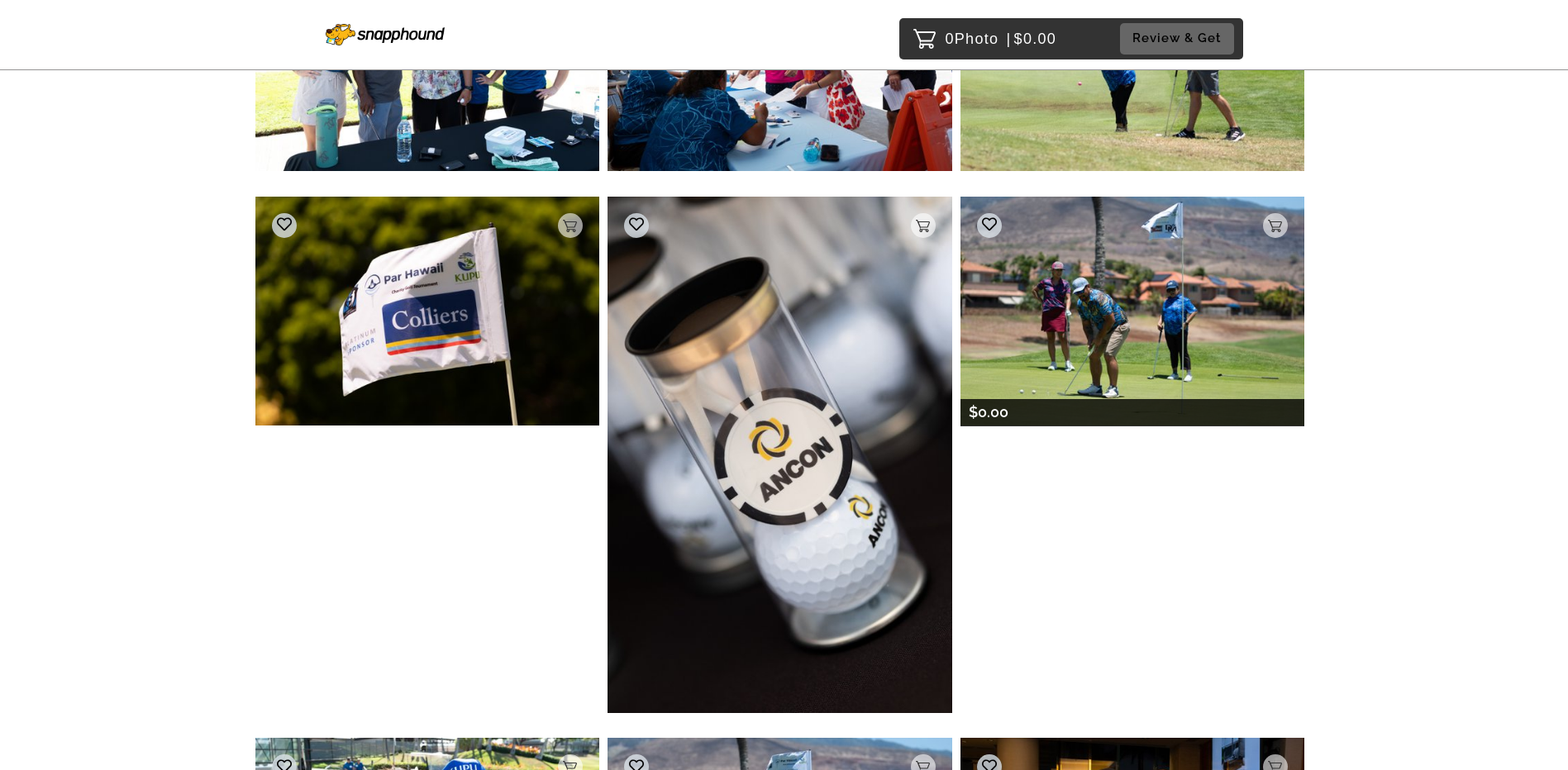
click at [609, 344] on img at bounding box center [1132, 310] width 344 height 229
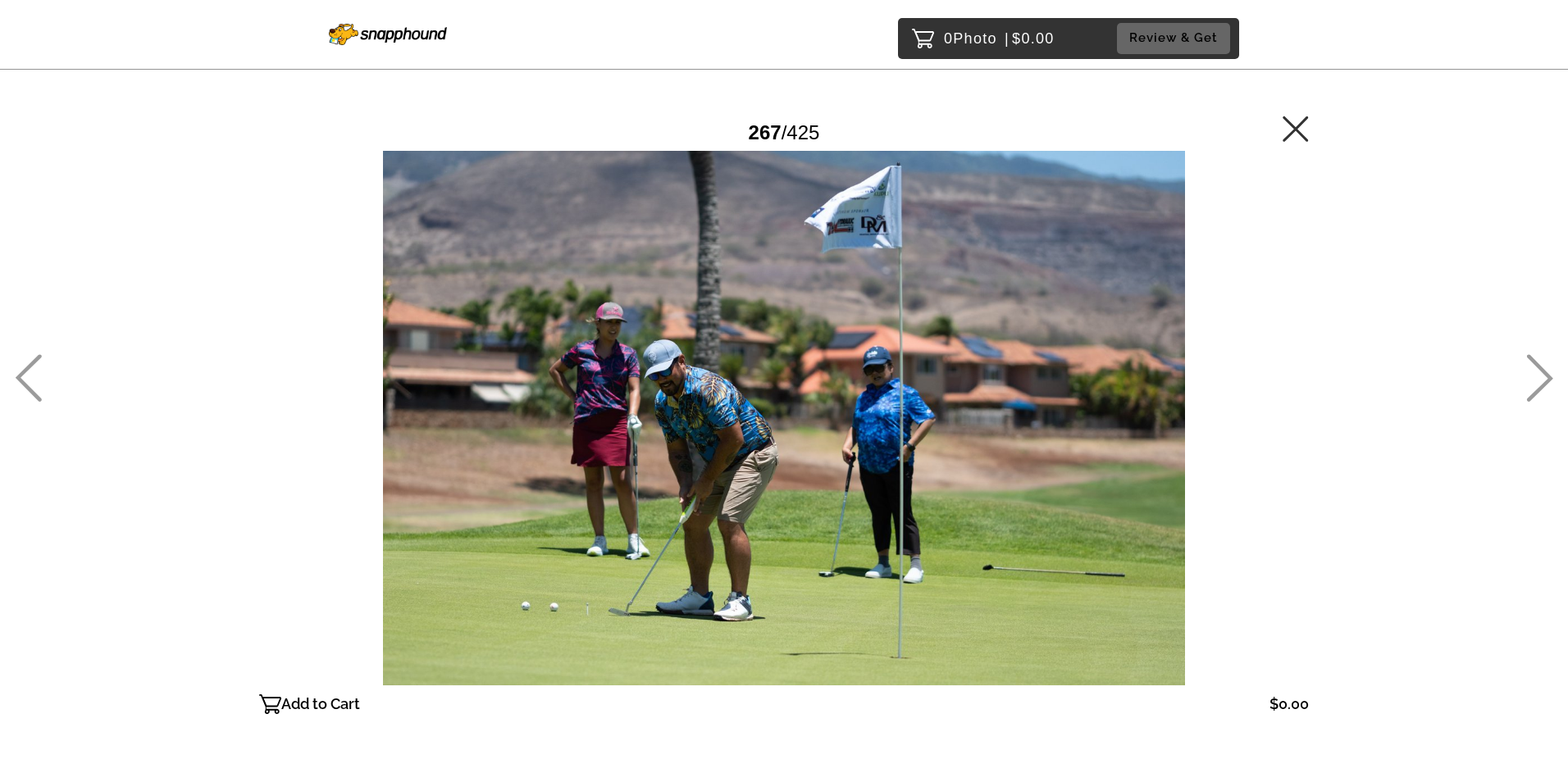
click at [604, 132] on icon at bounding box center [1296, 129] width 27 height 27
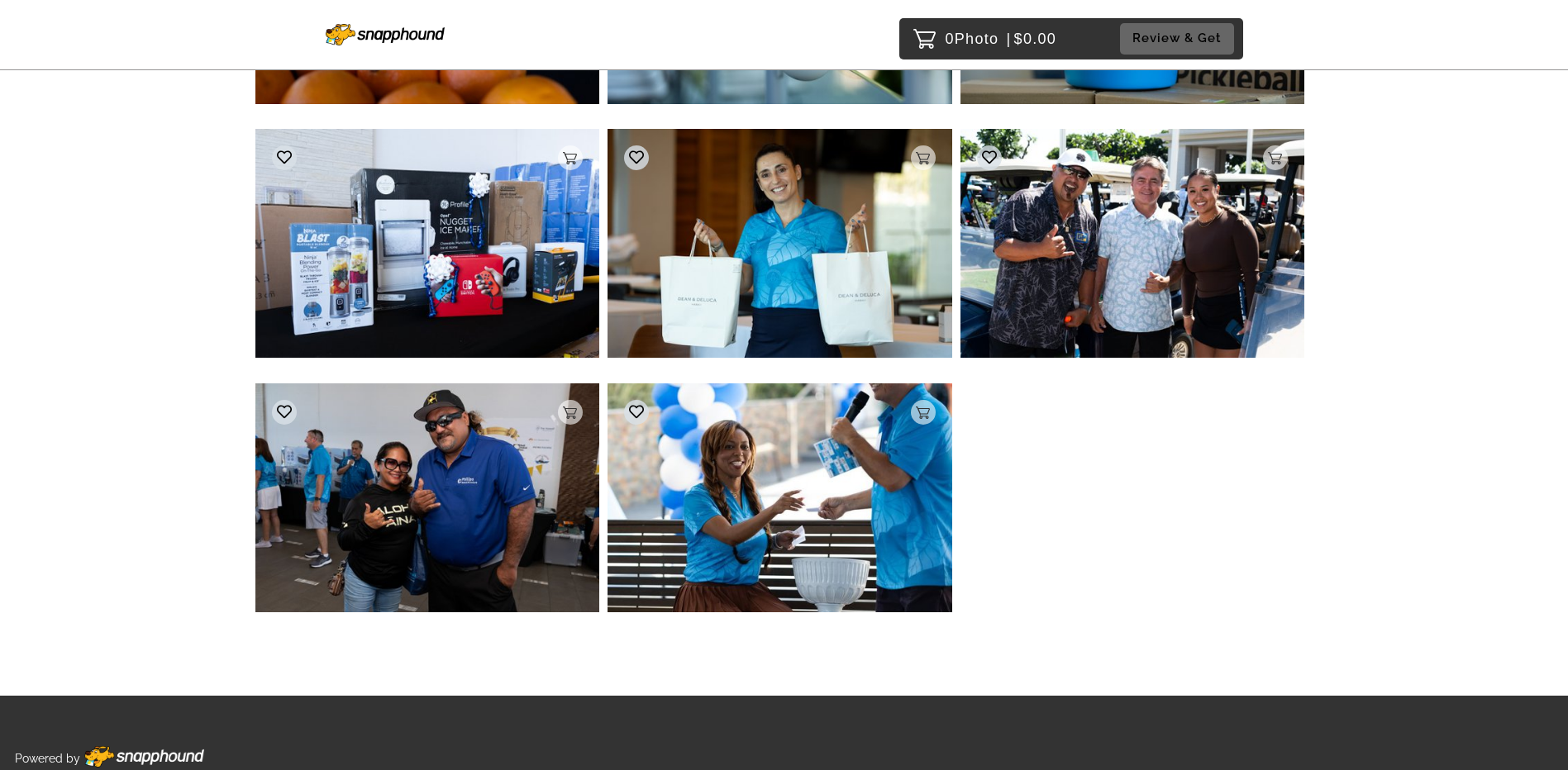
scroll to position [36742, 0]
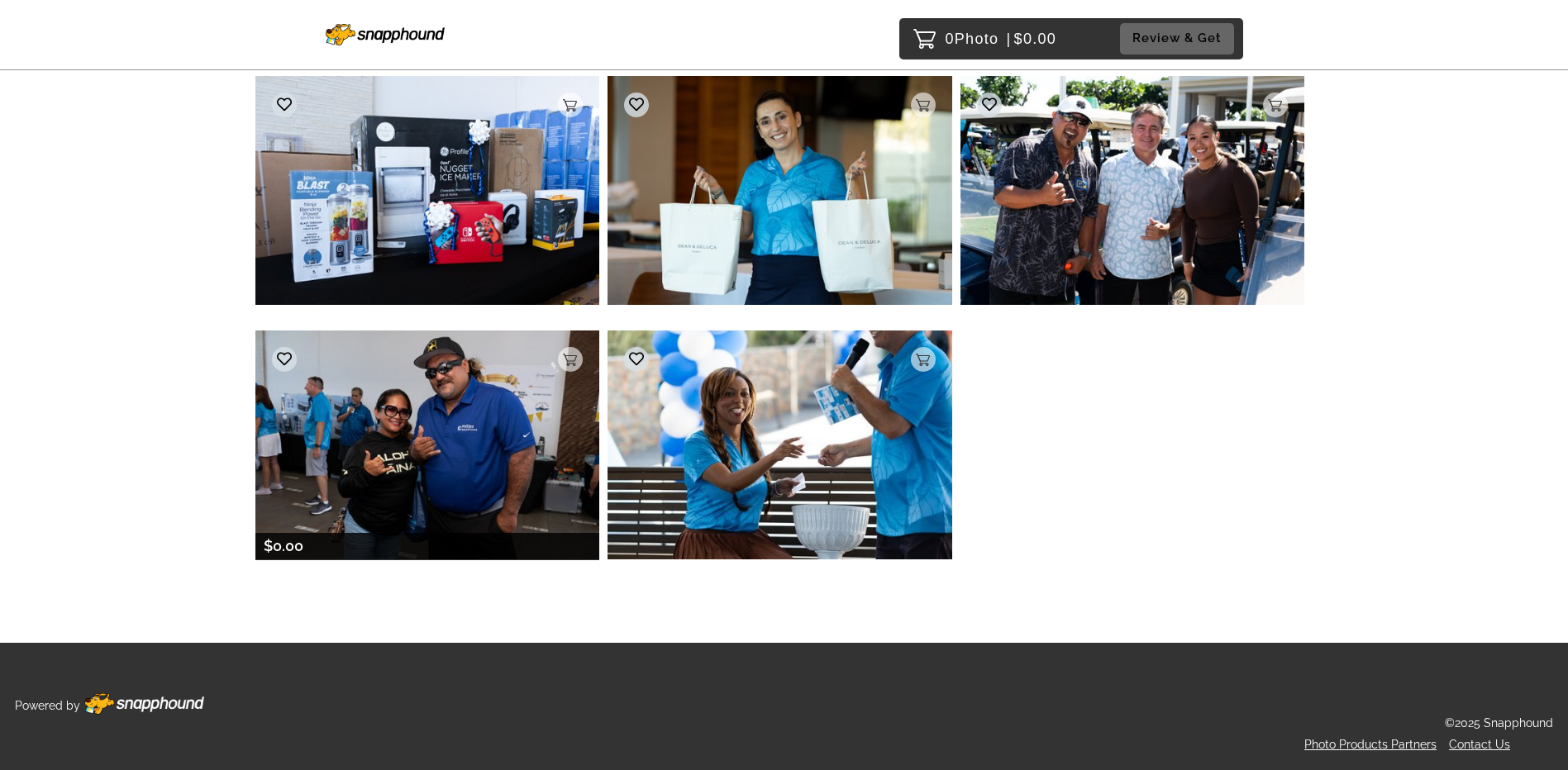
click at [419, 401] on img at bounding box center [428, 445] width 344 height 229
